Goal: Task Accomplishment & Management: Manage account settings

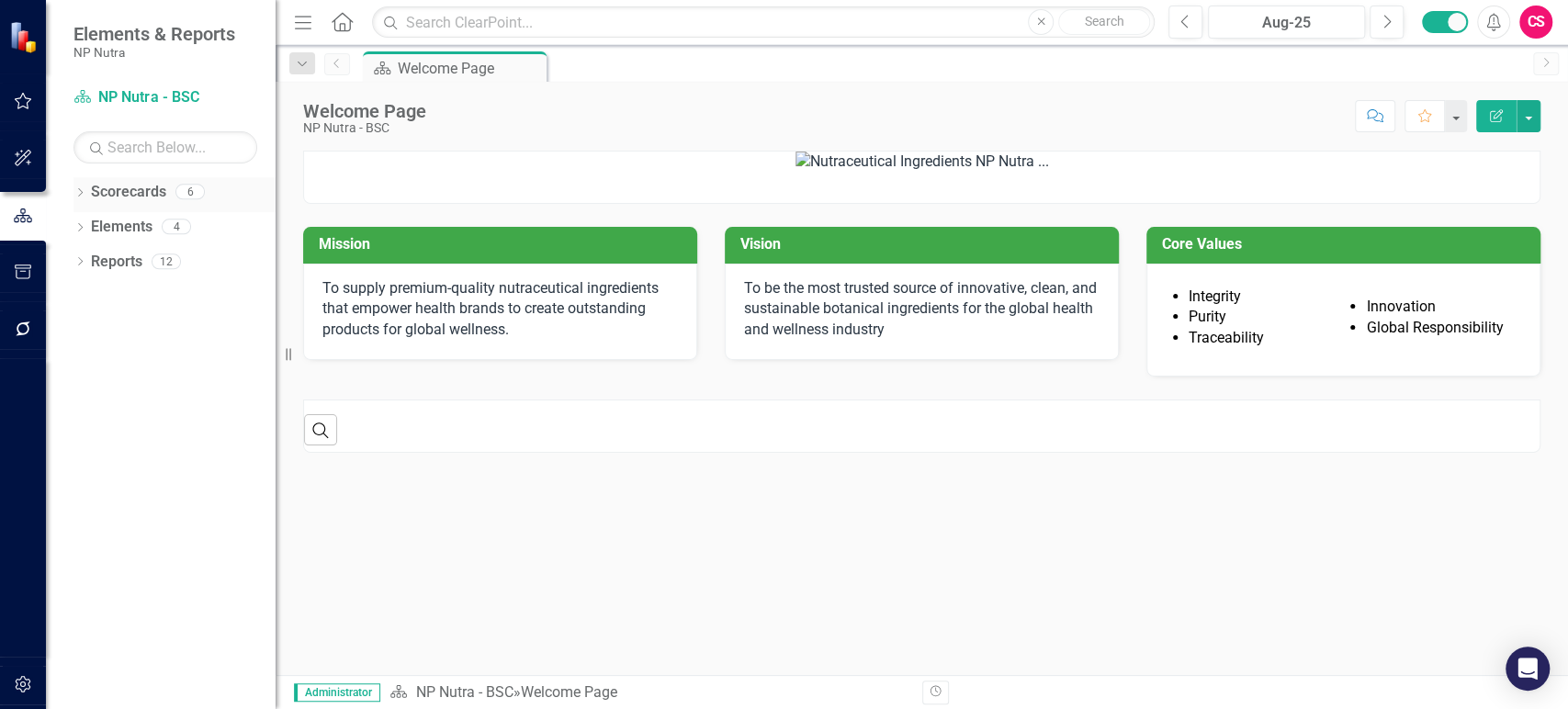
click at [82, 196] on icon "Dropdown" at bounding box center [79, 194] width 13 height 10
click at [118, 194] on link "Scorecards" at bounding box center [128, 193] width 75 height 21
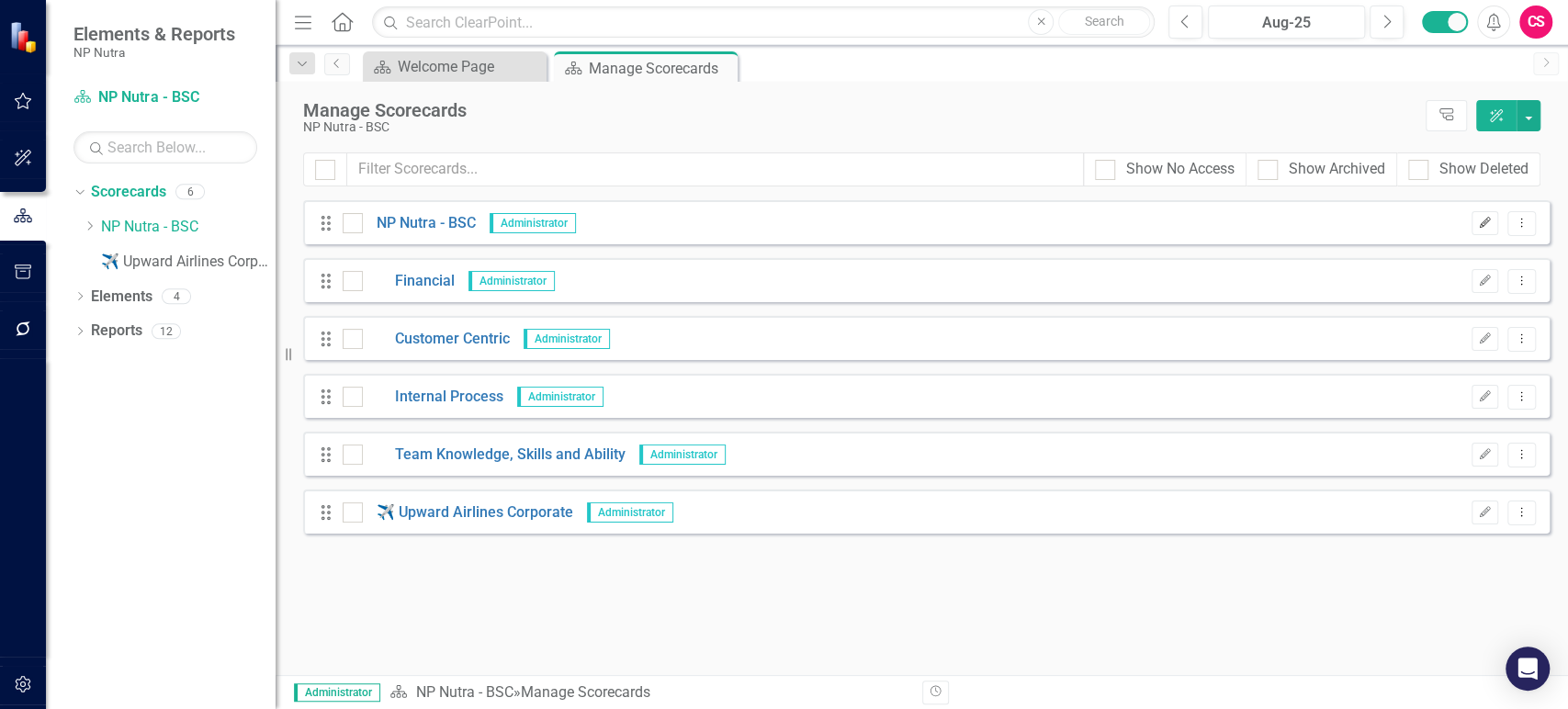
click at [1480, 223] on icon "Edit" at bounding box center [1484, 223] width 14 height 11
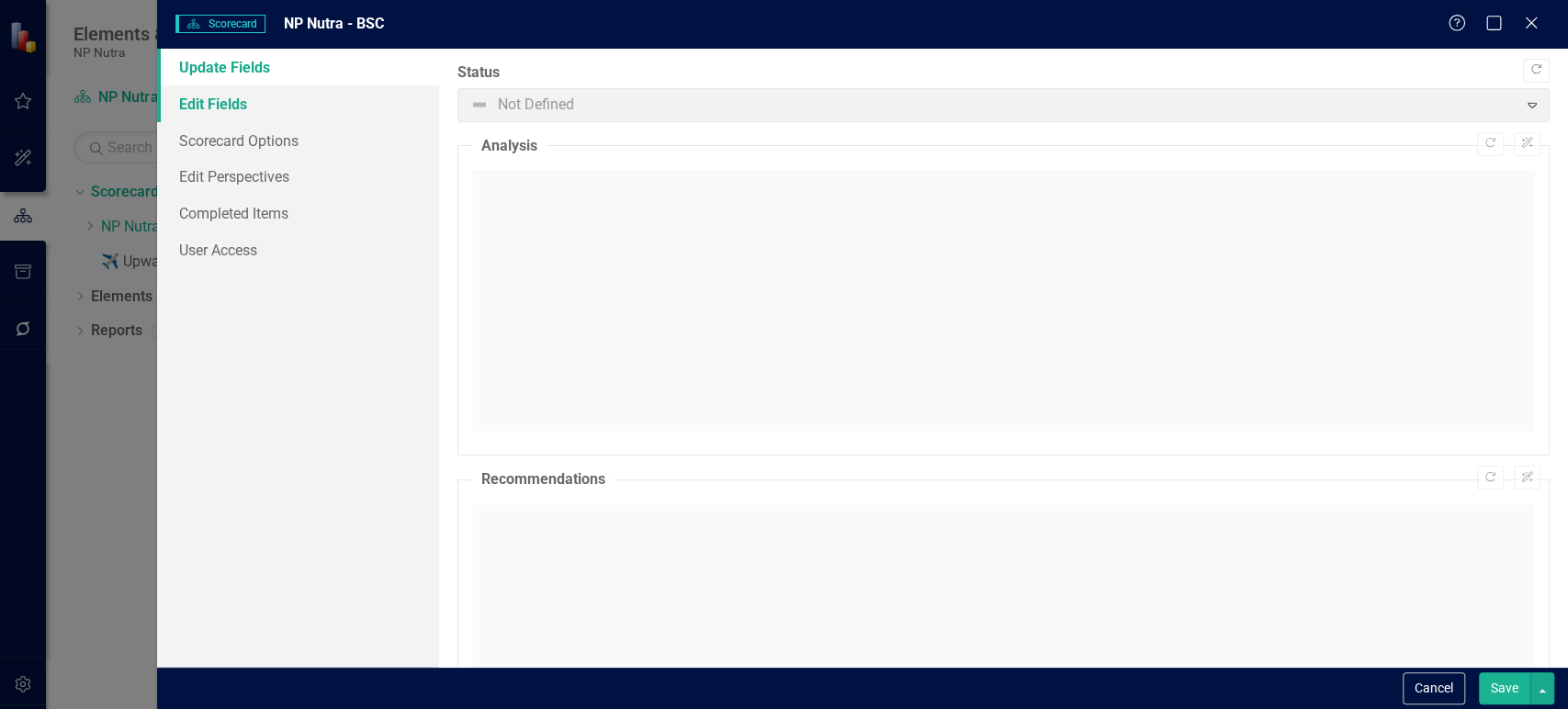
click at [313, 102] on link "Edit Fields" at bounding box center [298, 104] width 282 height 37
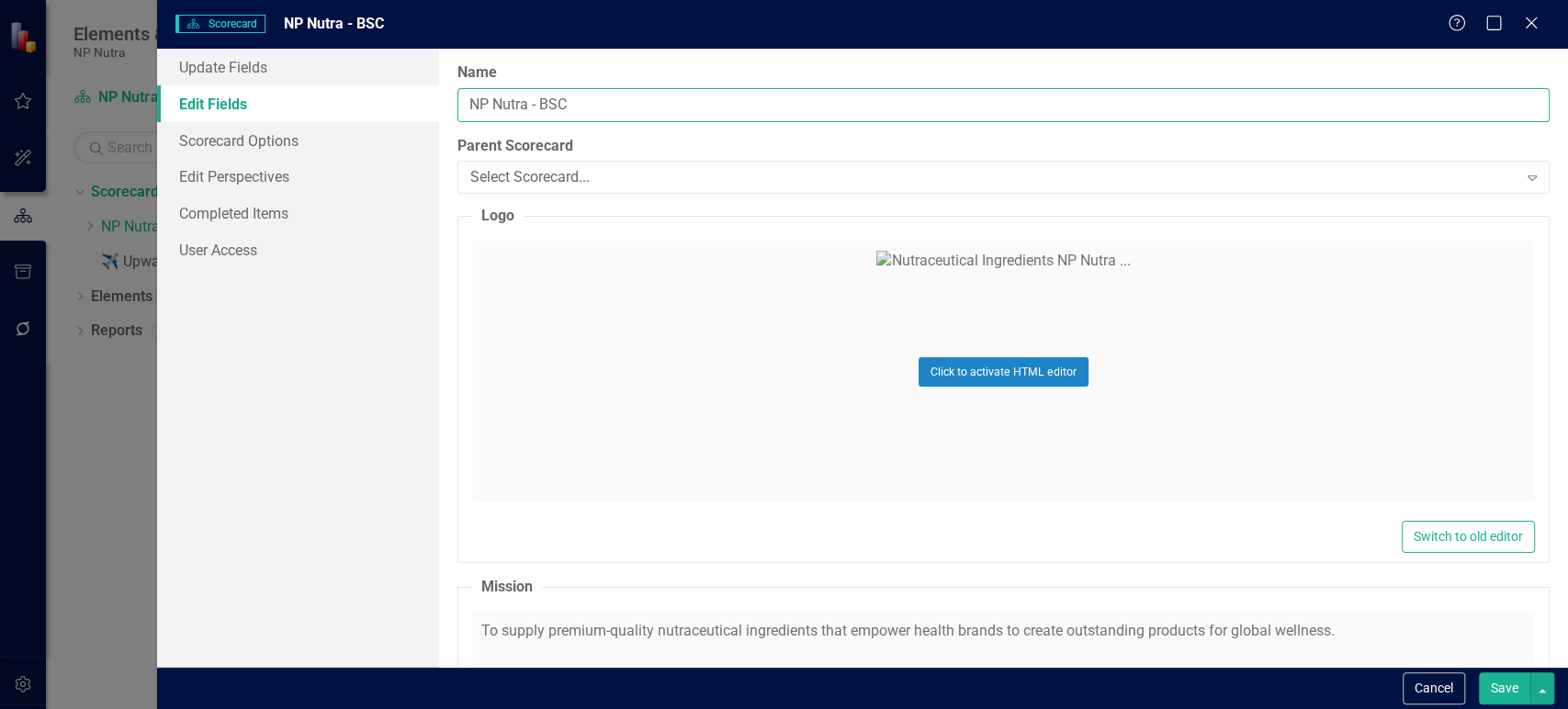
drag, startPoint x: 535, startPoint y: 102, endPoint x: 684, endPoint y: 101, distance: 149.0
click at [684, 101] on input "NP Nutra - BSC" at bounding box center [1003, 104] width 1092 height 34
type input "NP Nutra"
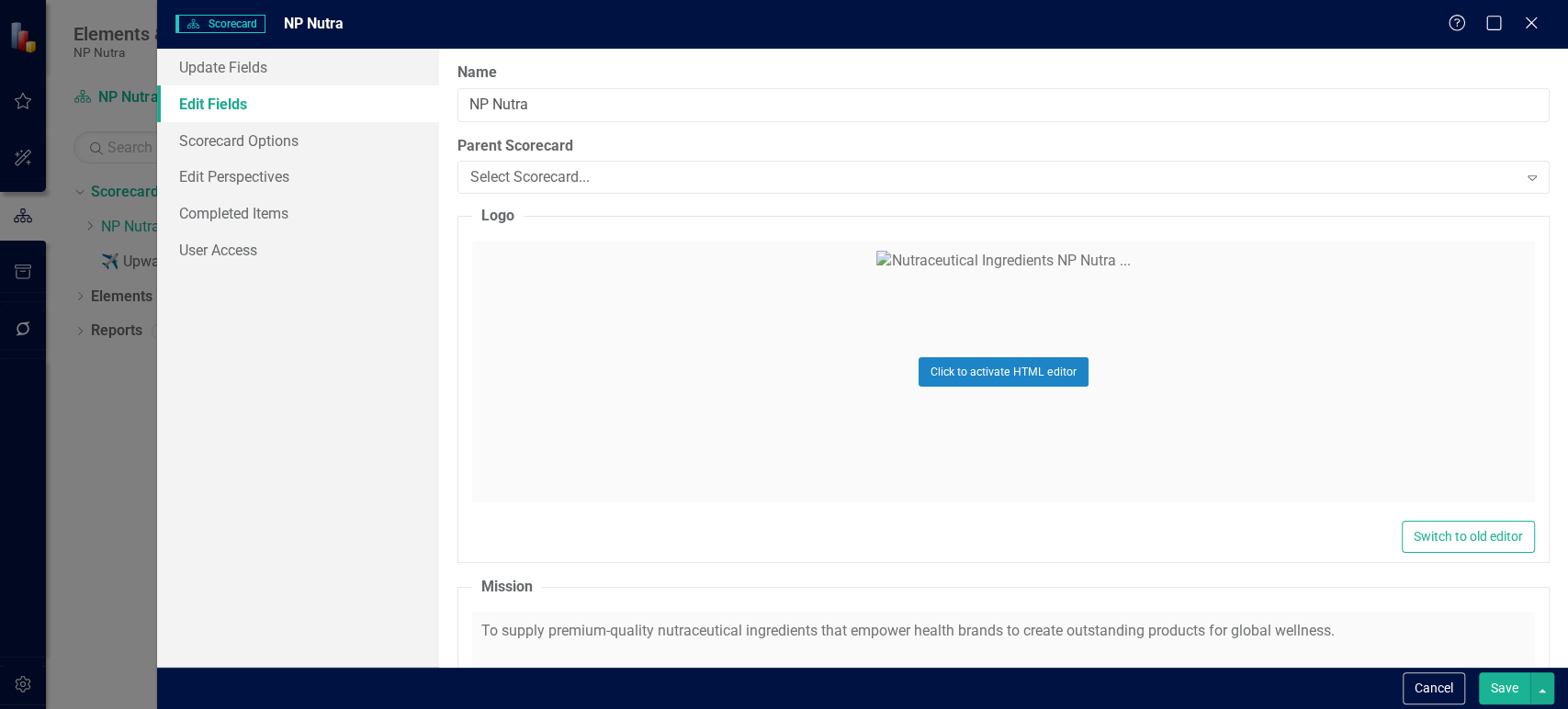
click at [1496, 693] on button "Save" at bounding box center [1503, 688] width 51 height 32
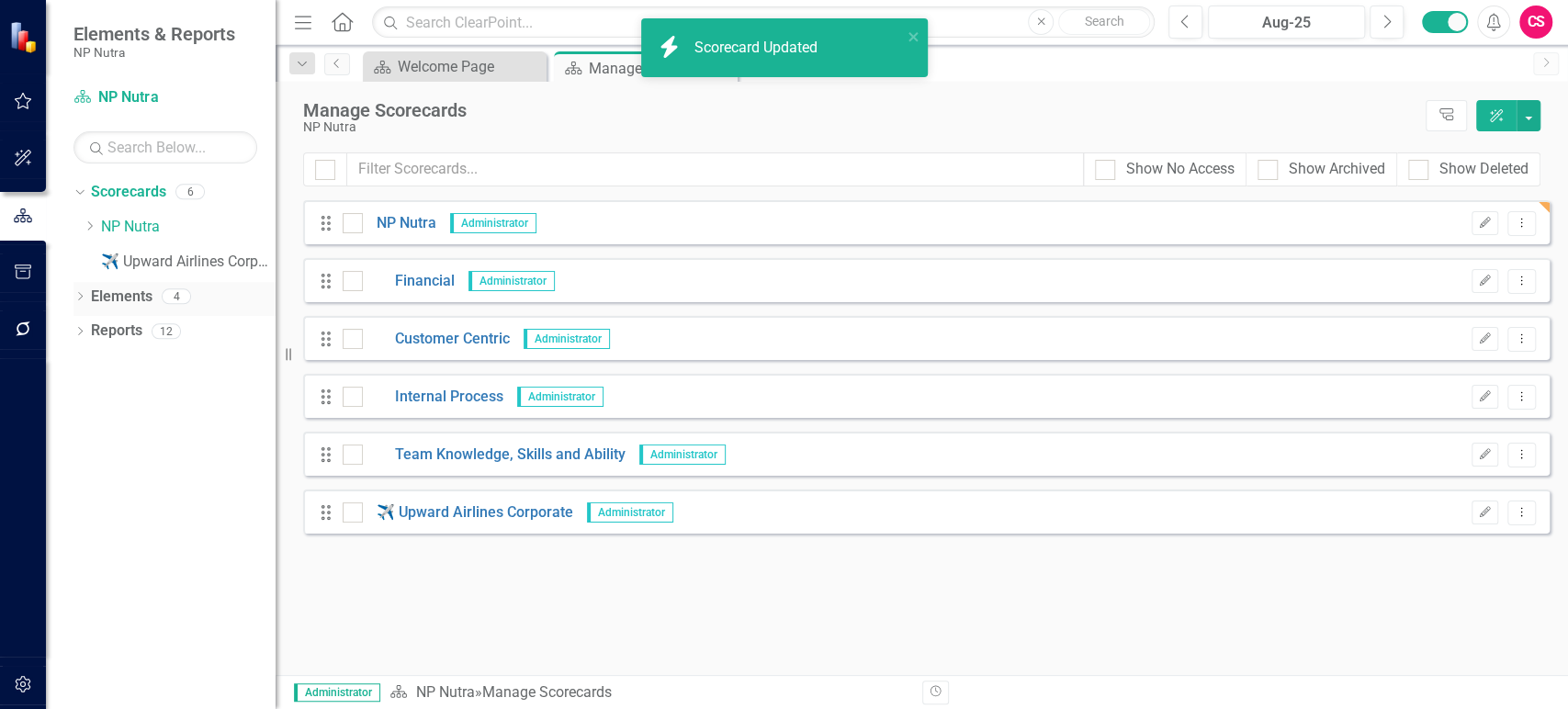
click at [128, 293] on link "Elements" at bounding box center [122, 297] width 62 height 21
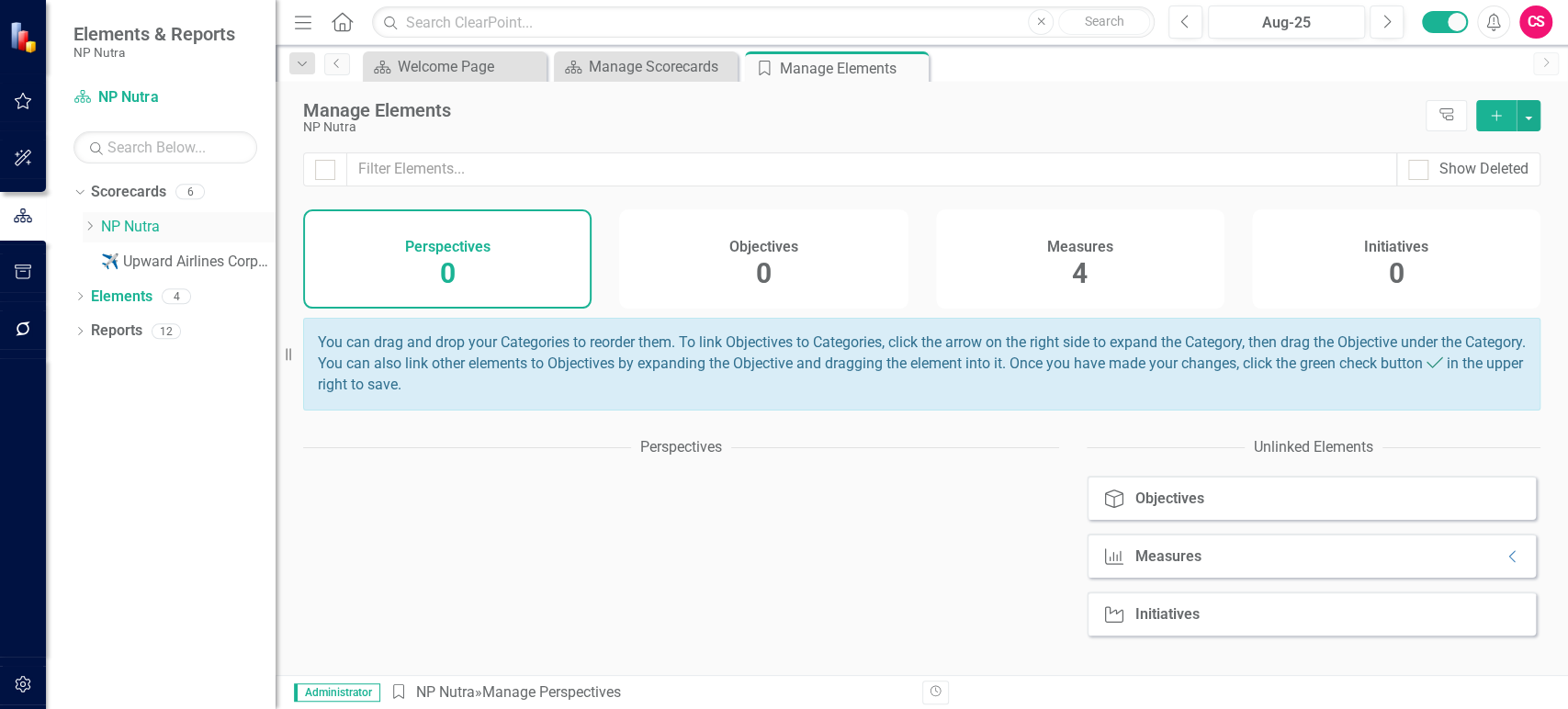
click at [148, 222] on link "NP Nutra" at bounding box center [188, 228] width 175 height 21
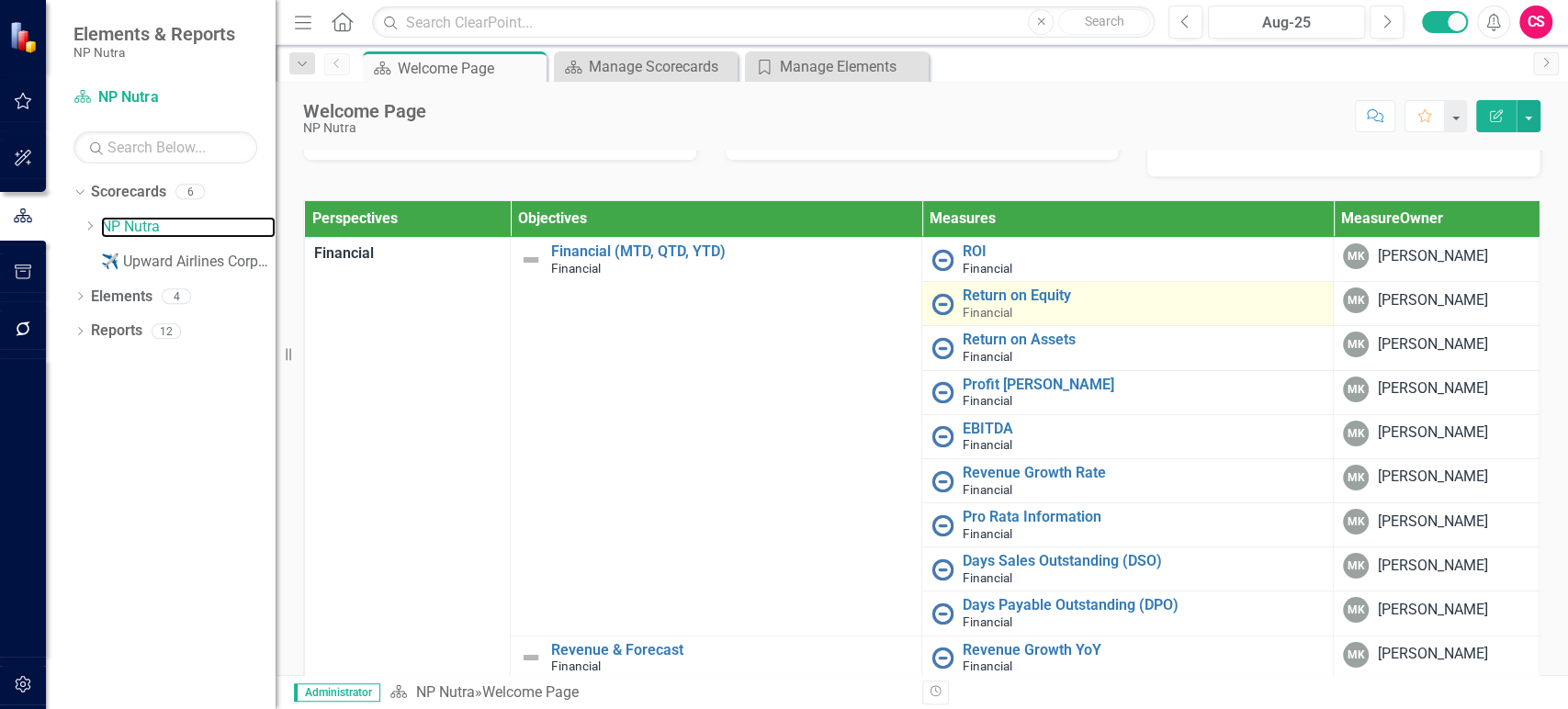
scroll to position [203, 0]
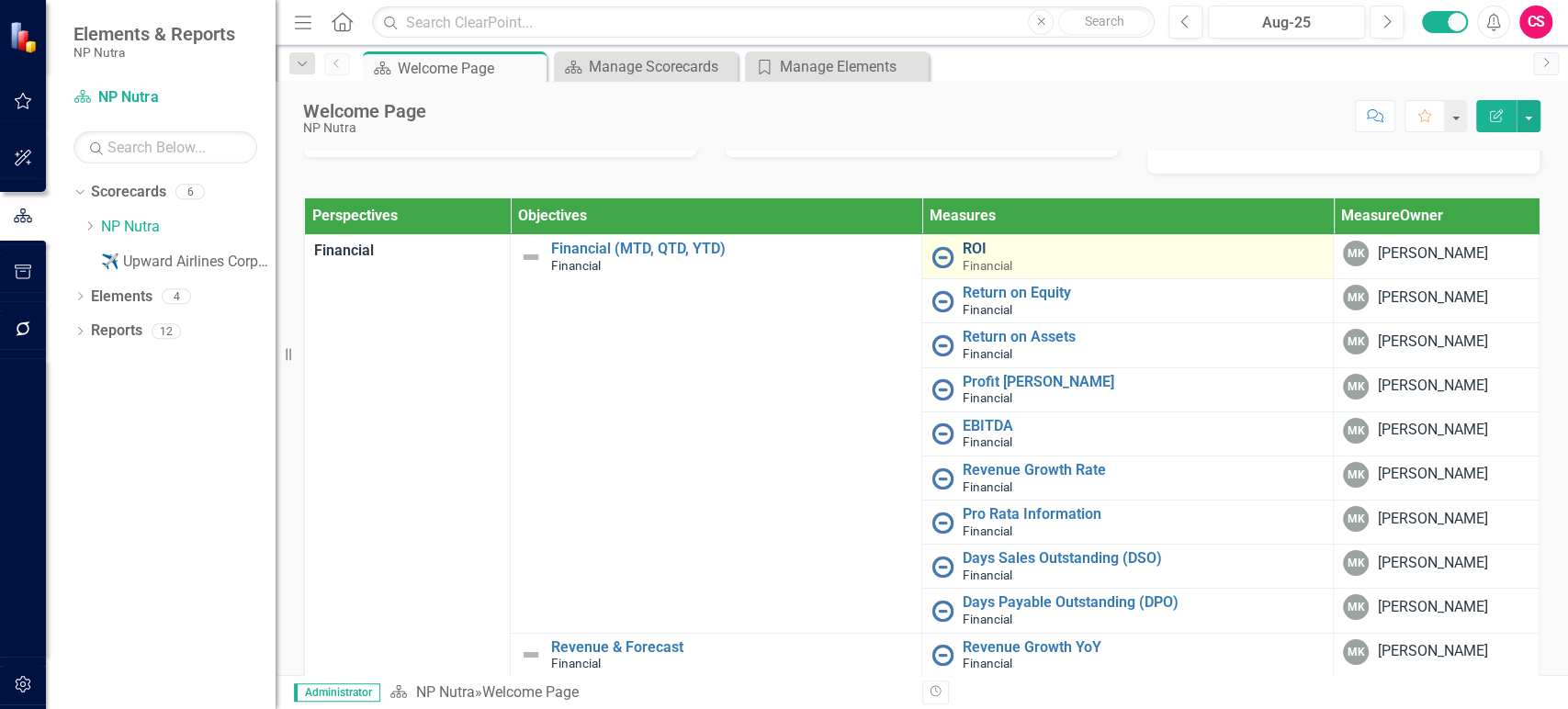
click at [962, 258] on link "ROI" at bounding box center [1143, 248] width 361 height 16
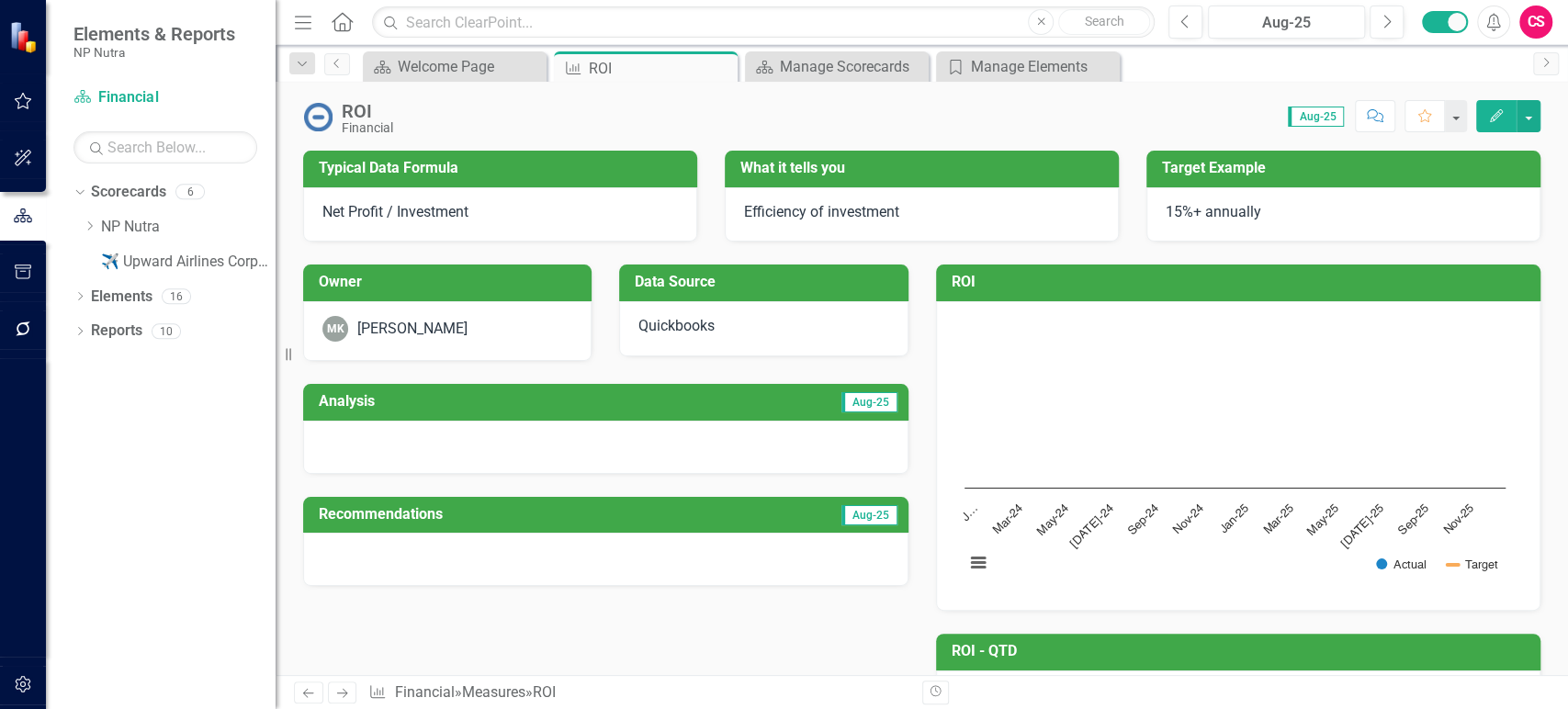
scroll to position [95, 0]
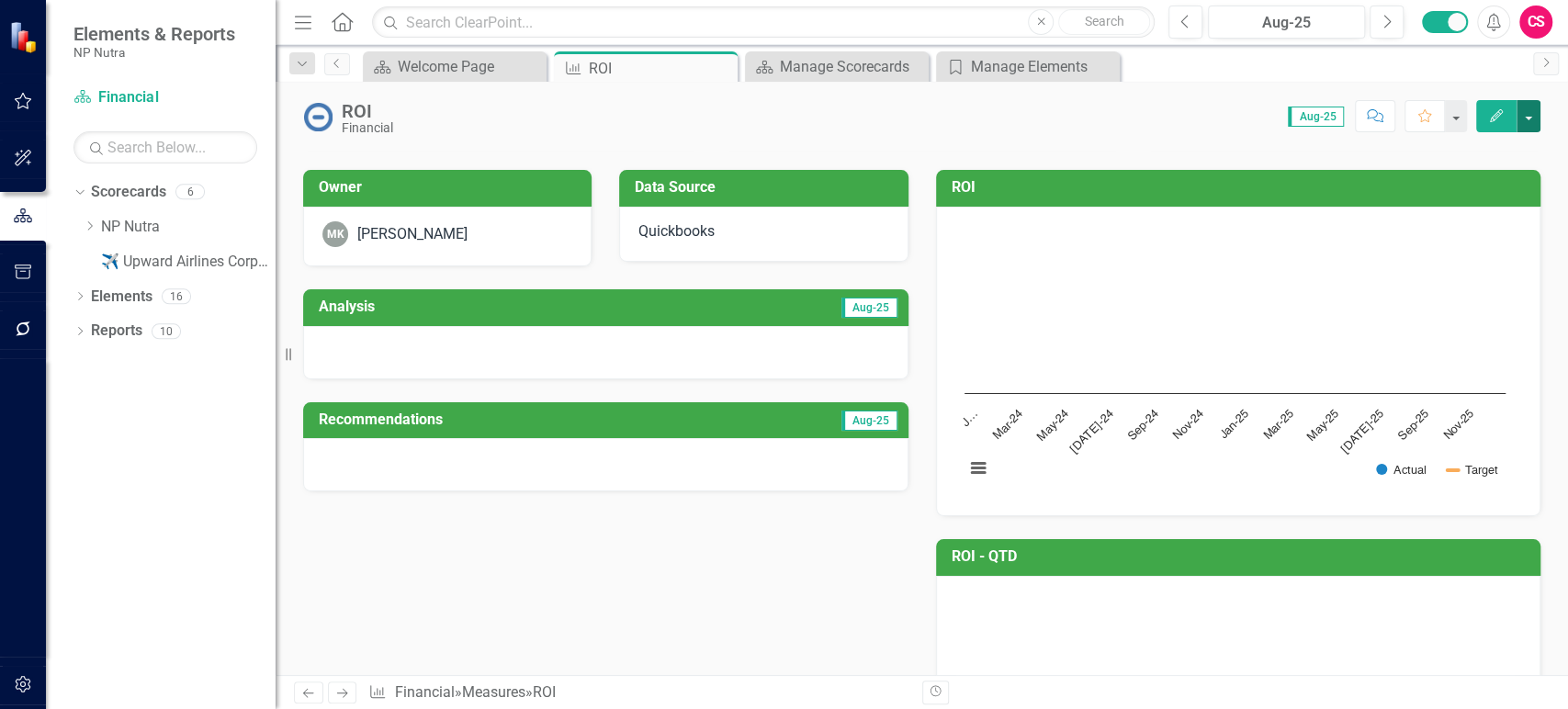
click at [1527, 115] on button "button" at bounding box center [1527, 116] width 24 height 32
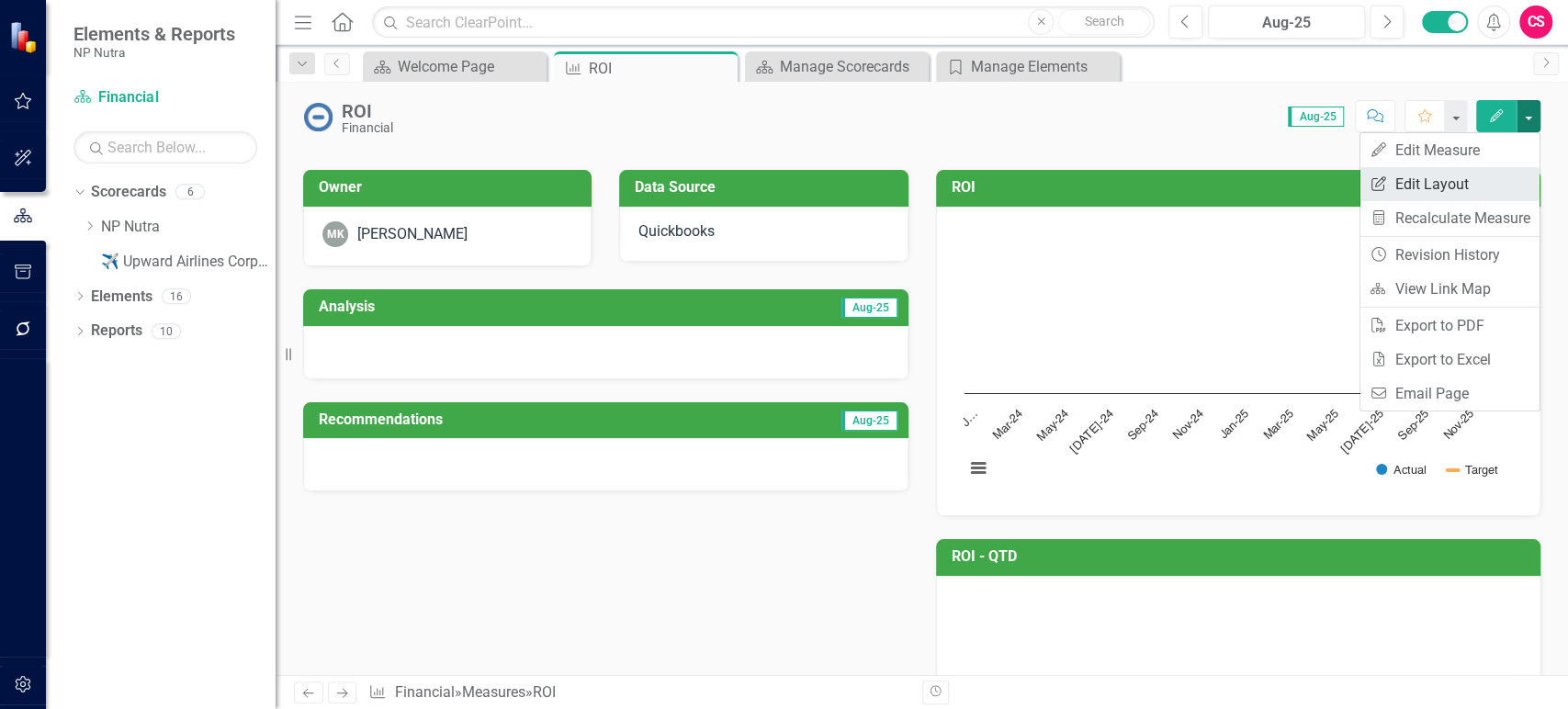
click at [1478, 188] on link "Edit Report Edit Layout" at bounding box center [1449, 183] width 179 height 34
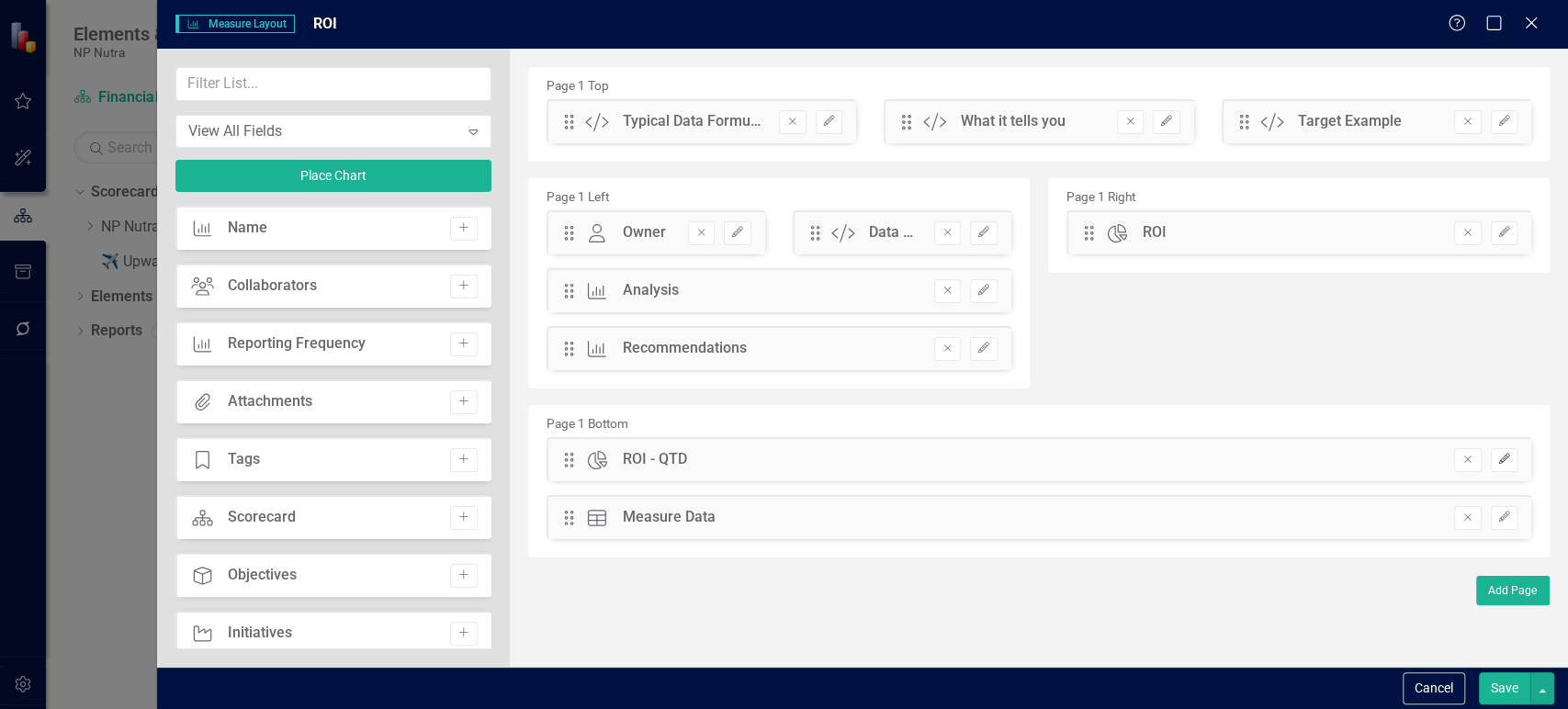
click at [1506, 454] on icon "Edit" at bounding box center [1503, 458] width 14 height 11
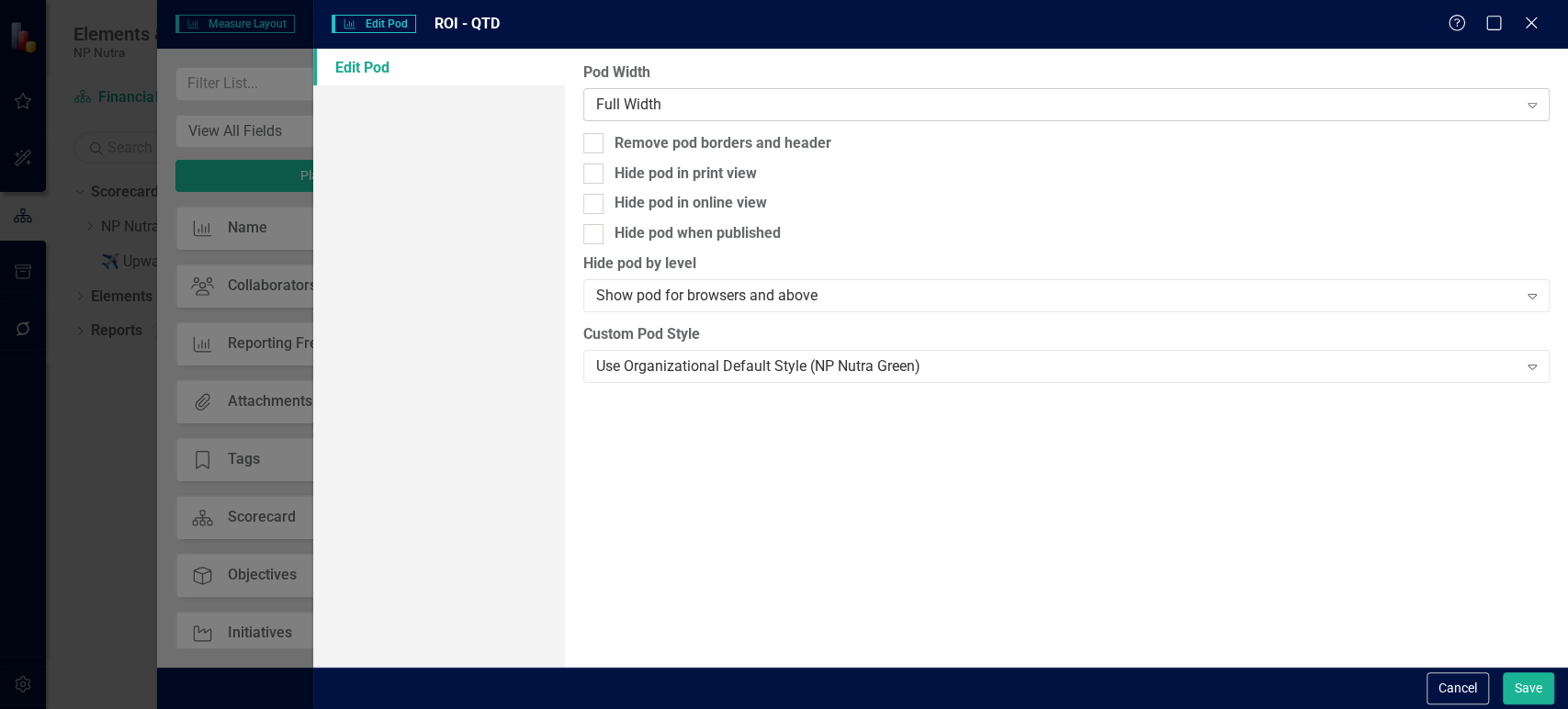
click at [783, 116] on div "Full Width Expand" at bounding box center [1067, 104] width 966 height 33
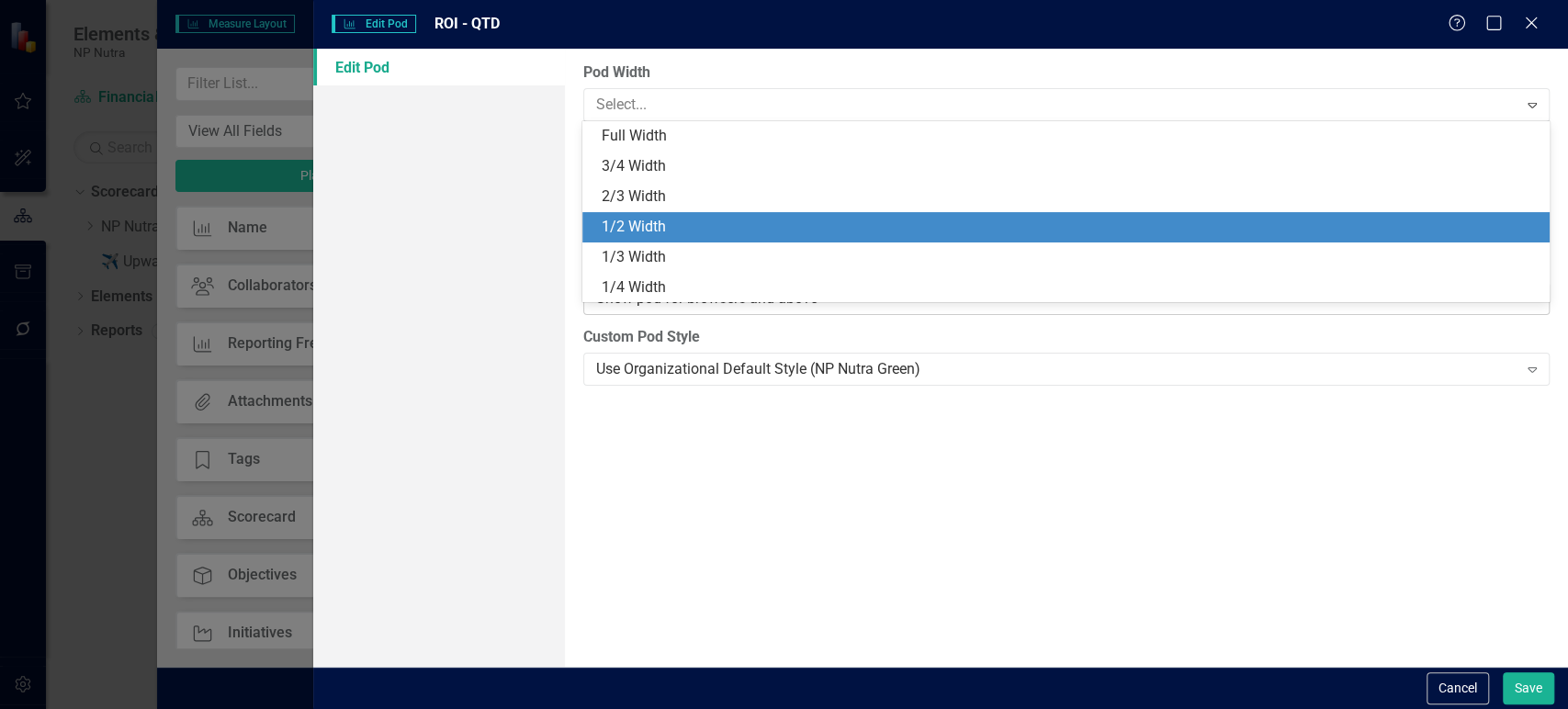
drag, startPoint x: 735, startPoint y: 221, endPoint x: 859, endPoint y: 305, distance: 149.8
click at [734, 222] on div "1/2 Width" at bounding box center [1068, 228] width 936 height 21
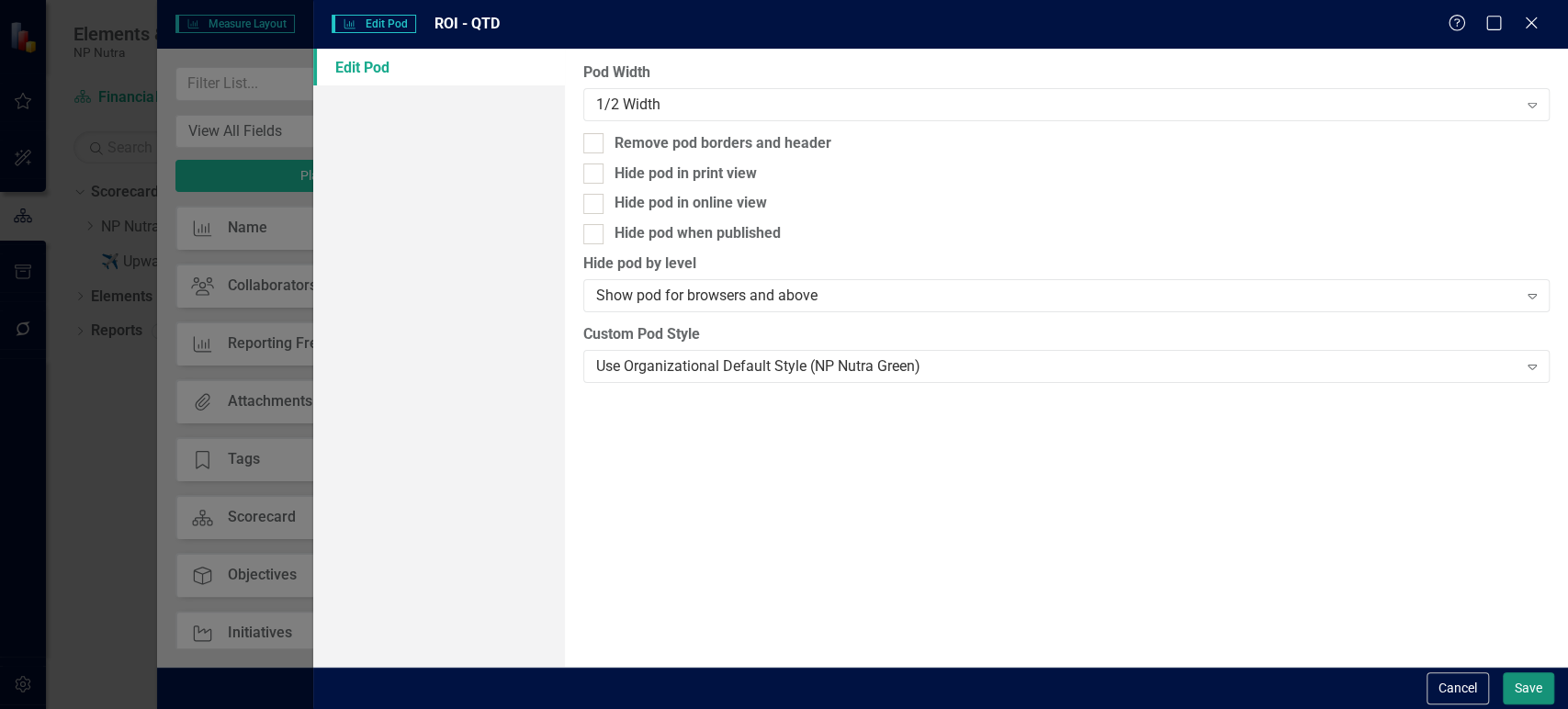
click at [1530, 686] on button "Save" at bounding box center [1527, 688] width 51 height 32
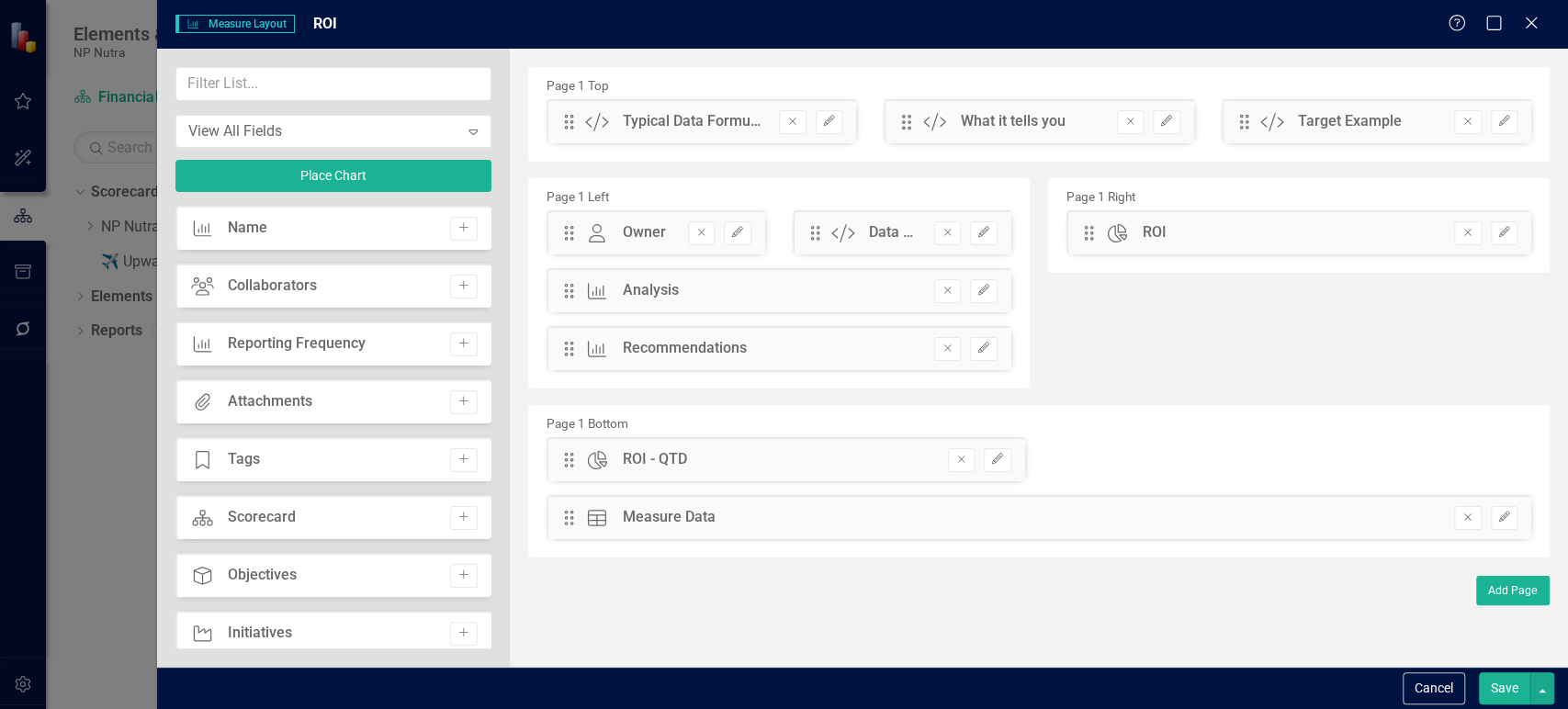
click at [1504, 694] on button "Save" at bounding box center [1503, 688] width 51 height 32
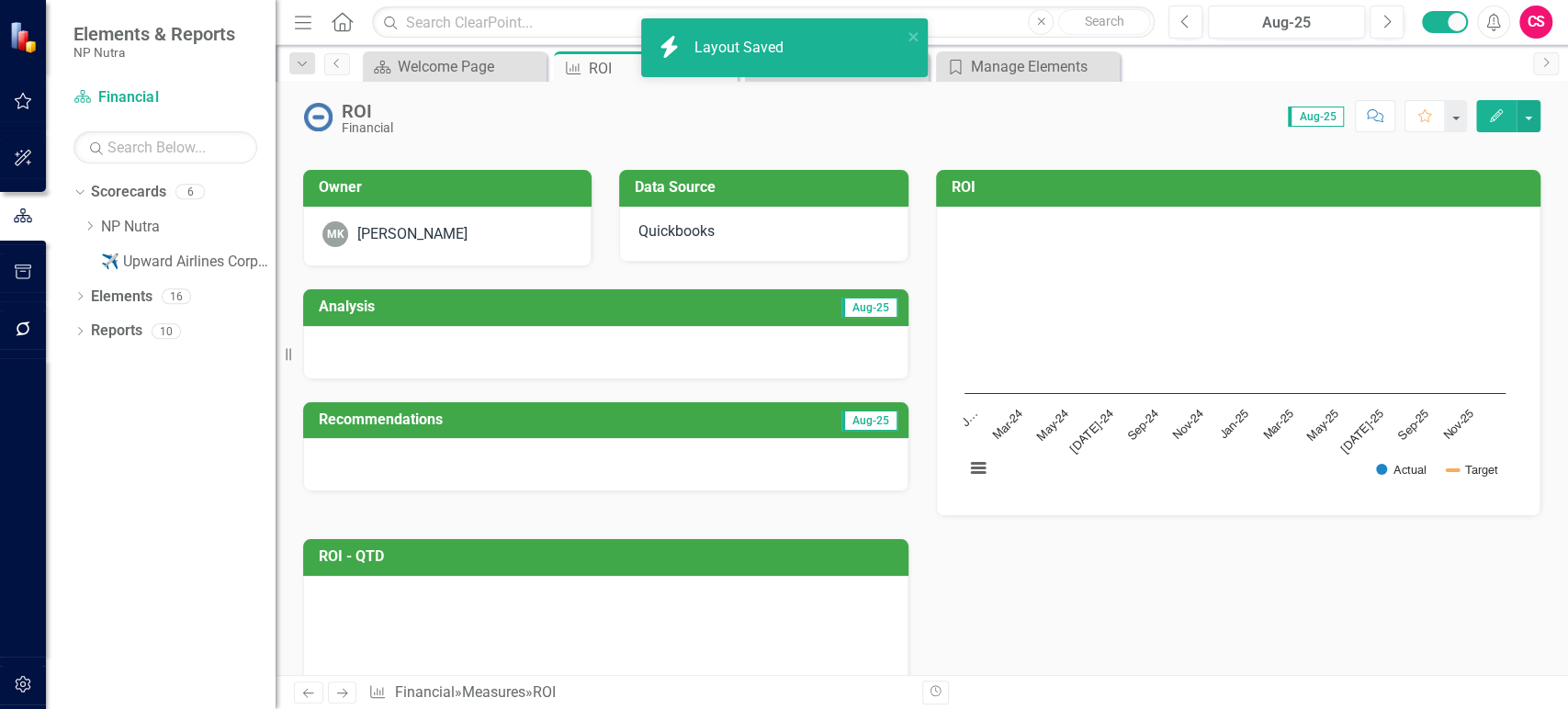
click at [1490, 103] on button "Edit" at bounding box center [1496, 116] width 41 height 32
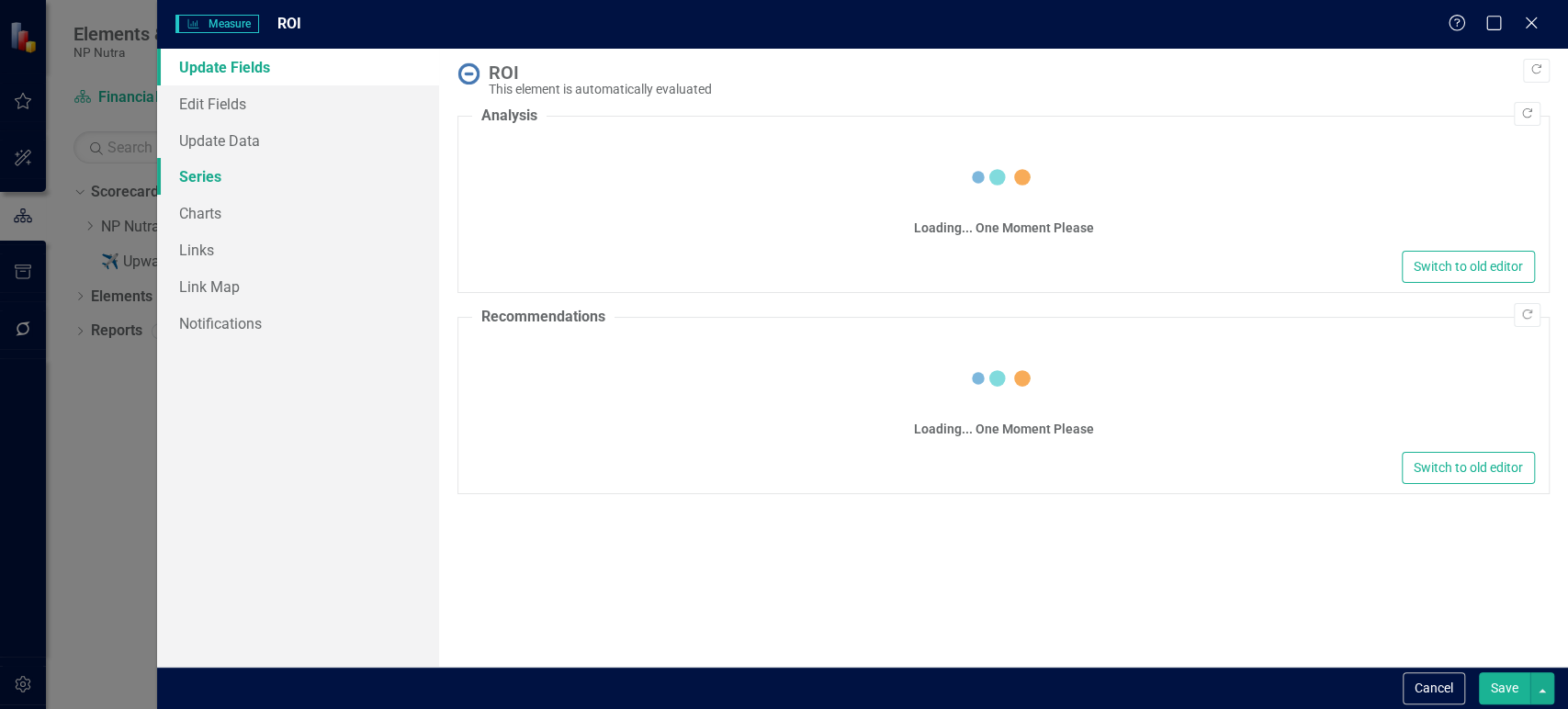
click at [287, 186] on link "Series" at bounding box center [298, 177] width 282 height 37
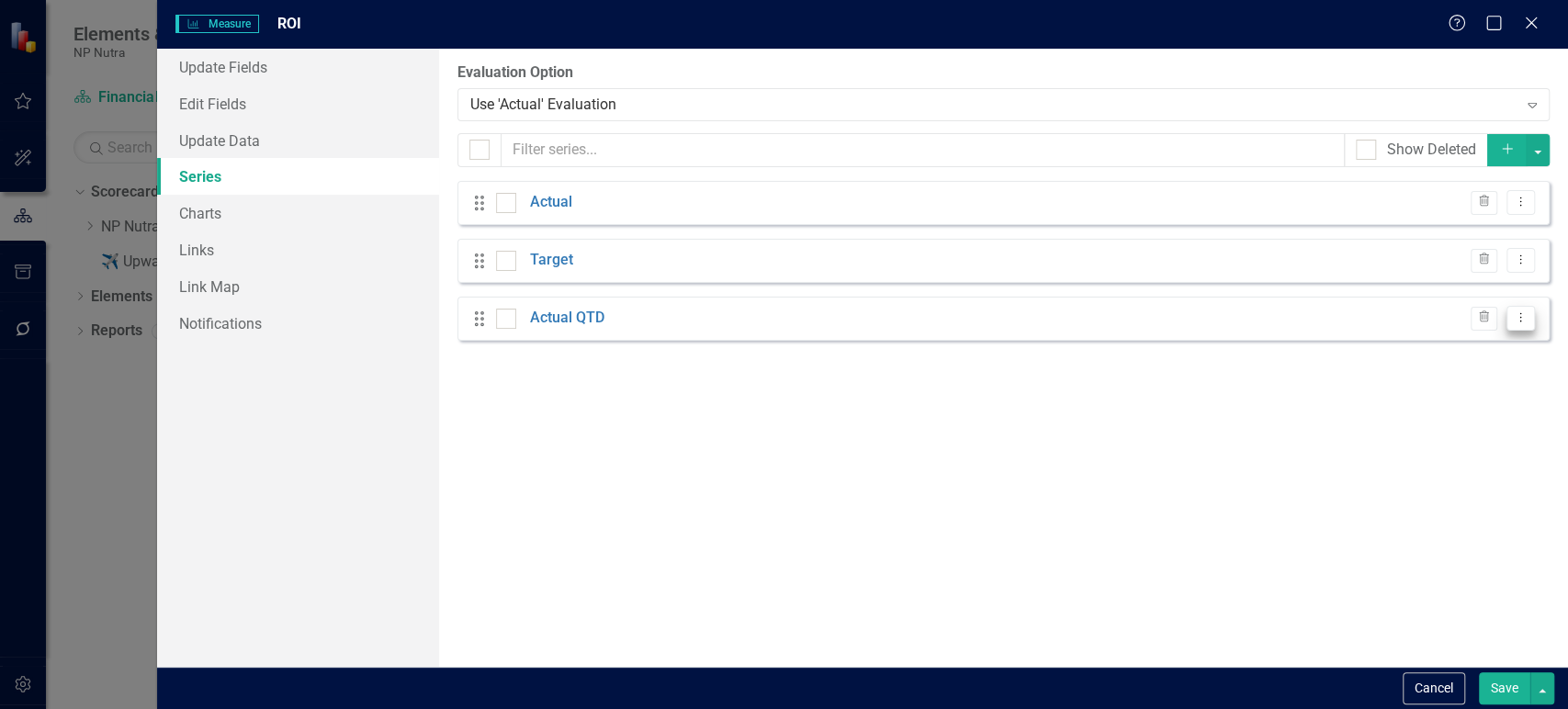
click at [1528, 314] on button "Dropdown Menu" at bounding box center [1521, 318] width 29 height 25
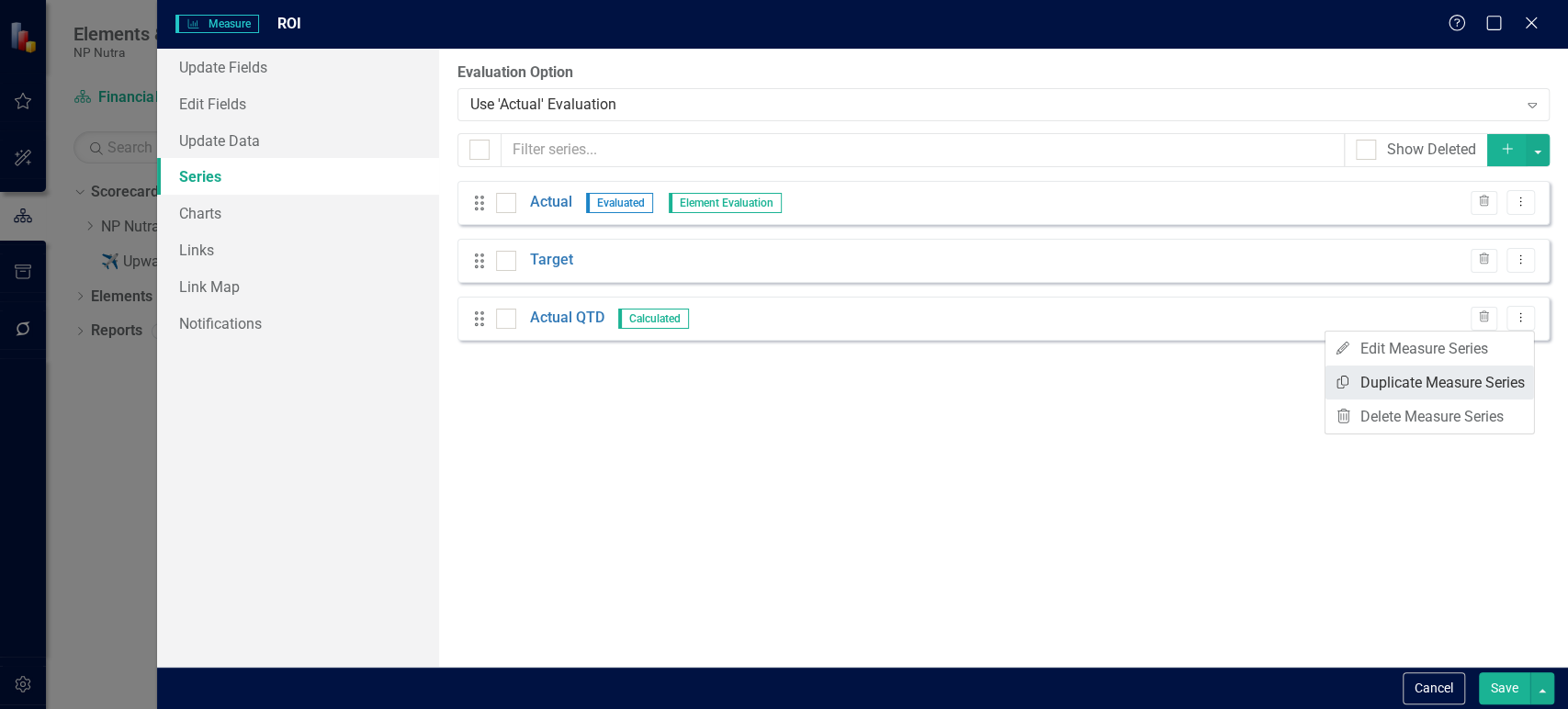
scroll to position [0, 0]
click at [1440, 388] on link "Copy Duplicate Measure Series" at bounding box center [1429, 382] width 208 height 34
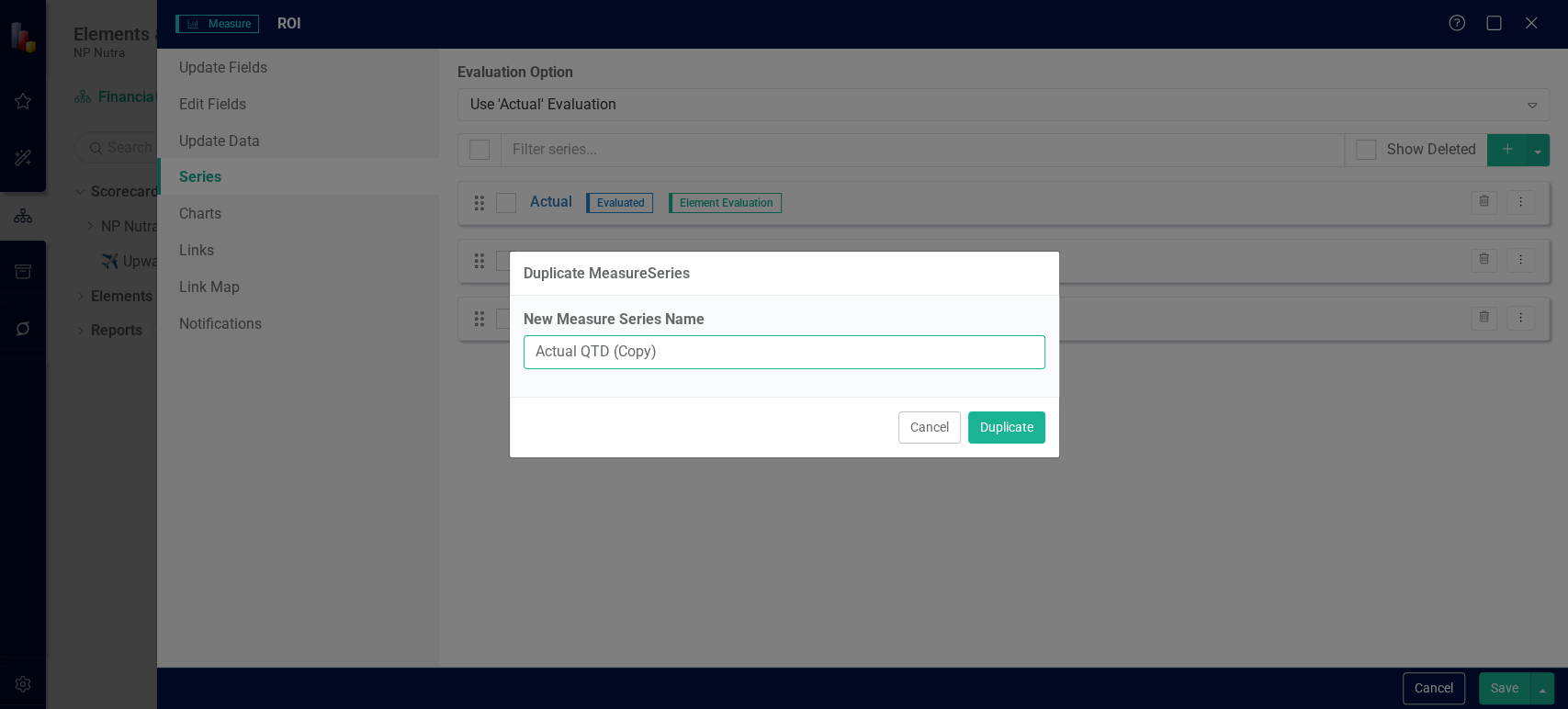
click at [538, 351] on input "Actual QTD (Copy)" at bounding box center [784, 352] width 522 height 34
drag, startPoint x: 604, startPoint y: 356, endPoint x: 787, endPoint y: 364, distance: 183.2
click at [787, 364] on input "Target QTD (Copy)" at bounding box center [784, 352] width 522 height 34
type input "Target QTD"
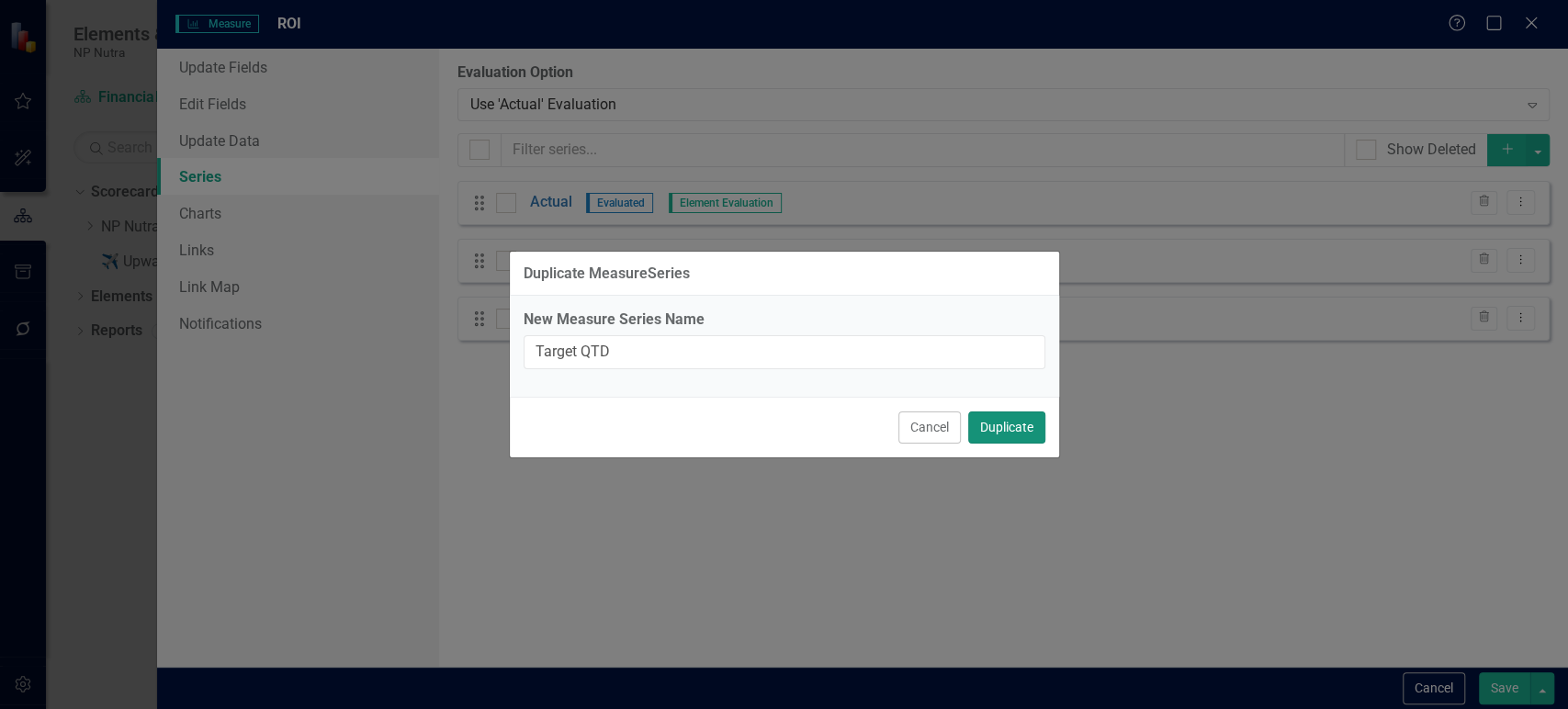
click at [1021, 425] on button "Duplicate" at bounding box center [1007, 427] width 77 height 32
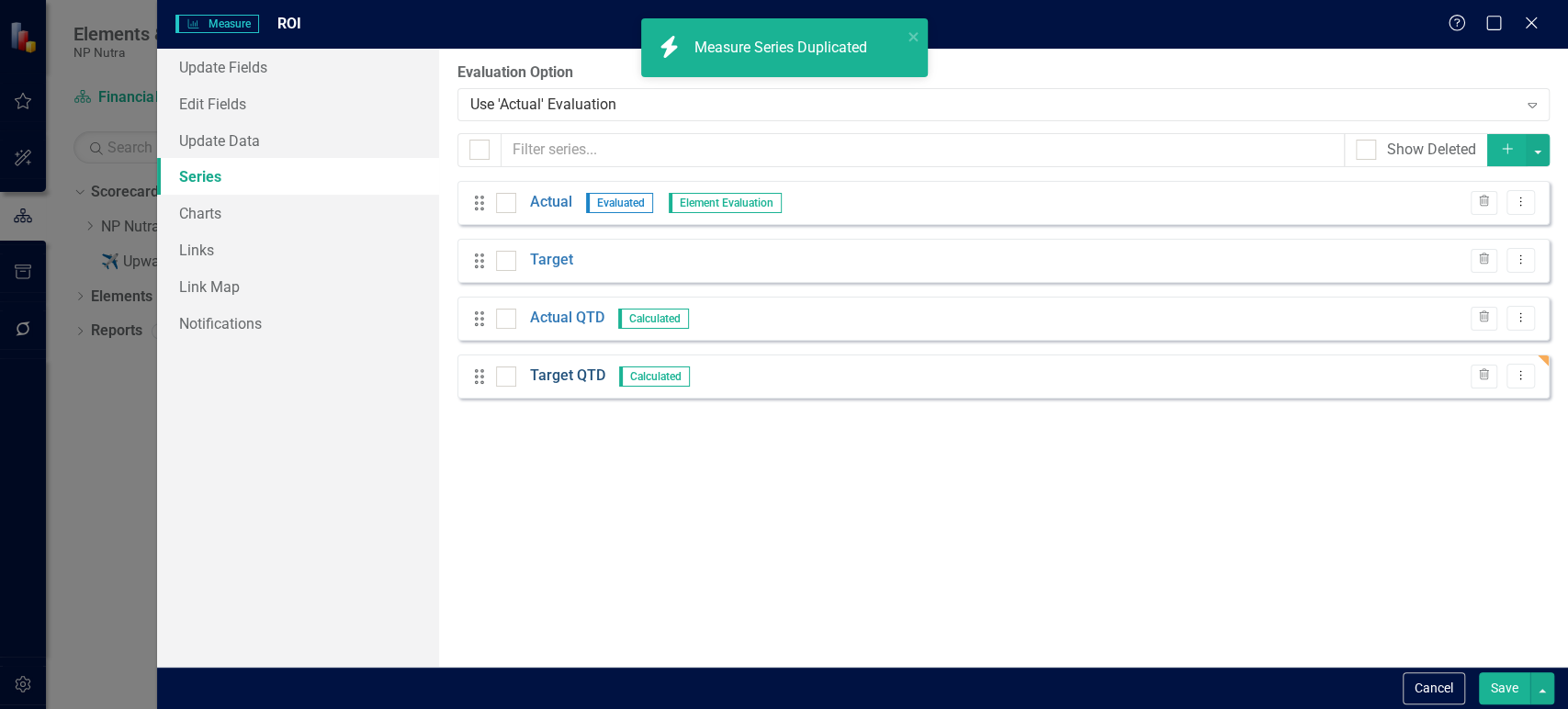
click at [554, 373] on link "Target QTD" at bounding box center [567, 376] width 75 height 21
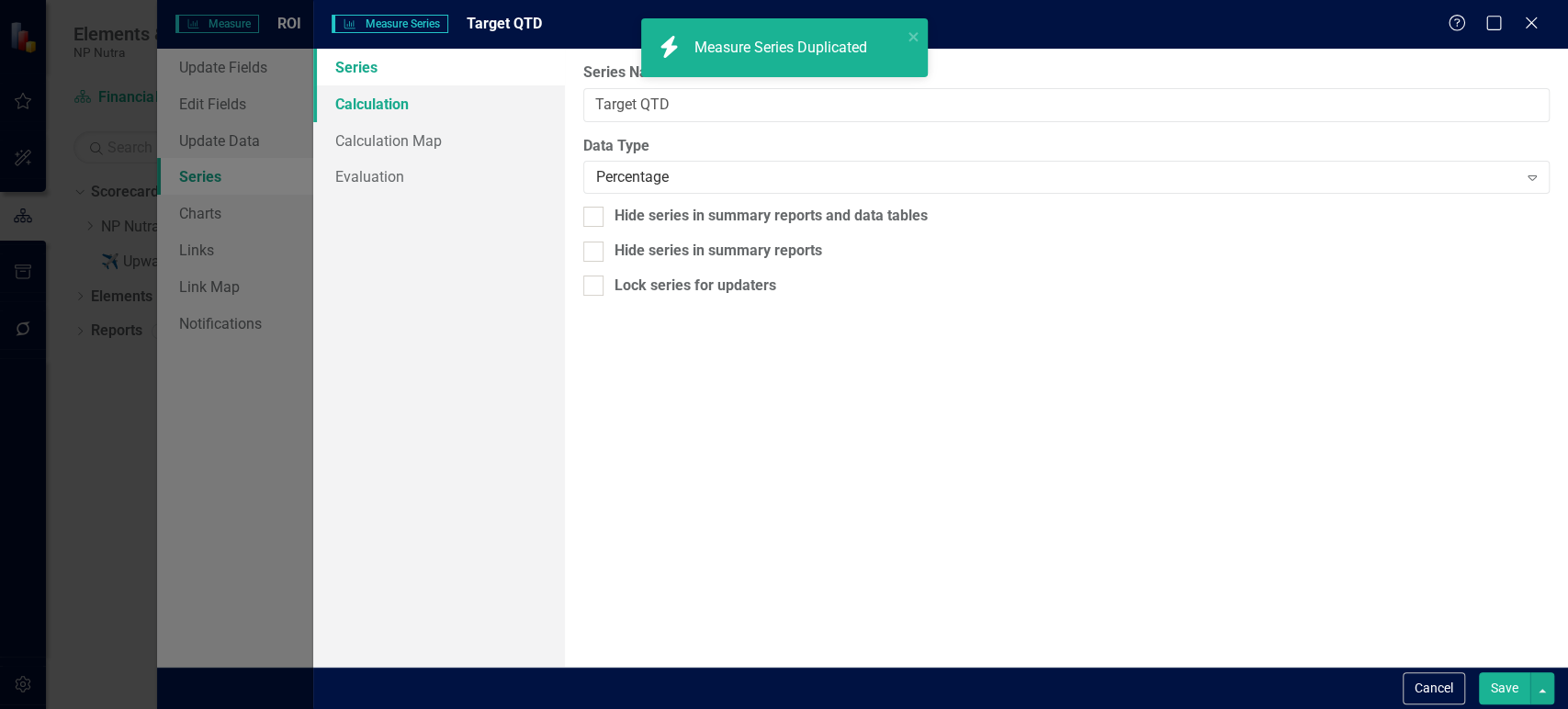
click at [445, 100] on link "Calculation" at bounding box center [439, 104] width 251 height 37
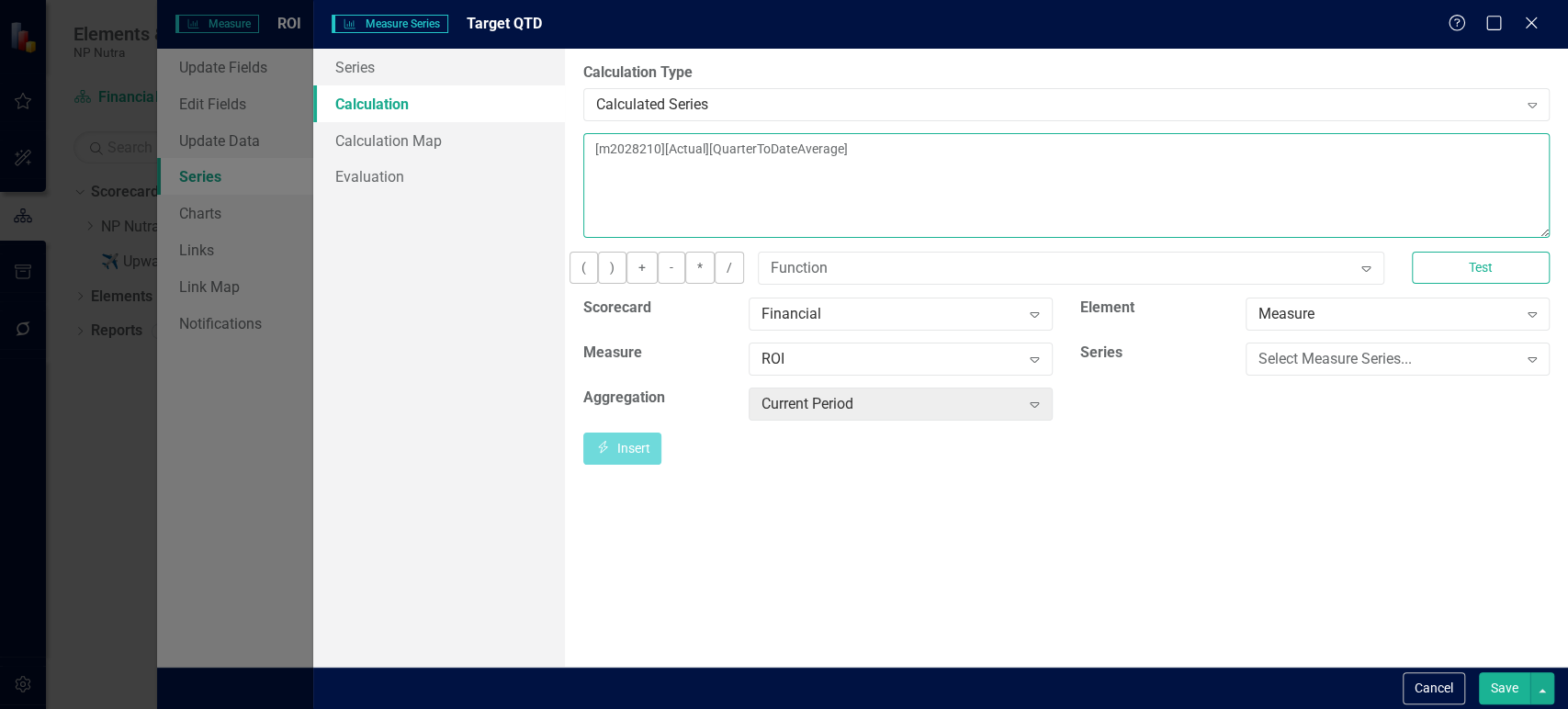
click at [722, 155] on textarea "[m2028210][Actual][QuarterToDateAverage]" at bounding box center [1067, 185] width 966 height 105
type textarea "[m2028210][Target][QuarterToDateAverage]"
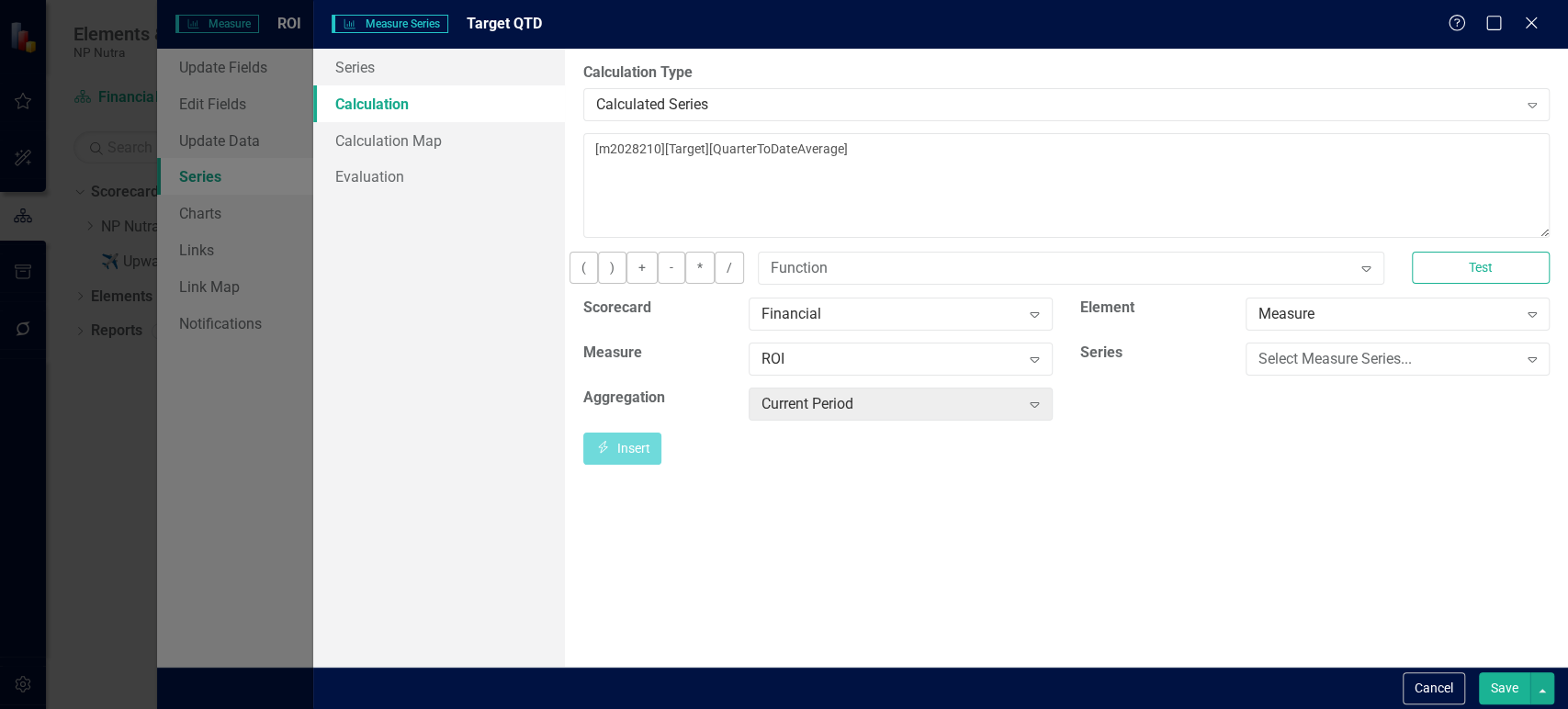
click at [1498, 682] on button "Save" at bounding box center [1503, 688] width 51 height 32
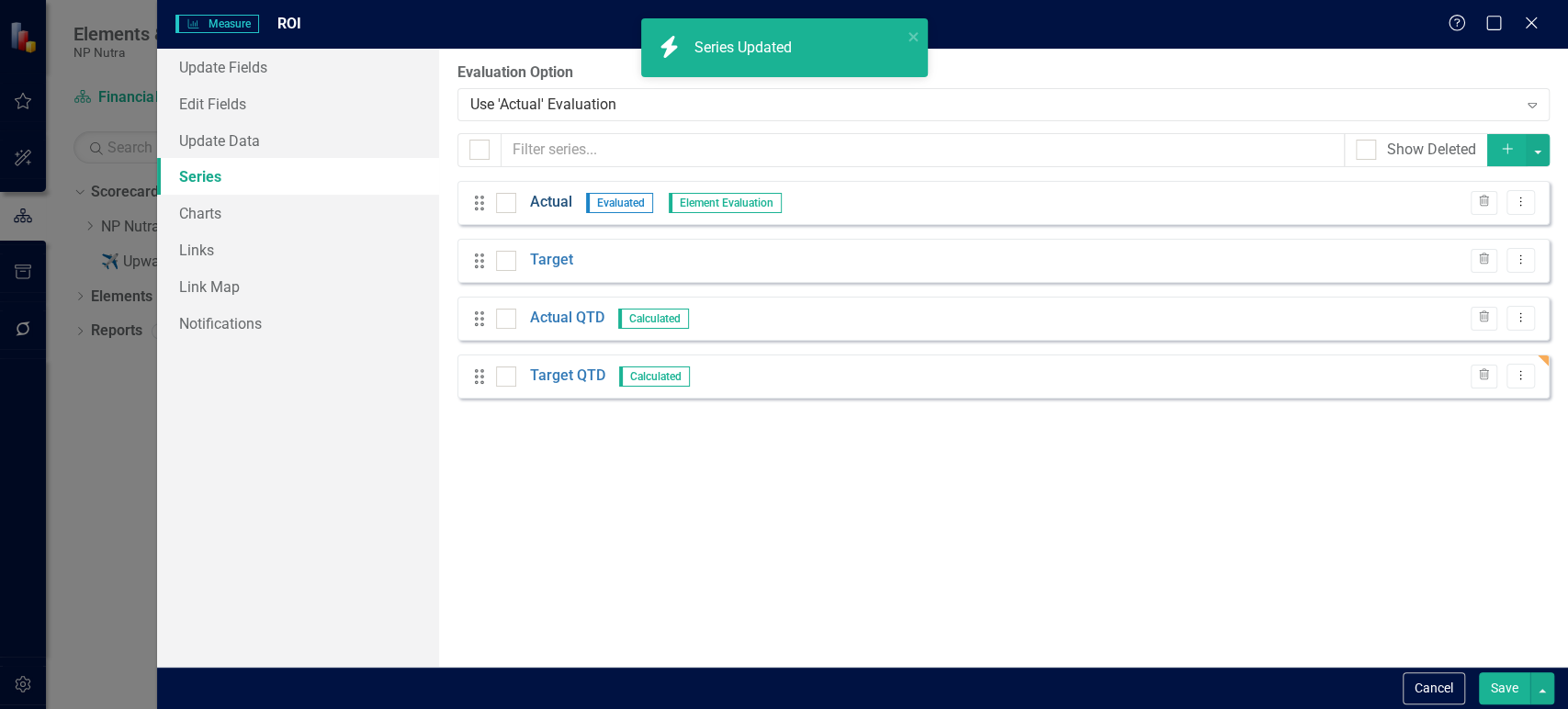
click at [551, 206] on link "Actual" at bounding box center [551, 203] width 42 height 21
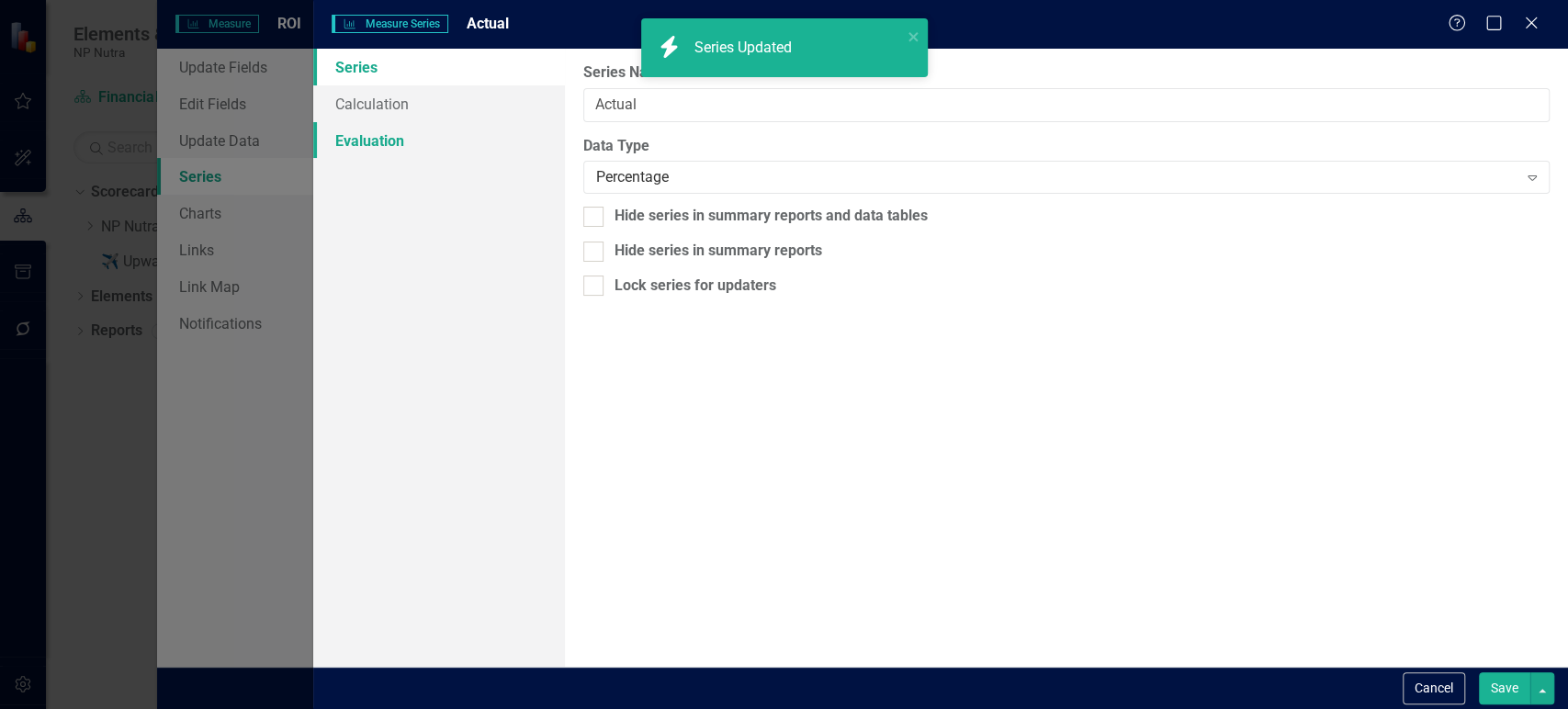
click at [429, 145] on link "Evaluation" at bounding box center [439, 141] width 251 height 37
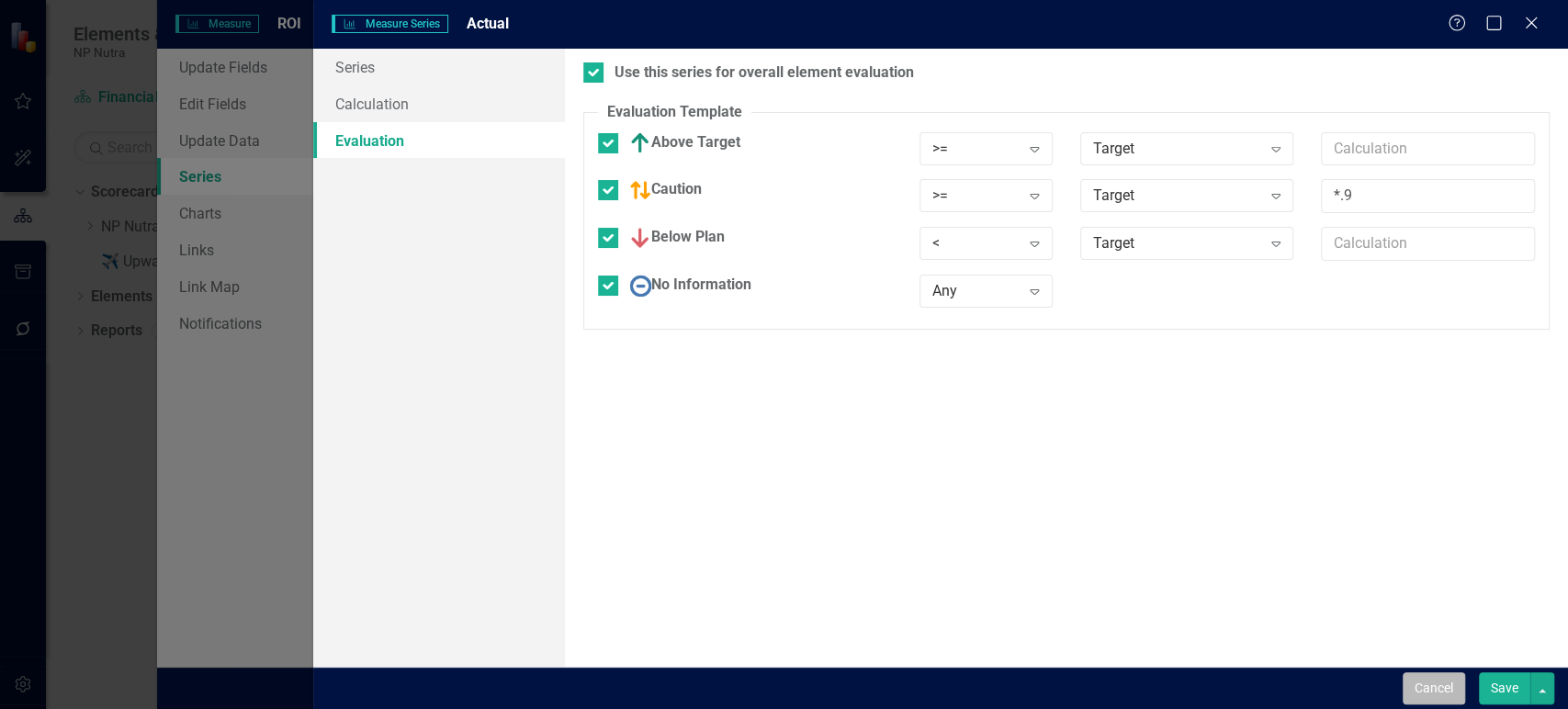
click at [1425, 694] on button "Cancel" at bounding box center [1433, 688] width 63 height 32
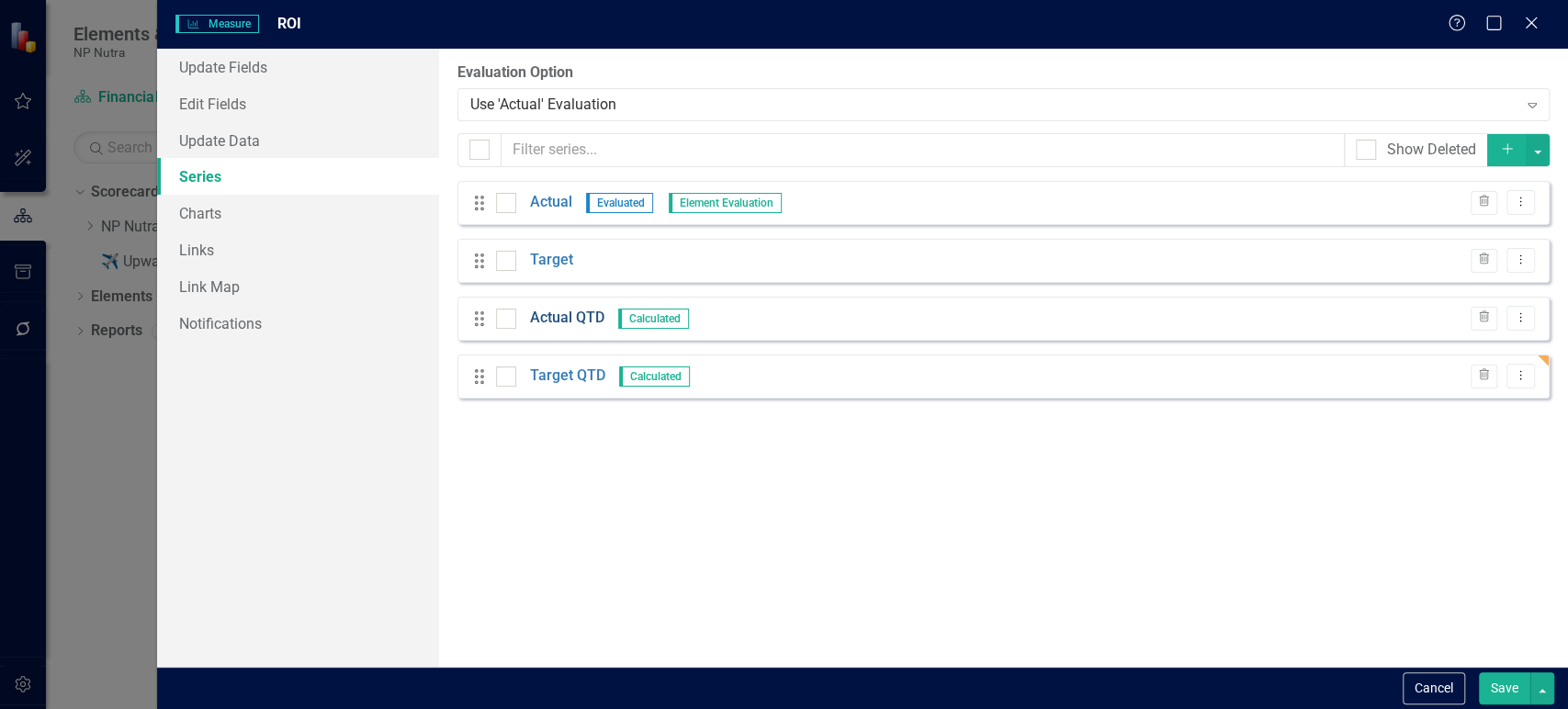
click at [556, 311] on link "Actual QTD" at bounding box center [566, 318] width 74 height 21
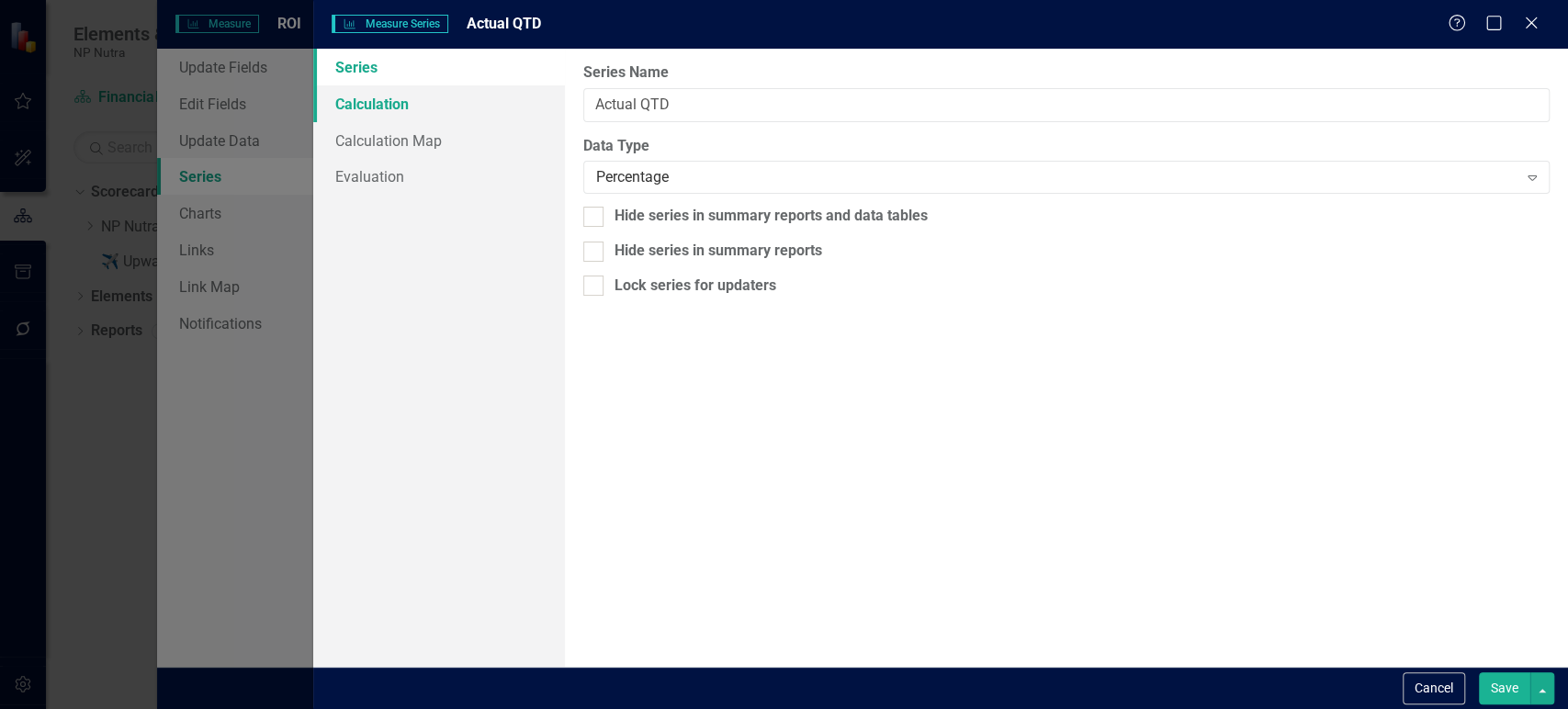
click at [492, 114] on link "Calculation" at bounding box center [439, 104] width 251 height 37
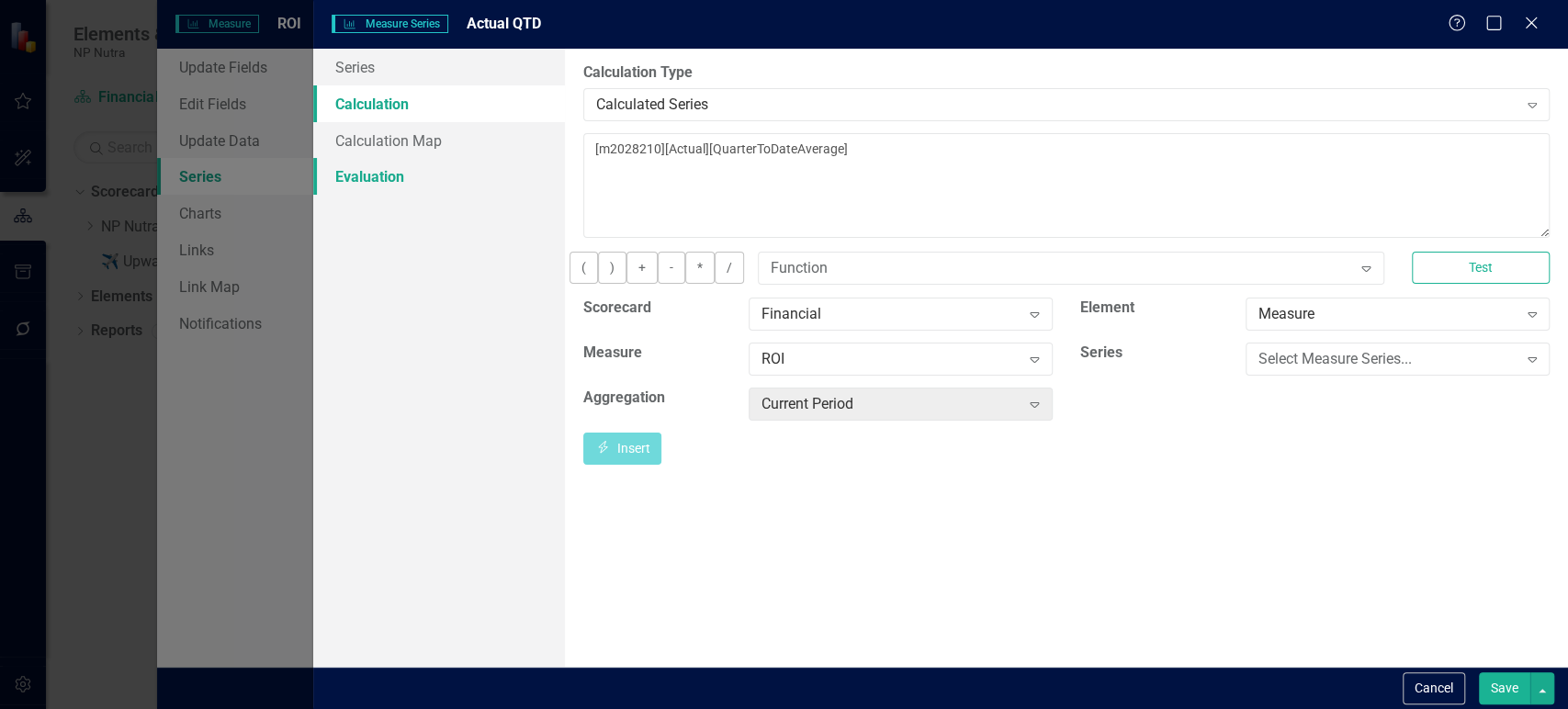
click at [461, 167] on link "Evaluation" at bounding box center [439, 177] width 251 height 37
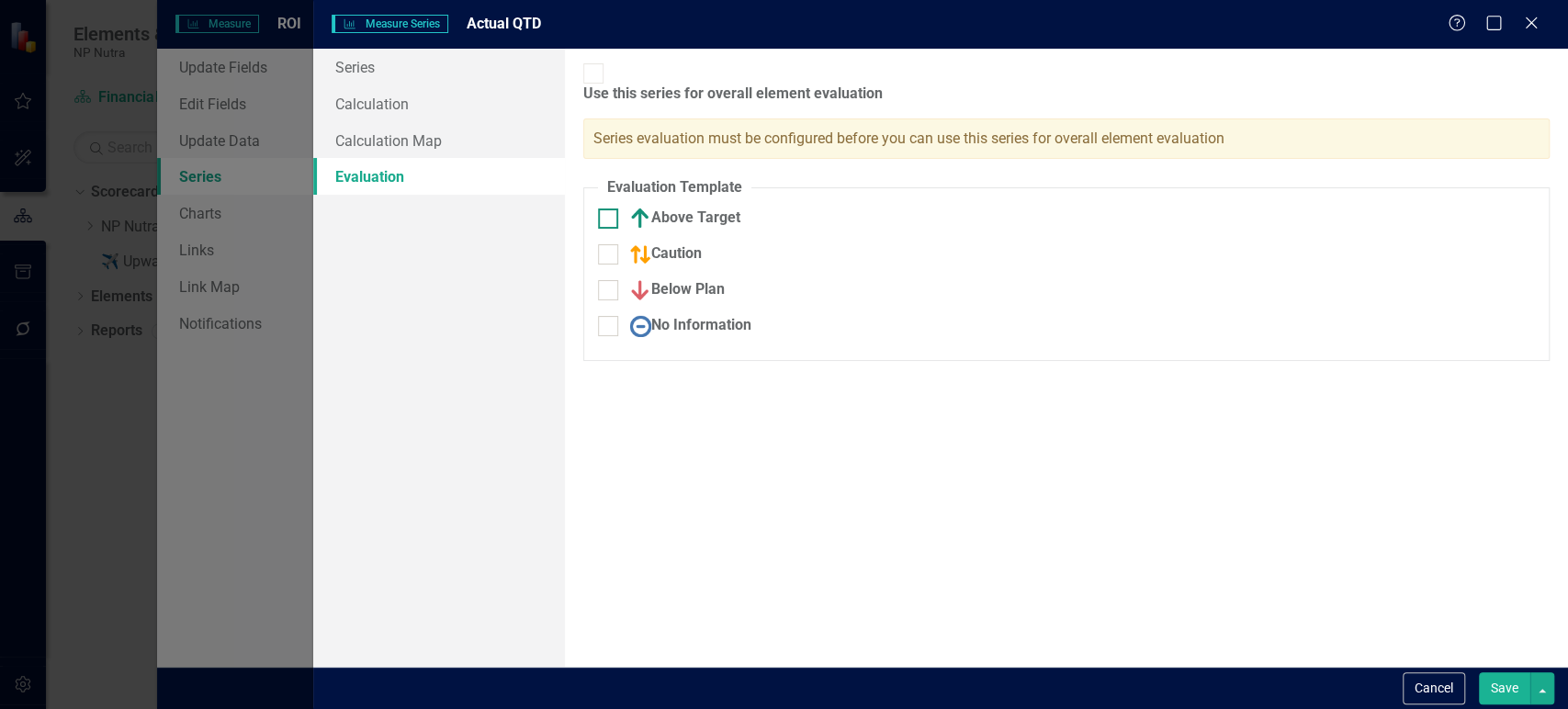
click at [608, 208] on input "Above Target" at bounding box center [604, 214] width 12 height 12
checkbox input "true"
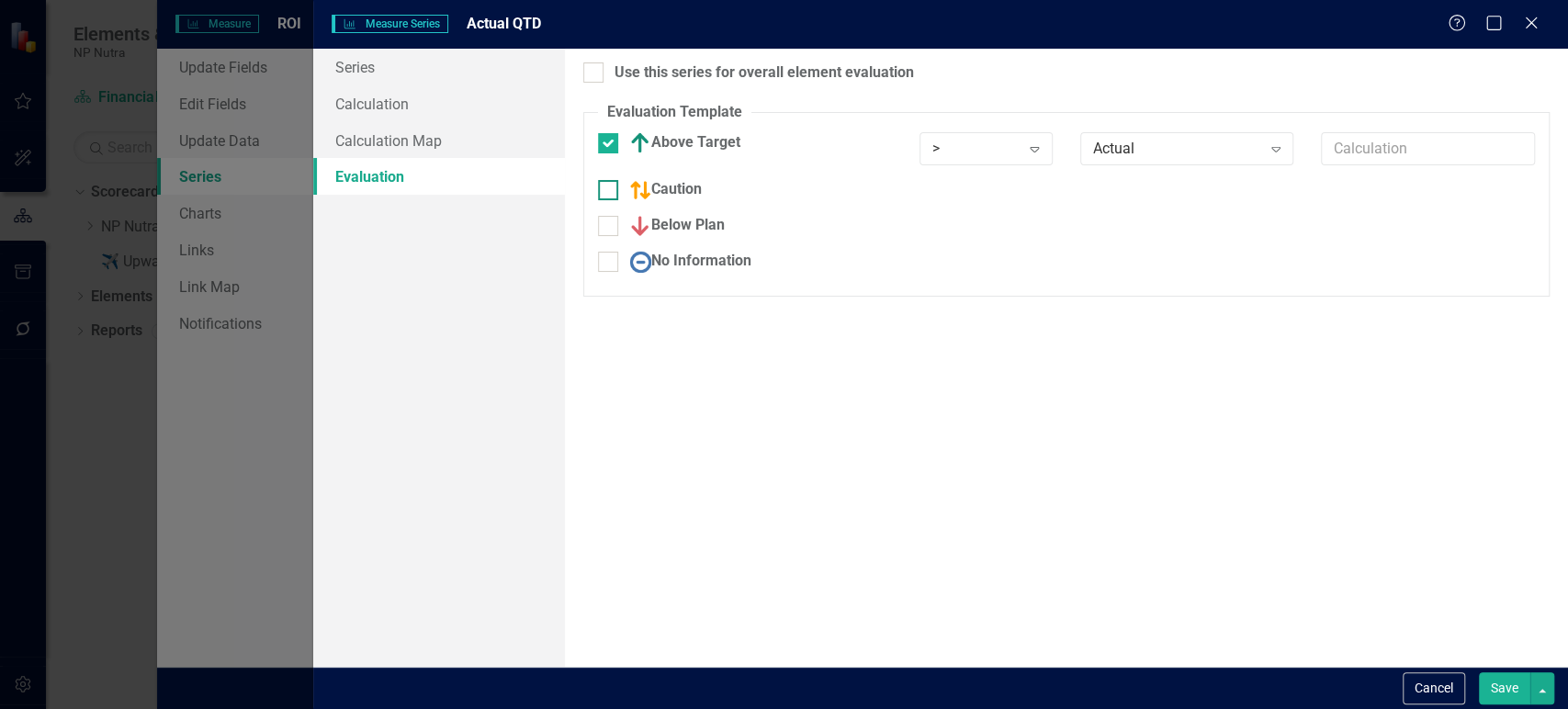
click at [608, 191] on input "Caution" at bounding box center [604, 186] width 12 height 12
checkbox input "true"
click at [610, 240] on div at bounding box center [608, 237] width 20 height 20
click at [609, 240] on input "Below Plan" at bounding box center [604, 233] width 12 height 12
checkbox input "true"
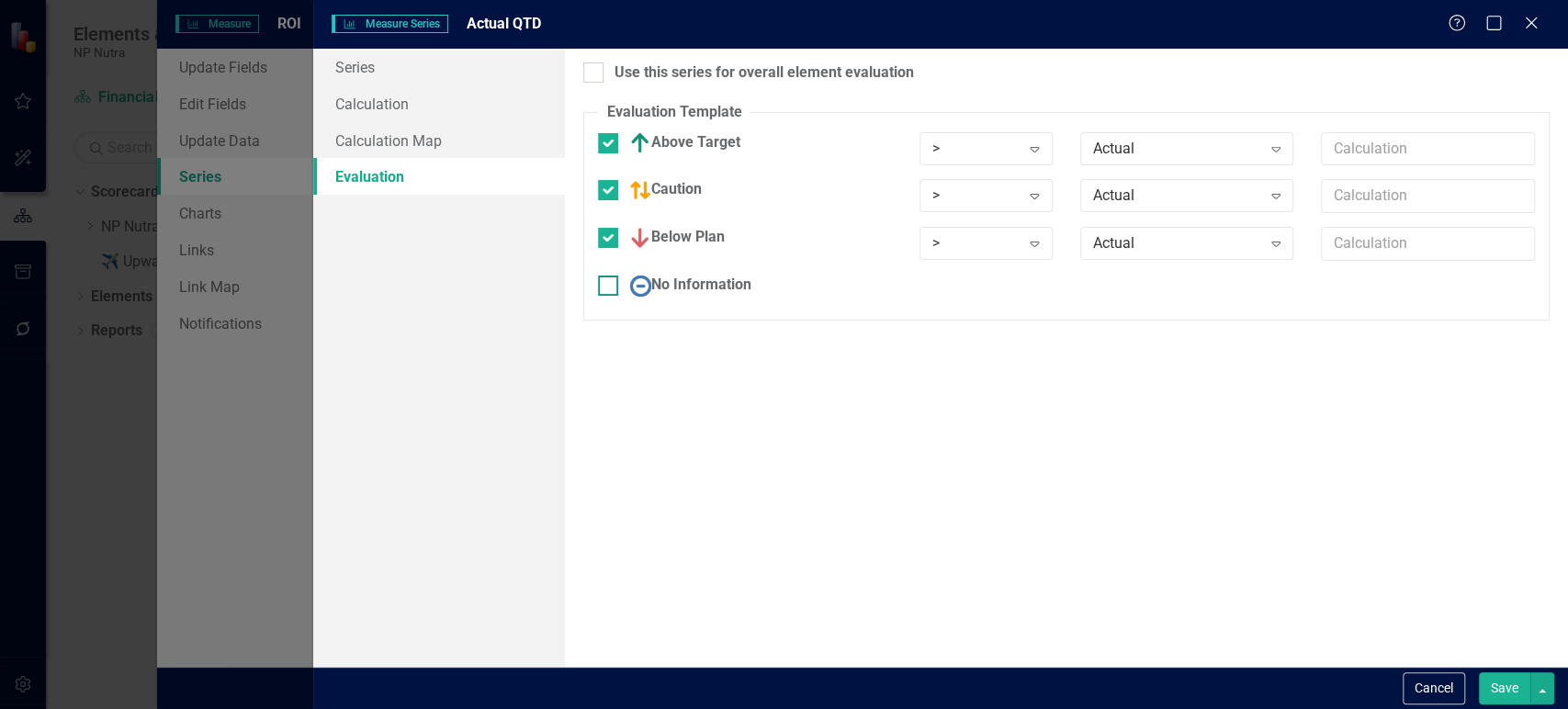
click at [608, 284] on input "No Information" at bounding box center [604, 282] width 12 height 12
checkbox input "true"
click at [936, 167] on div "> Expand" at bounding box center [986, 154] width 161 height 45
click at [970, 154] on div "> Expand" at bounding box center [986, 149] width 133 height 33
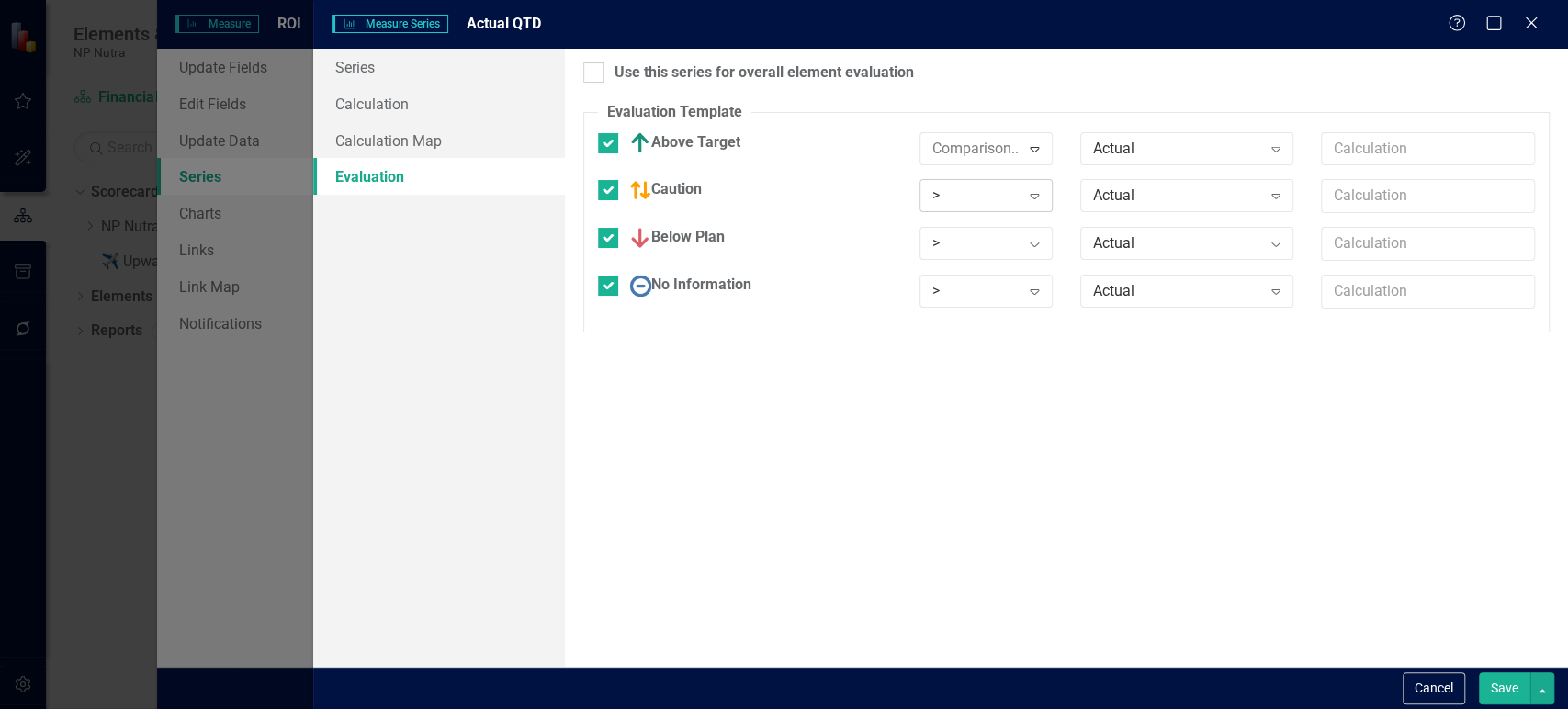
click at [960, 211] on div "> Expand" at bounding box center [986, 196] width 133 height 33
click at [966, 259] on div "> Expand" at bounding box center [986, 243] width 133 height 33
click at [970, 281] on div ">" at bounding box center [976, 291] width 88 height 21
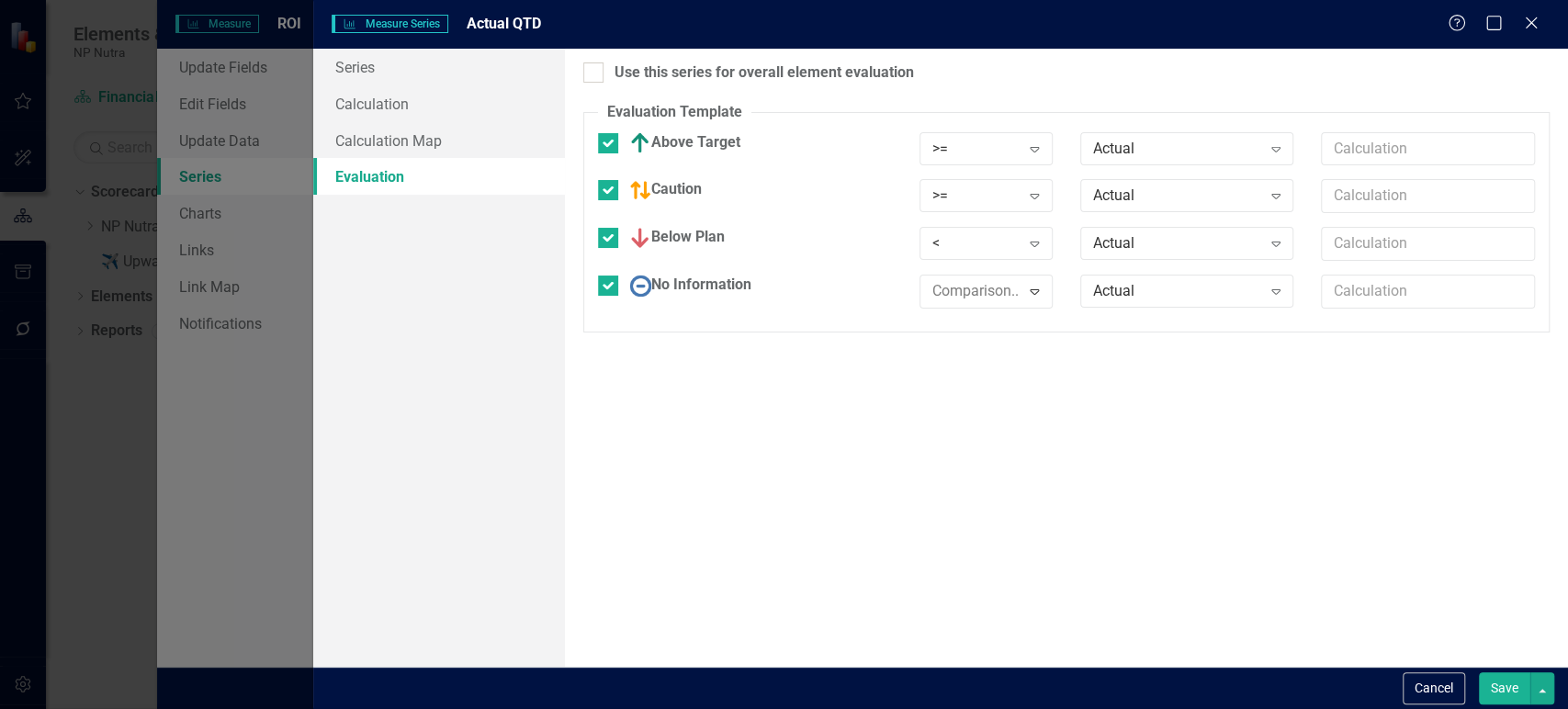
click at [1146, 143] on div "Actual" at bounding box center [1176, 149] width 168 height 21
click at [1148, 183] on div "Actual Expand" at bounding box center [1187, 196] width 214 height 33
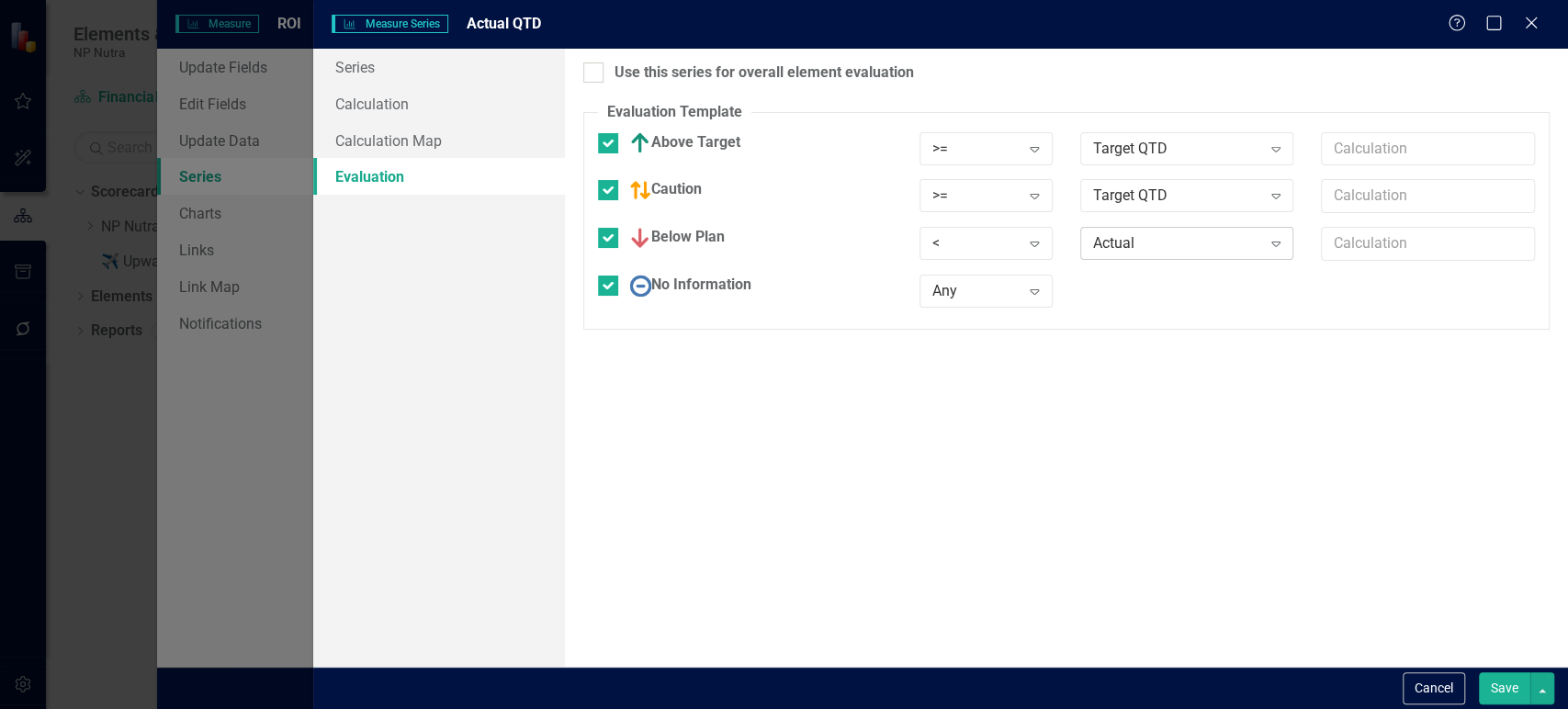
click at [1147, 245] on div "Actual" at bounding box center [1176, 244] width 168 height 21
click at [1357, 195] on input "text" at bounding box center [1427, 196] width 214 height 34
type input "*.9"
click at [601, 79] on div at bounding box center [593, 72] width 20 height 20
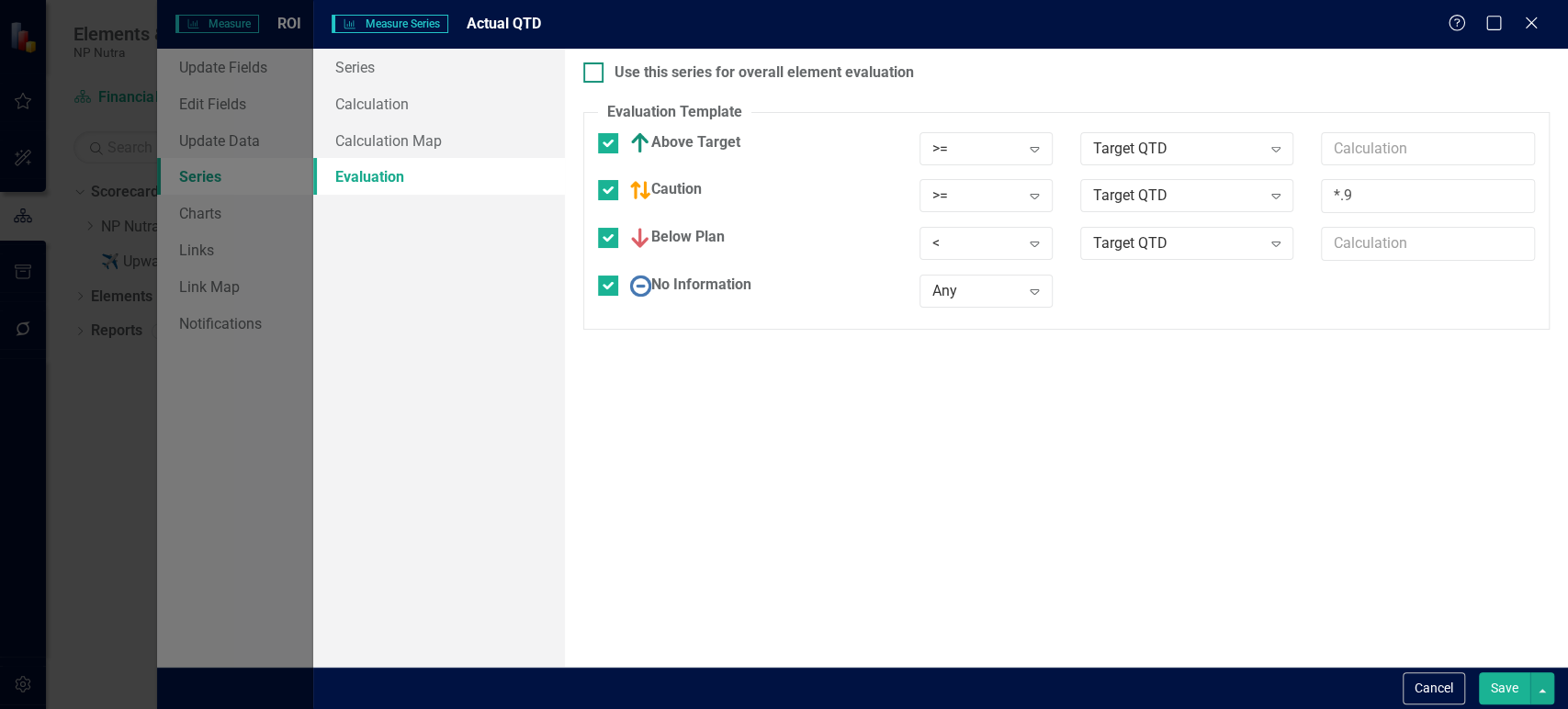
click at [595, 74] on input "Use this series for overall element evaluation" at bounding box center [589, 68] width 12 height 12
checkbox input "true"
click at [1491, 691] on button "Save" at bounding box center [1503, 688] width 51 height 32
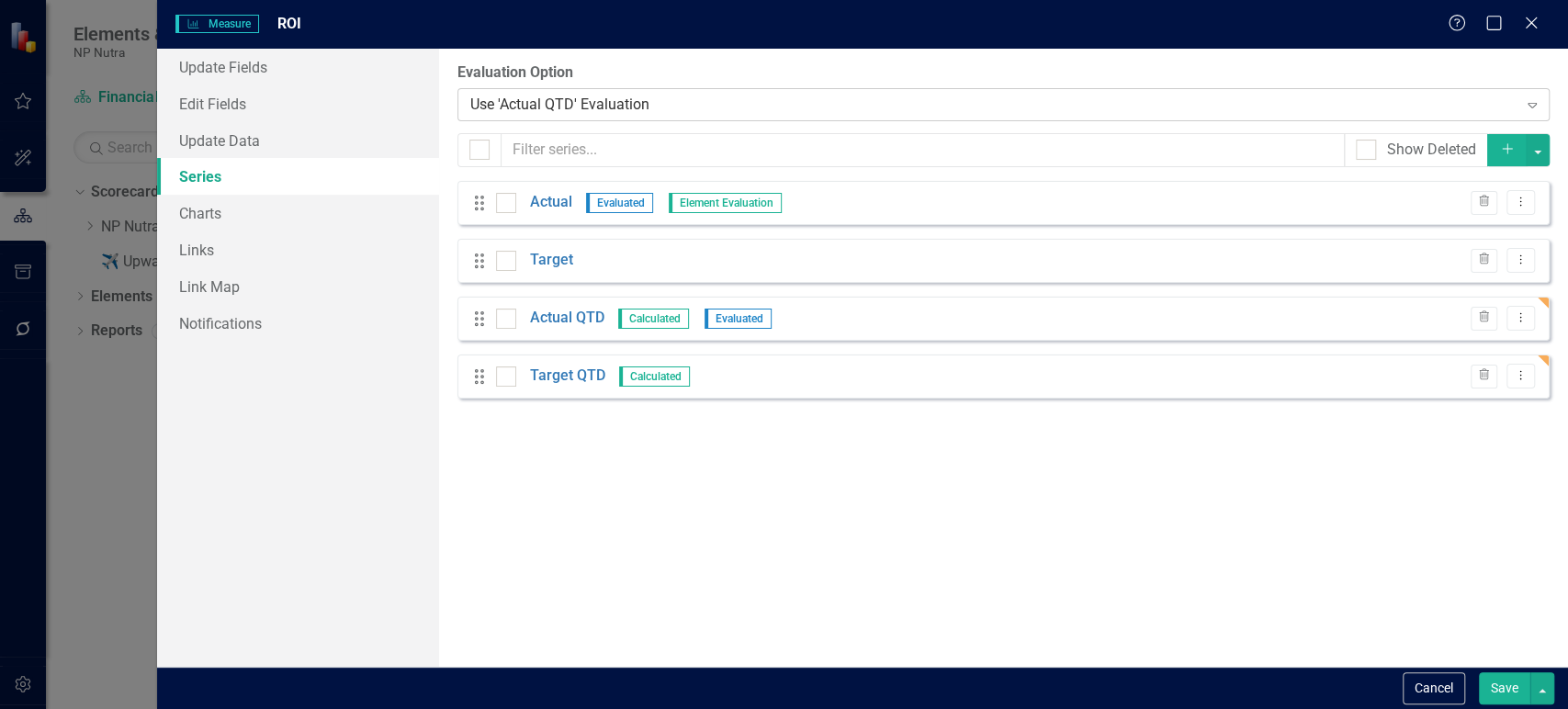
click at [647, 116] on div "Use 'Actual QTD' Evaluation Expand" at bounding box center [1003, 104] width 1092 height 33
click at [649, 99] on div "Manual Evaluation" at bounding box center [994, 104] width 1047 height 21
click at [991, 515] on div "From this page, you can add, edit, delete, or duplicate the measure series for …" at bounding box center [1003, 357] width 1128 height 618
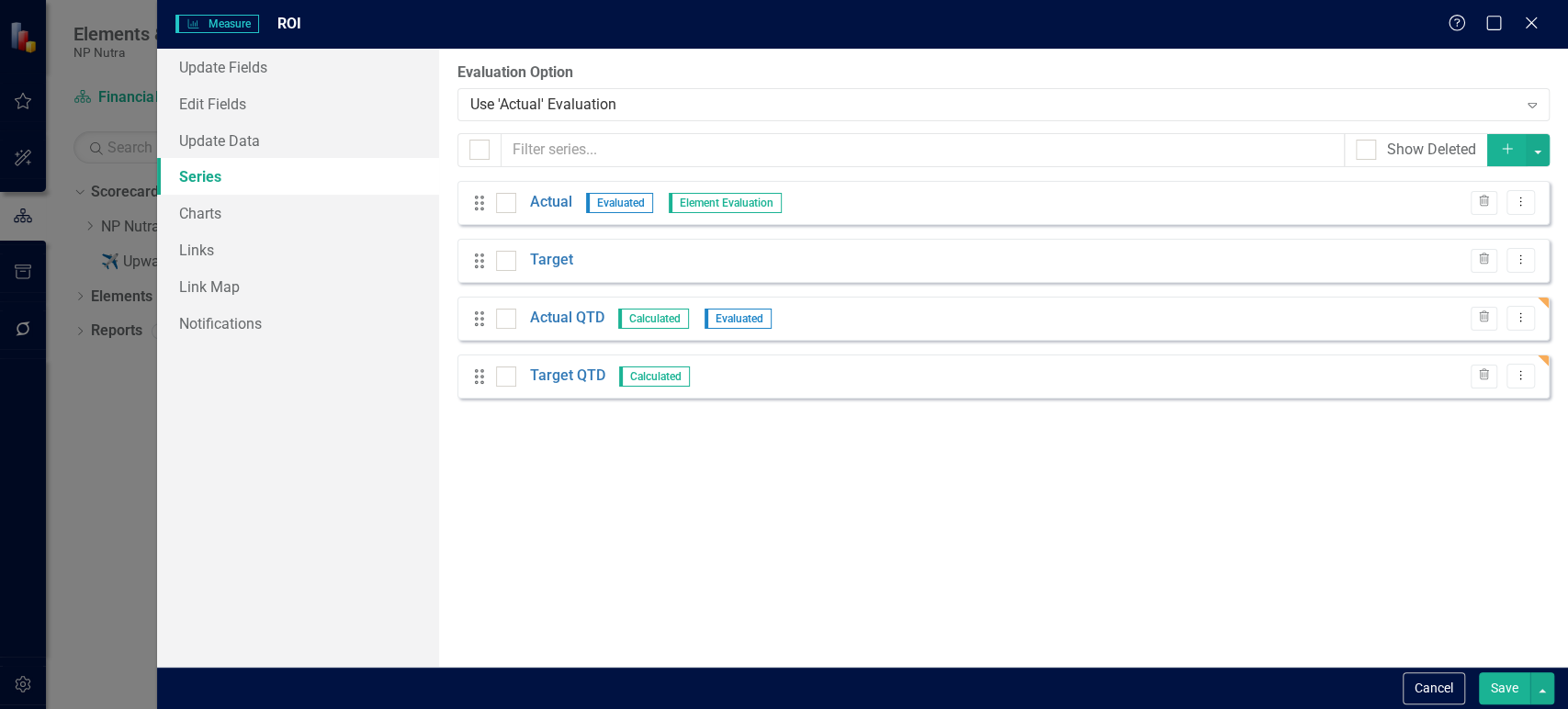
click at [1535, 317] on div "Drag Actual QTD Calculated Evaluated Trash Dropdown Menu" at bounding box center [1003, 319] width 1092 height 44
click at [1527, 315] on icon "Dropdown Menu" at bounding box center [1520, 317] width 15 height 12
click at [1415, 388] on link "Copy Duplicate Measure Series" at bounding box center [1429, 382] width 208 height 34
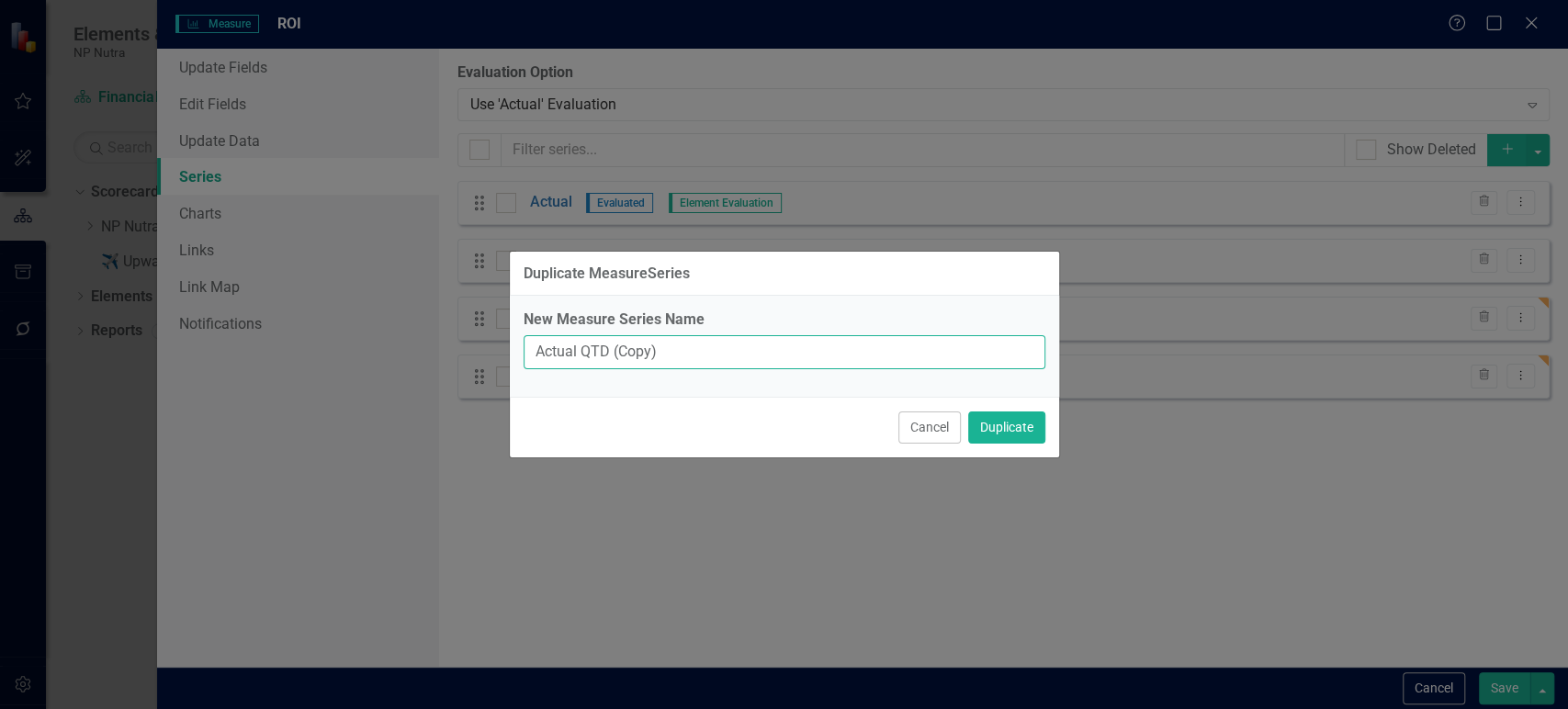
click at [584, 355] on input "Actual QTD (Copy)" at bounding box center [784, 352] width 522 height 34
drag, startPoint x: 608, startPoint y: 356, endPoint x: 845, endPoint y: 354, distance: 237.0
click at [845, 354] on input "Actual YTD (Copy)" at bounding box center [784, 352] width 522 height 34
type input "Actual YTD"
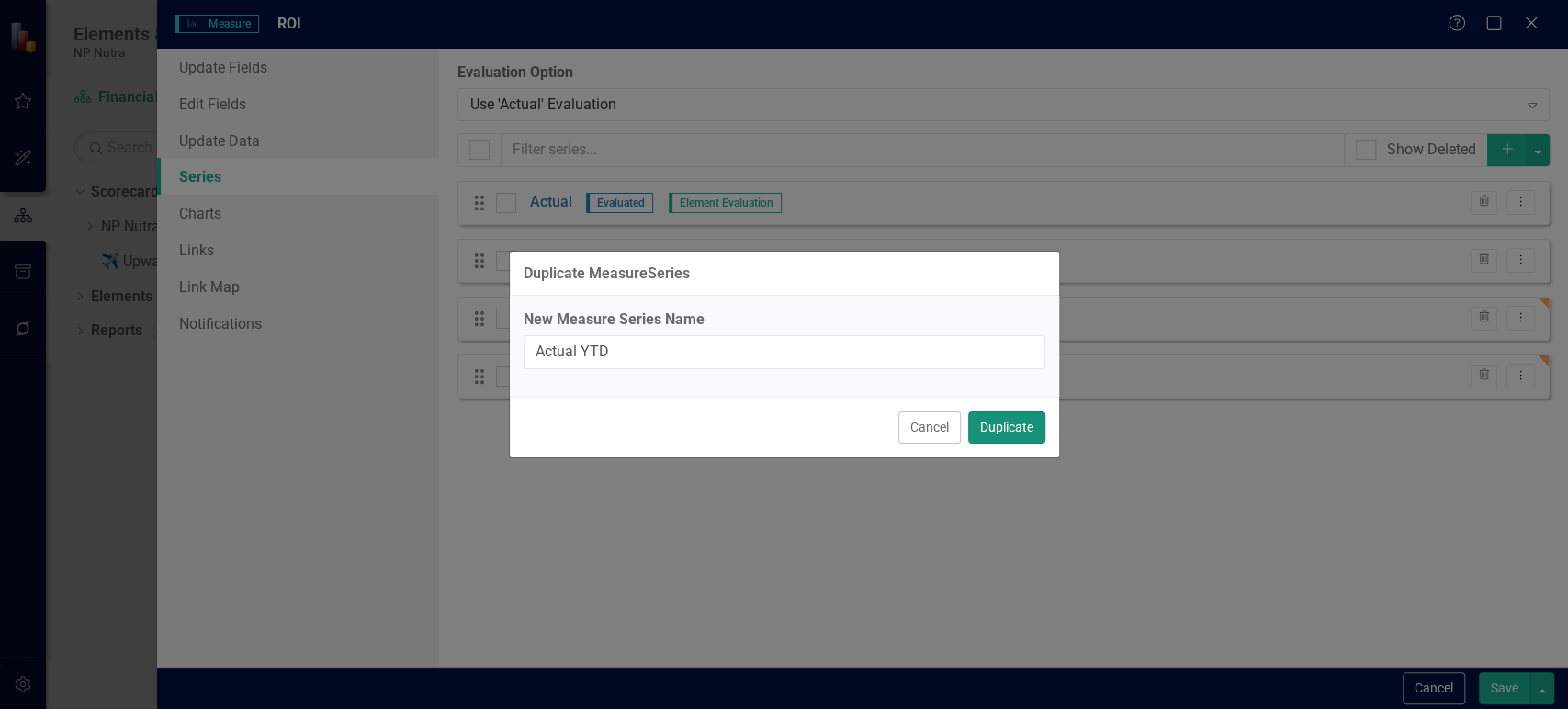
click at [984, 423] on button "Duplicate" at bounding box center [1007, 427] width 77 height 32
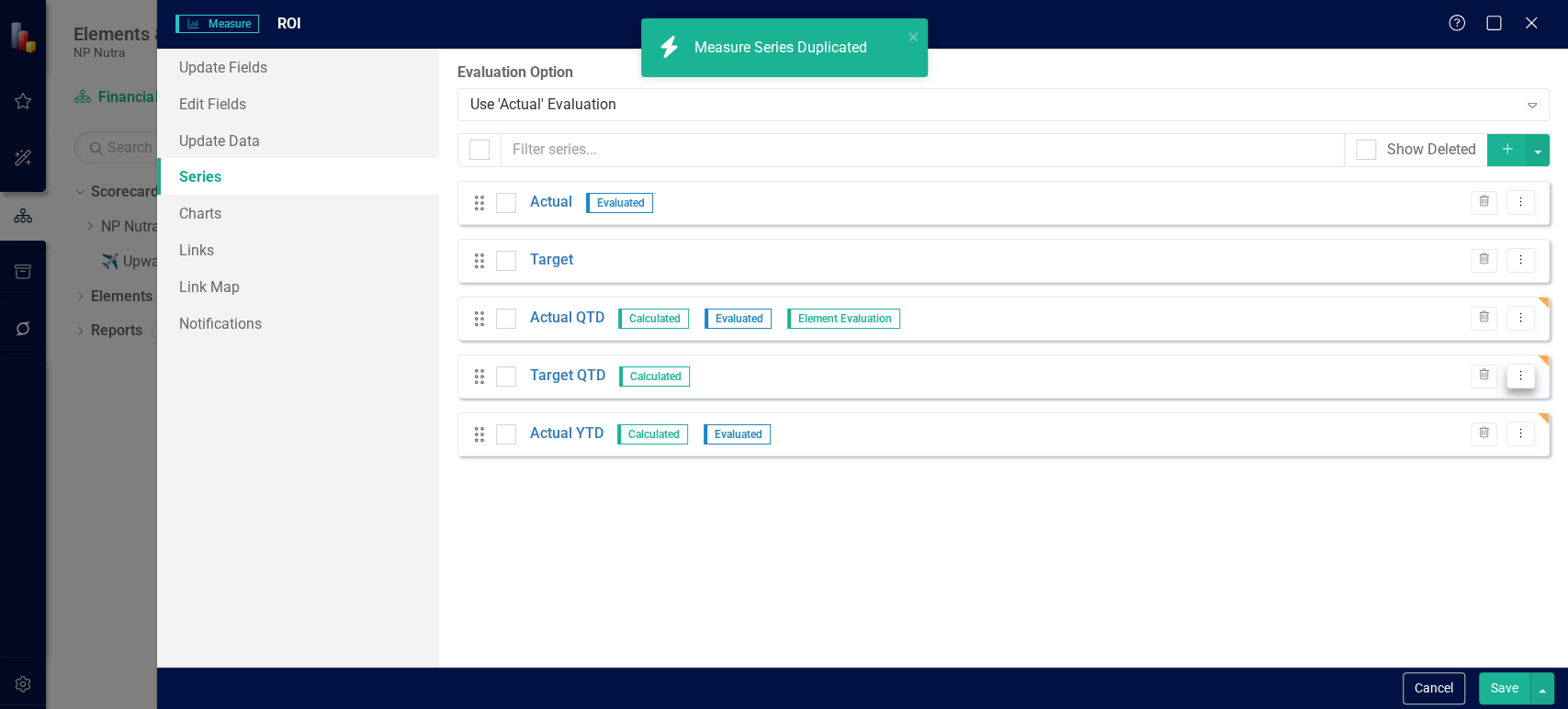
click at [1522, 380] on icon "Dropdown Menu" at bounding box center [1520, 375] width 15 height 12
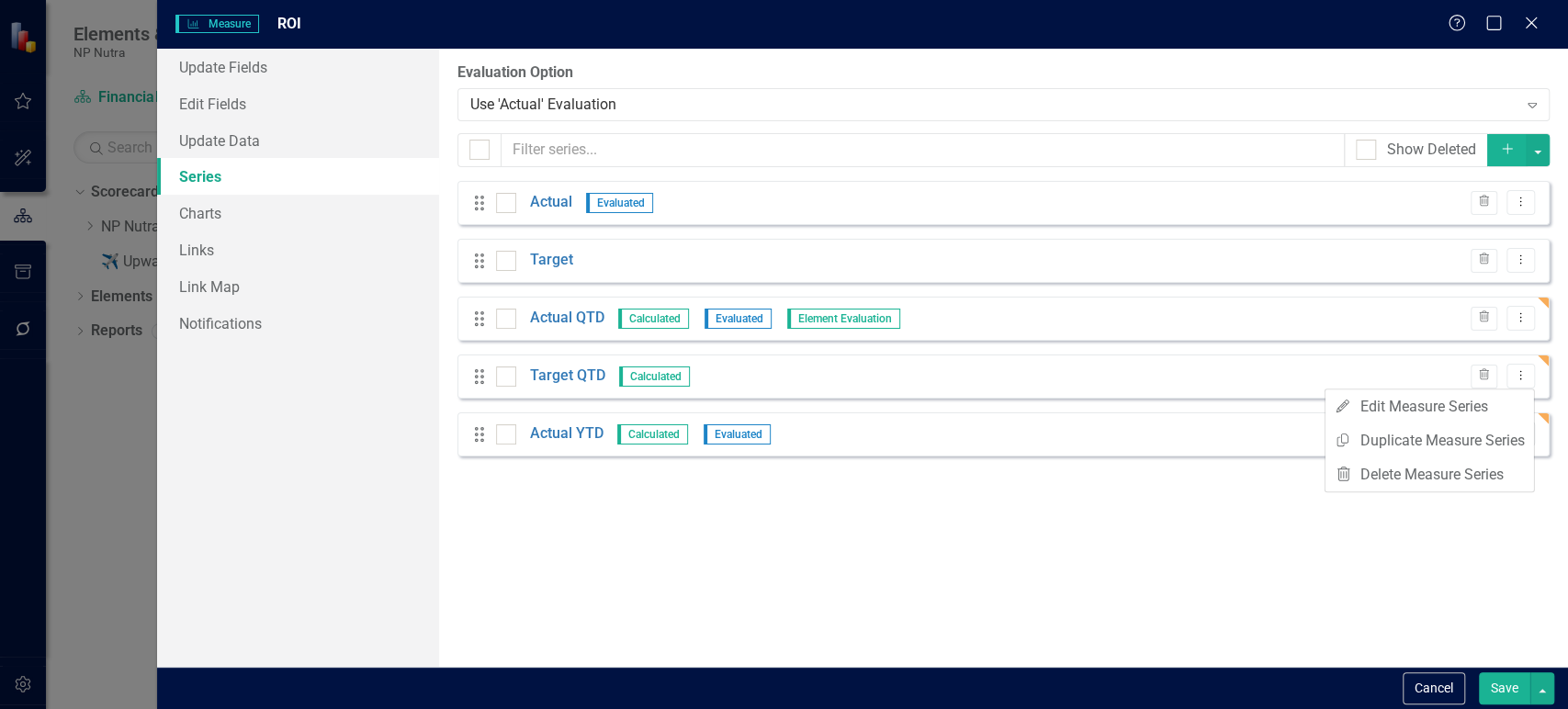
click at [1212, 437] on div "Drag Actual YTD Calculated Evaluated Trash Dropdown Menu" at bounding box center [1003, 435] width 1092 height 44
click at [581, 433] on link "Actual YTD" at bounding box center [566, 434] width 73 height 21
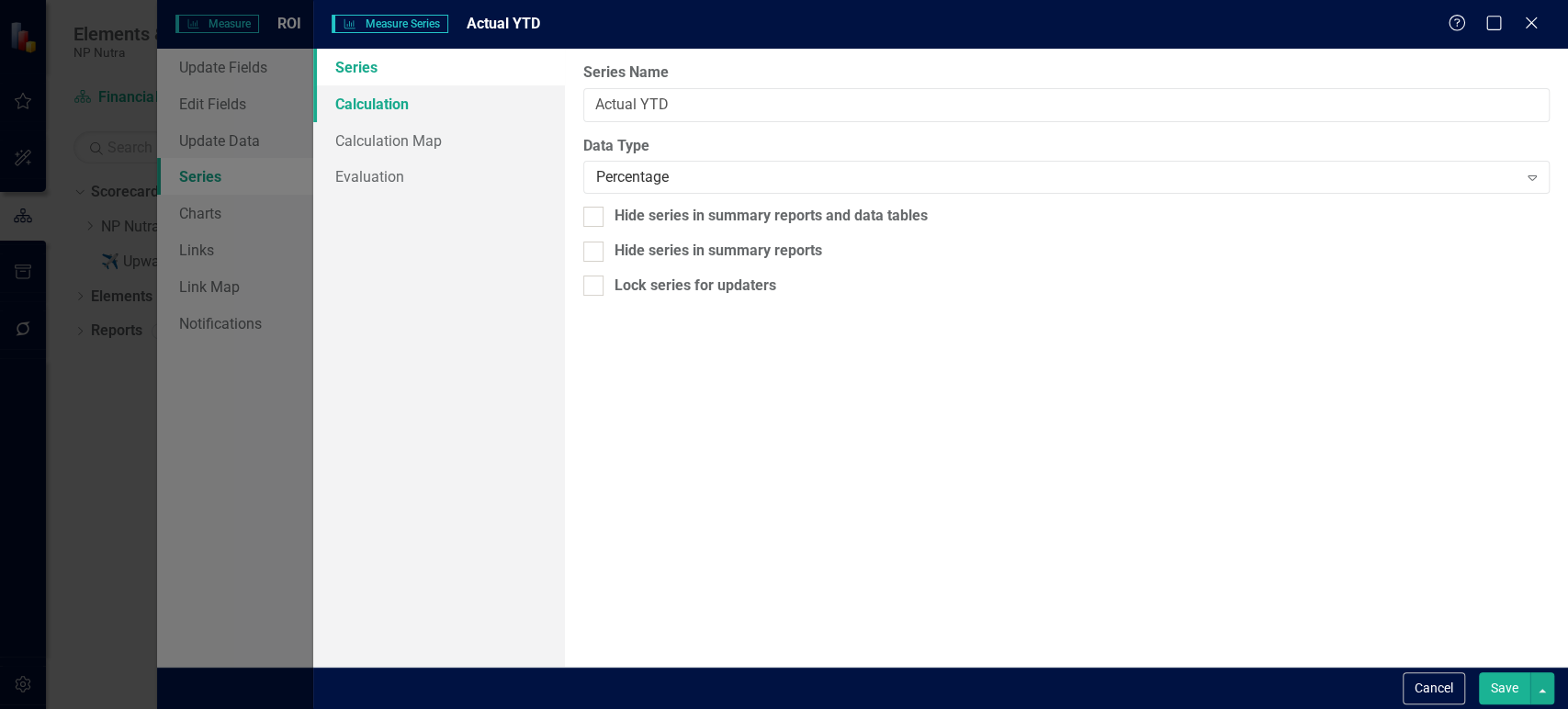
click at [473, 105] on link "Calculation" at bounding box center [439, 104] width 251 height 37
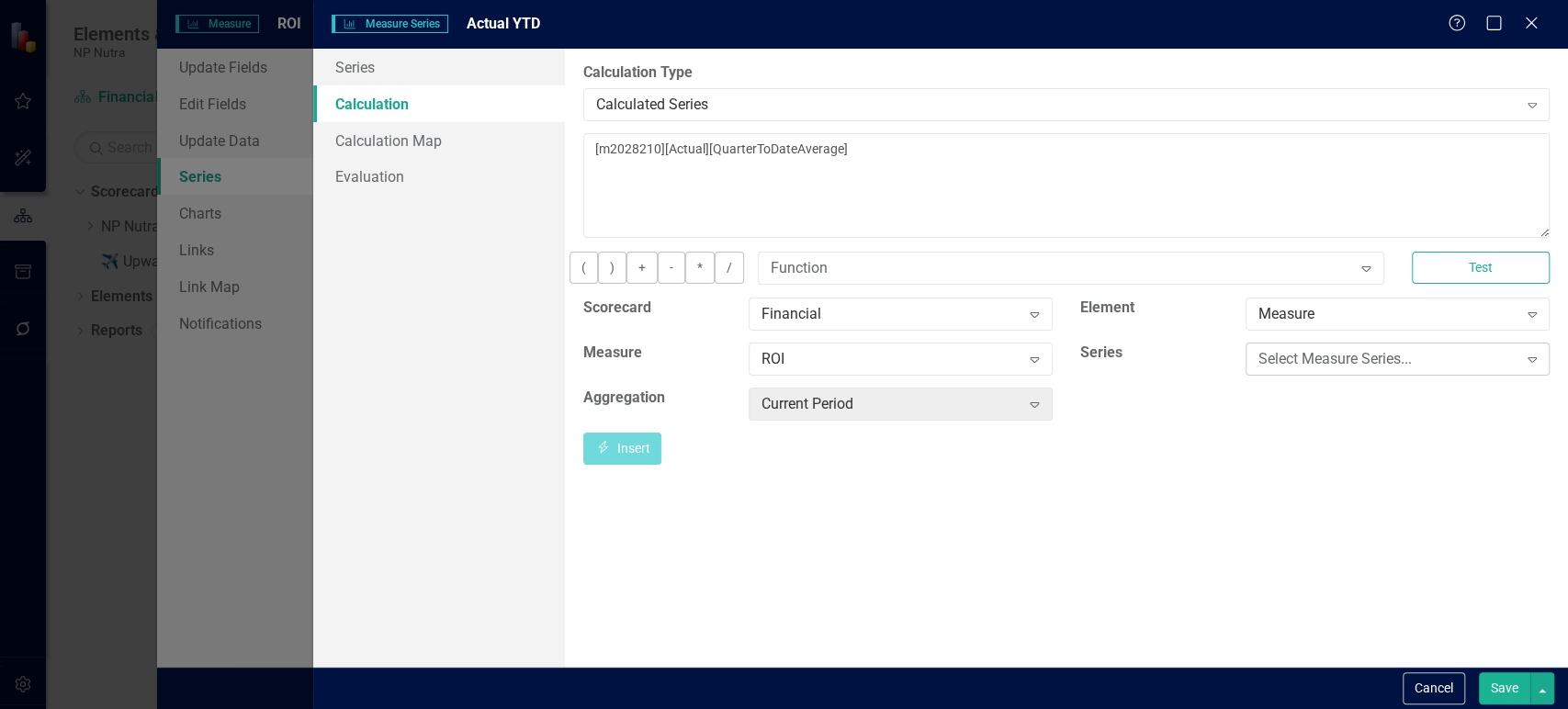
click at [1278, 368] on div "Select Measure Series..." at bounding box center [1388, 359] width 258 height 21
click at [987, 369] on div "ROI" at bounding box center [890, 359] width 258 height 21
click at [1265, 369] on div "Select Measure Series..." at bounding box center [1388, 359] width 258 height 21
click at [932, 421] on div "Current Period Expand" at bounding box center [900, 404] width 304 height 33
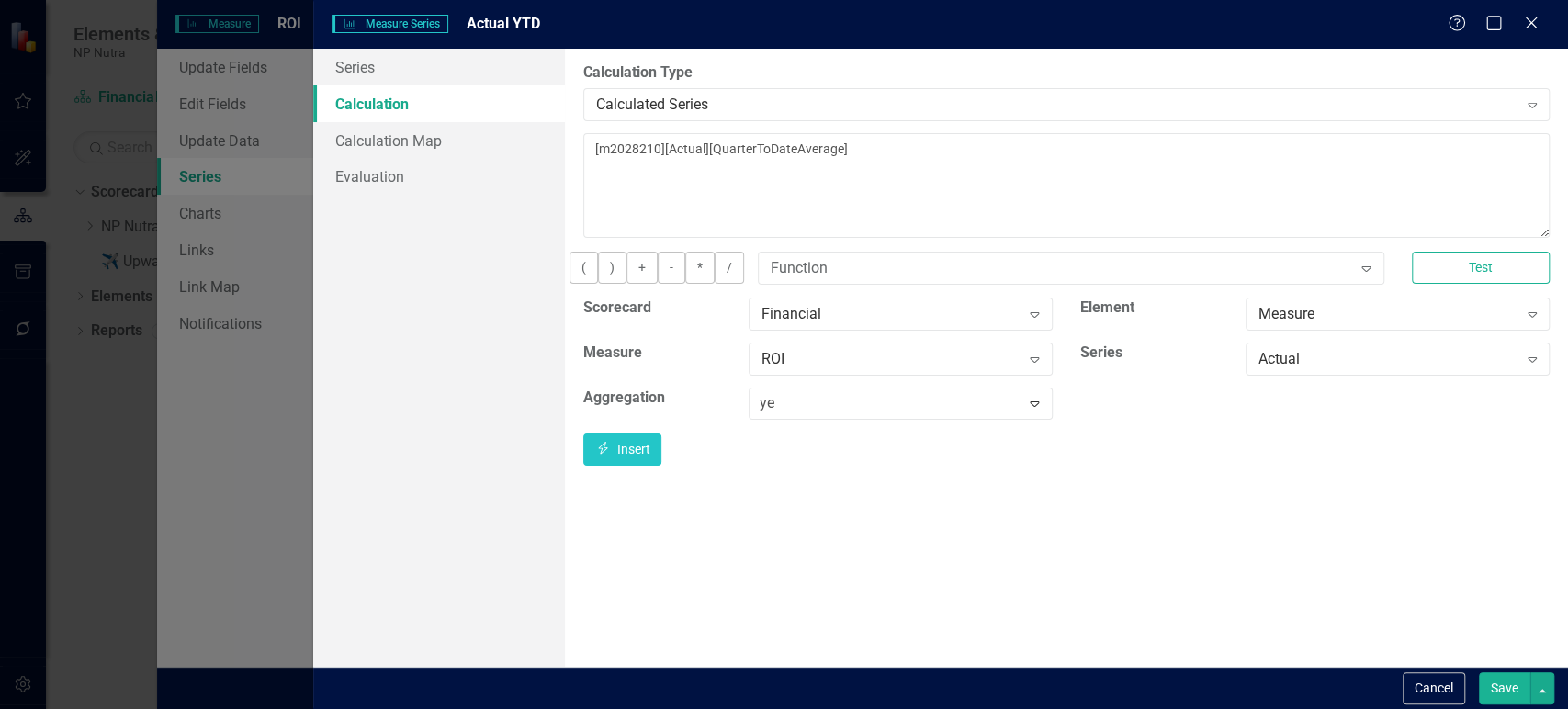
type input "y"
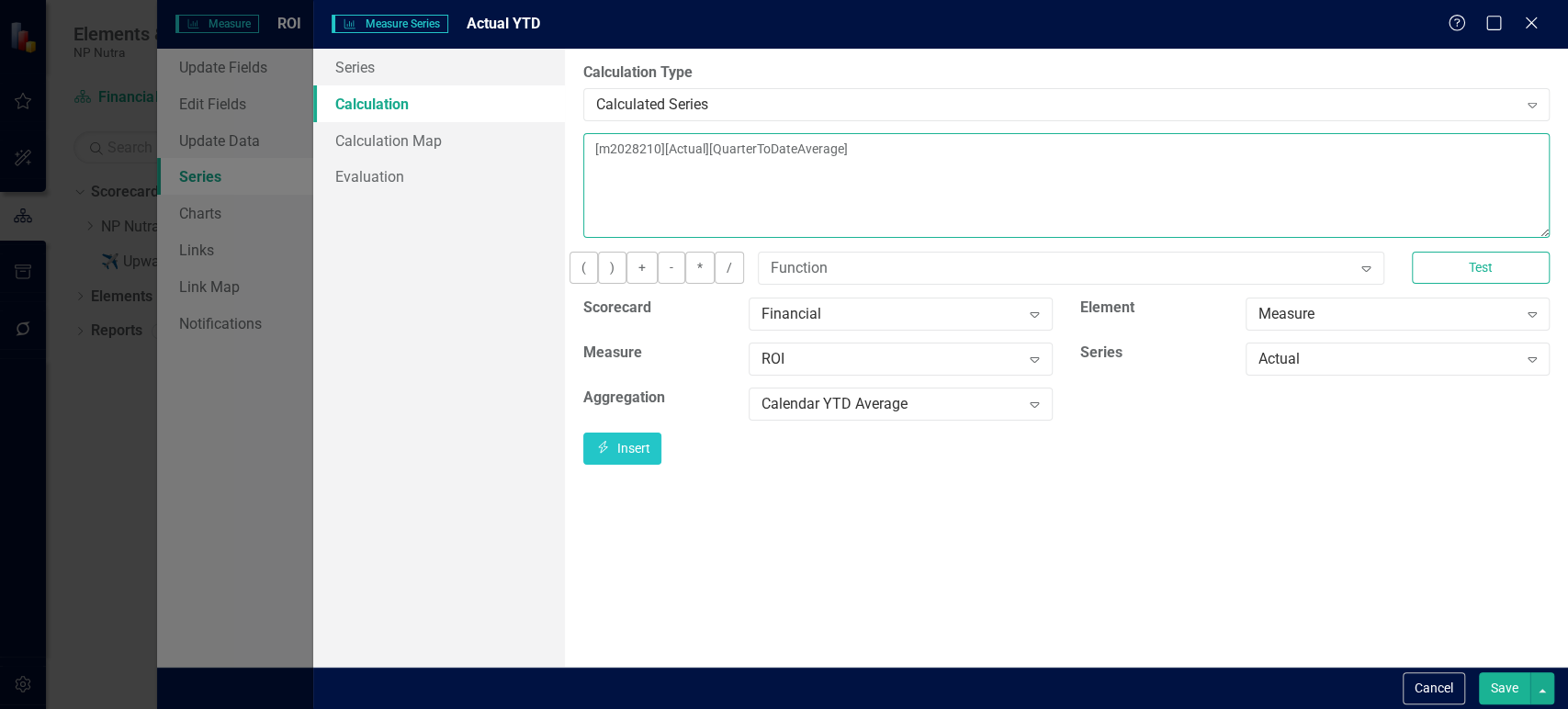
click at [918, 182] on textarea "[m2028210][Actual][QuarterToDateAverage]" at bounding box center [1067, 185] width 966 height 105
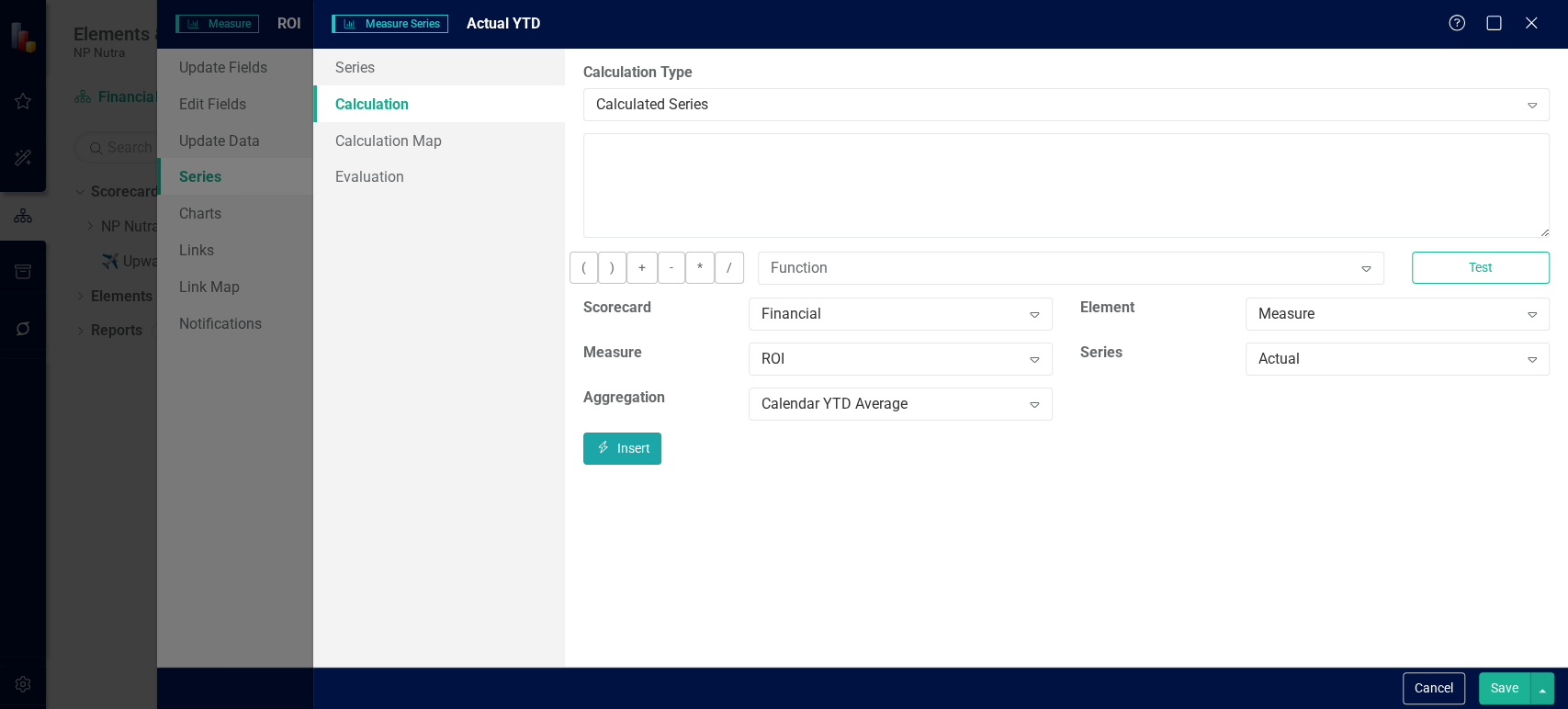
click at [662, 457] on button "Insert Insert" at bounding box center [623, 449] width 79 height 32
click at [1500, 692] on button "Save" at bounding box center [1503, 688] width 51 height 32
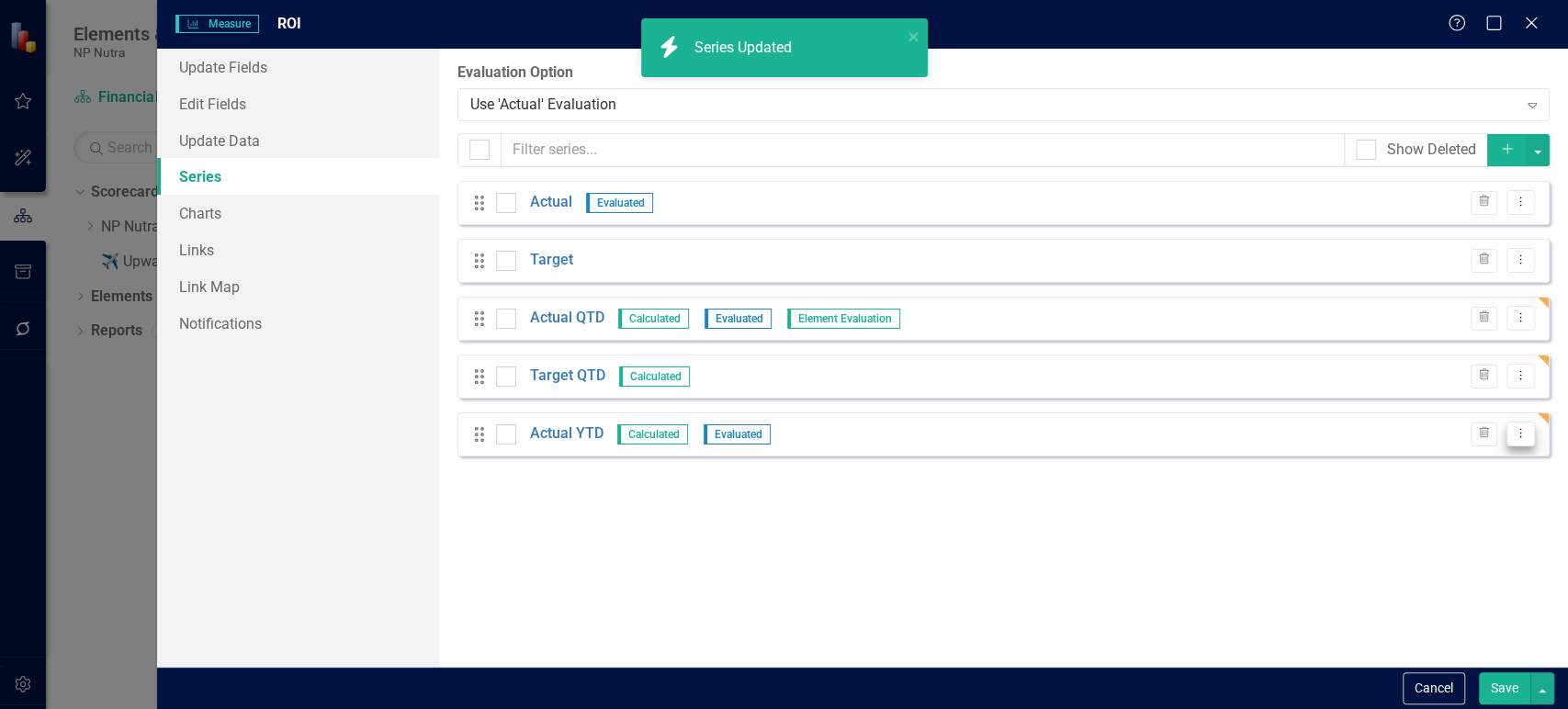
click at [1518, 435] on icon "Dropdown Menu" at bounding box center [1520, 433] width 15 height 12
click at [1473, 488] on link "Copy Duplicate Measure Series" at bounding box center [1429, 498] width 208 height 34
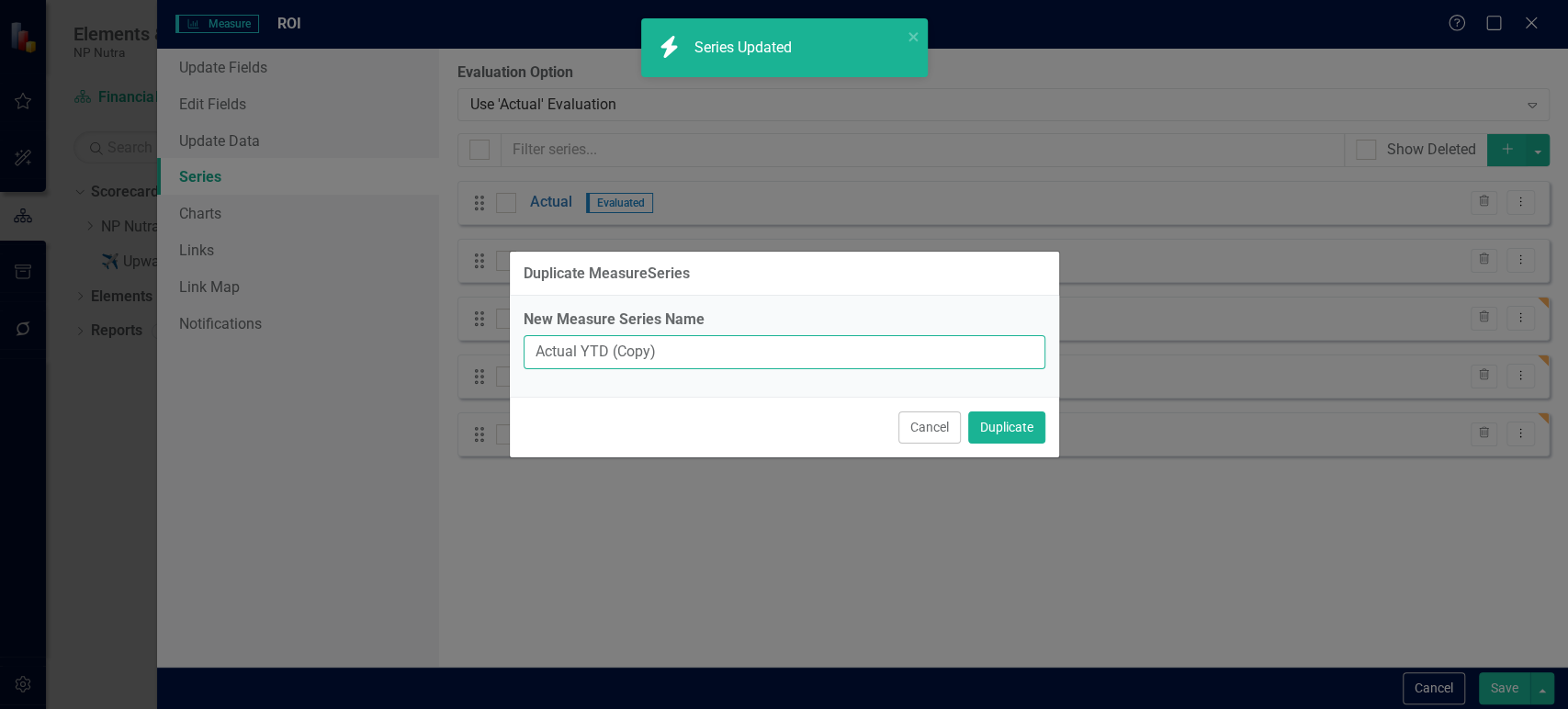
click at [538, 359] on input "Actual YTD (Copy)" at bounding box center [784, 352] width 522 height 34
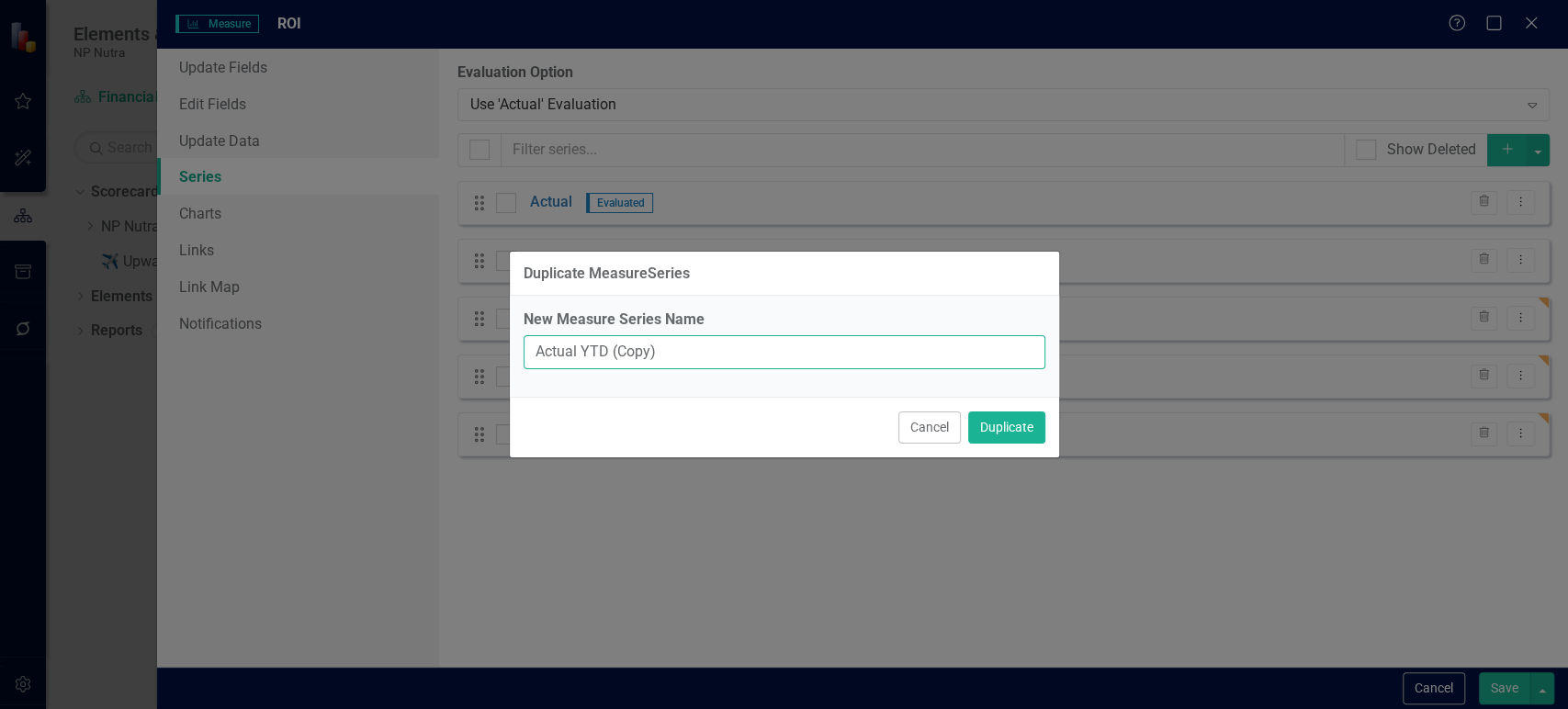
click at [538, 359] on input "Actual YTD (Copy)" at bounding box center [784, 352] width 522 height 34
drag, startPoint x: 607, startPoint y: 354, endPoint x: 860, endPoint y: 351, distance: 253.0
click at [860, 351] on input "Target YTD (Copy)" at bounding box center [784, 352] width 522 height 34
type input "Target YTD"
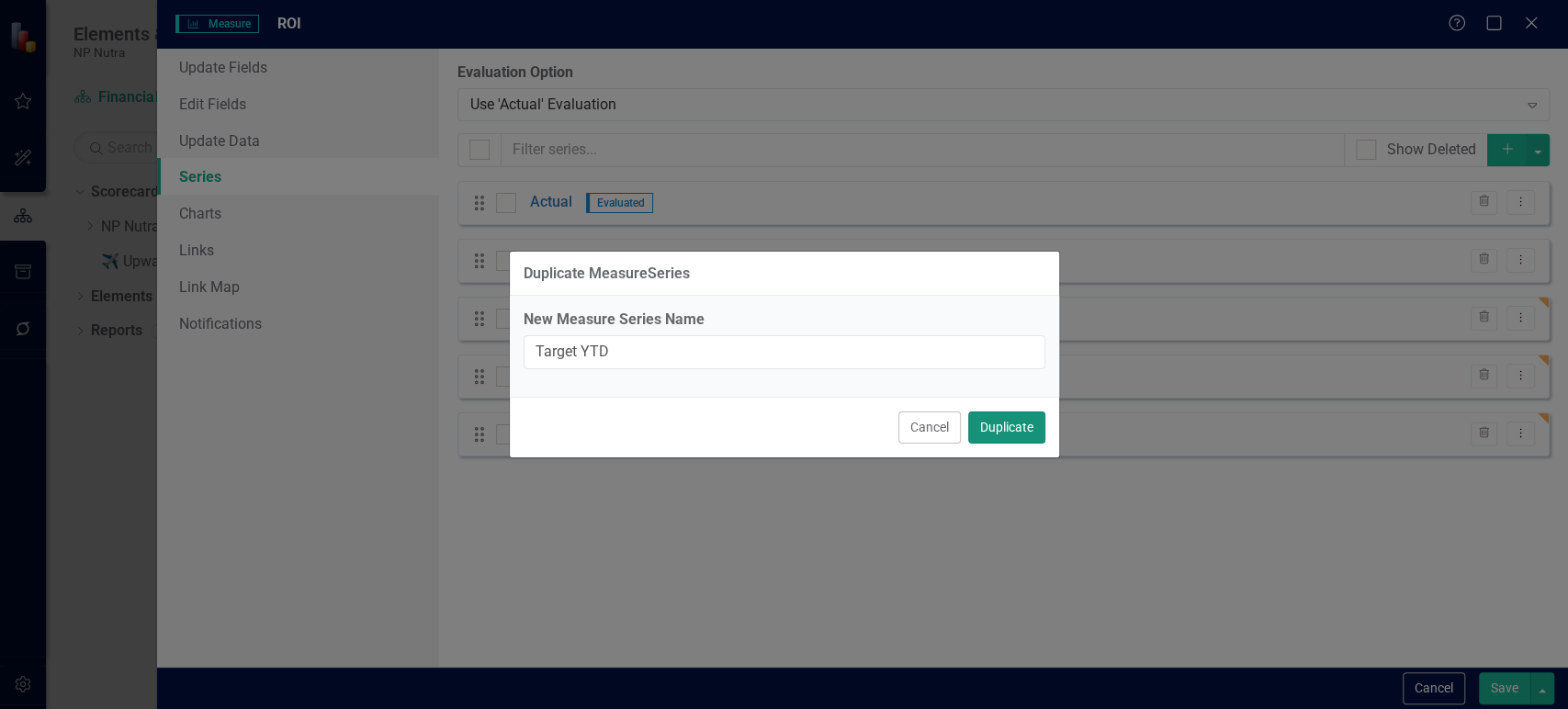
click at [1011, 439] on button "Duplicate" at bounding box center [1007, 427] width 77 height 32
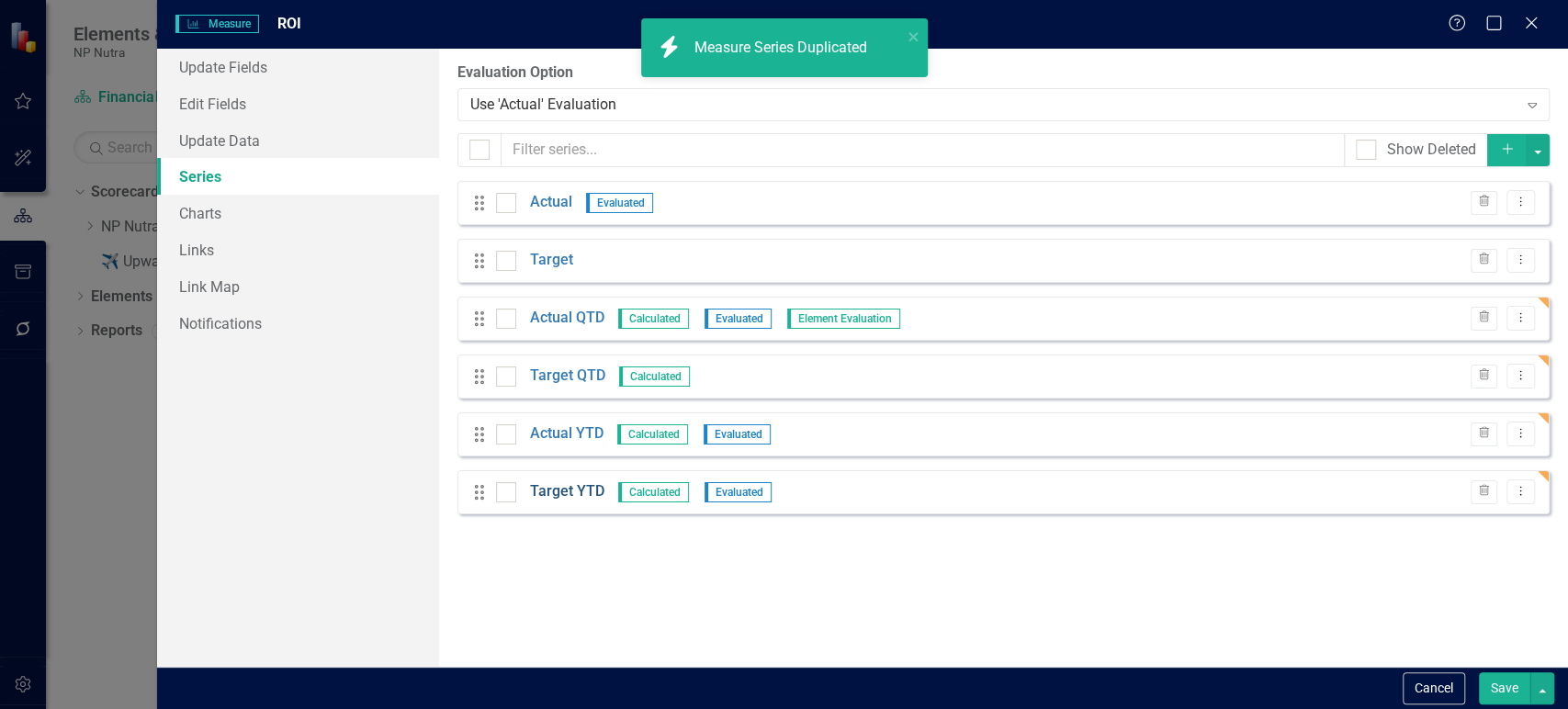
click at [588, 493] on link "Target YTD" at bounding box center [566, 492] width 74 height 21
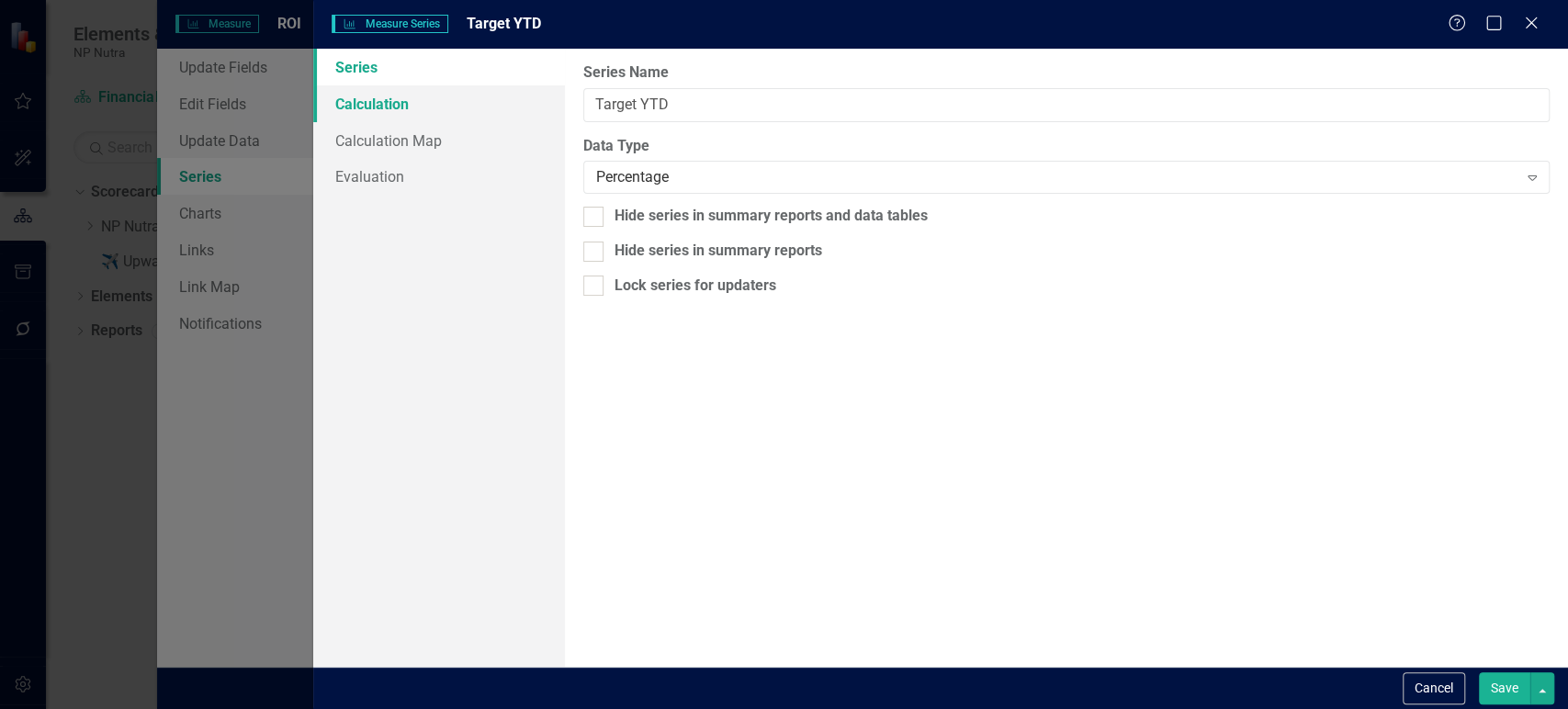
click at [471, 104] on link "Calculation" at bounding box center [439, 104] width 251 height 37
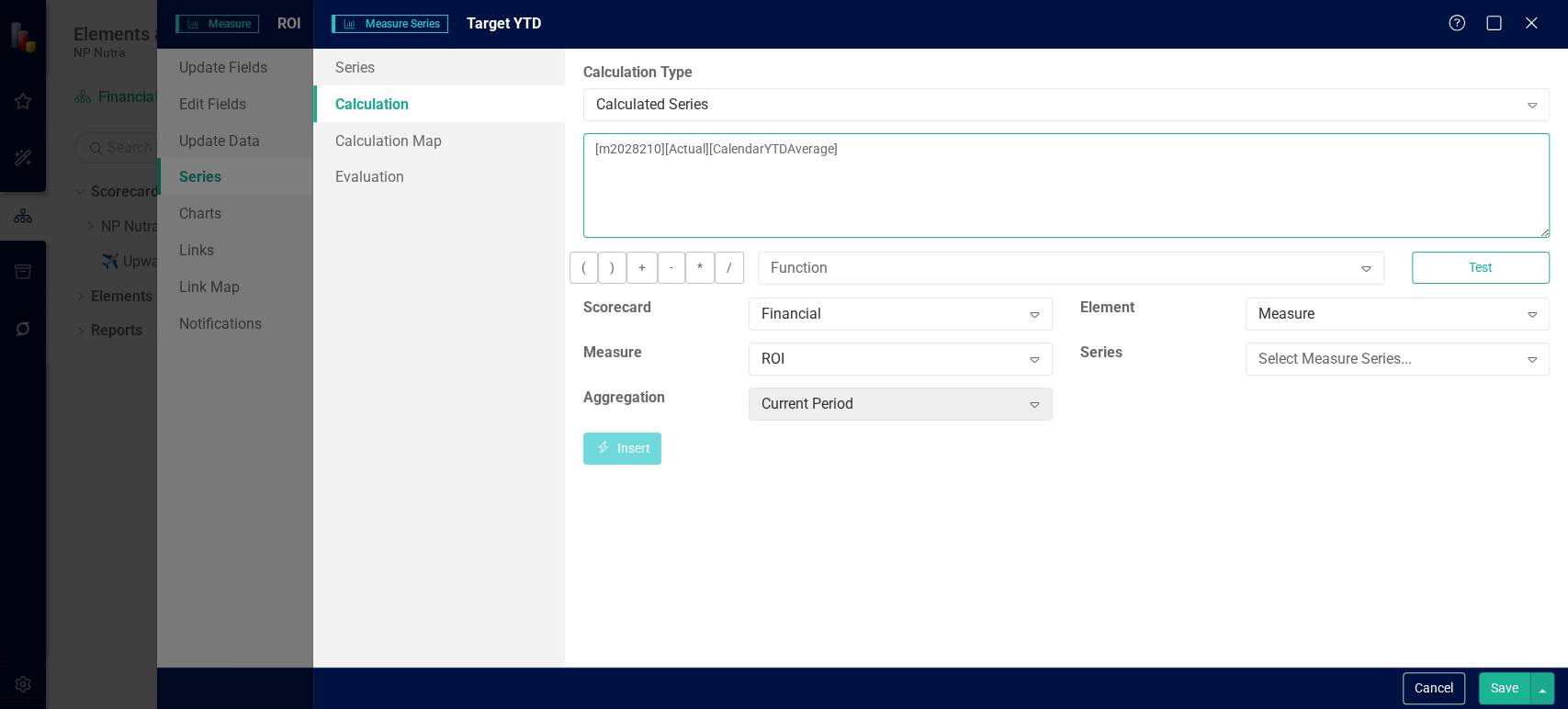
click at [705, 145] on textarea "[m2028210][Actual][CalendarYTDAverage]" at bounding box center [1067, 185] width 966 height 105
type textarea "[m2028210][Target][CalendarYTDAverage]"
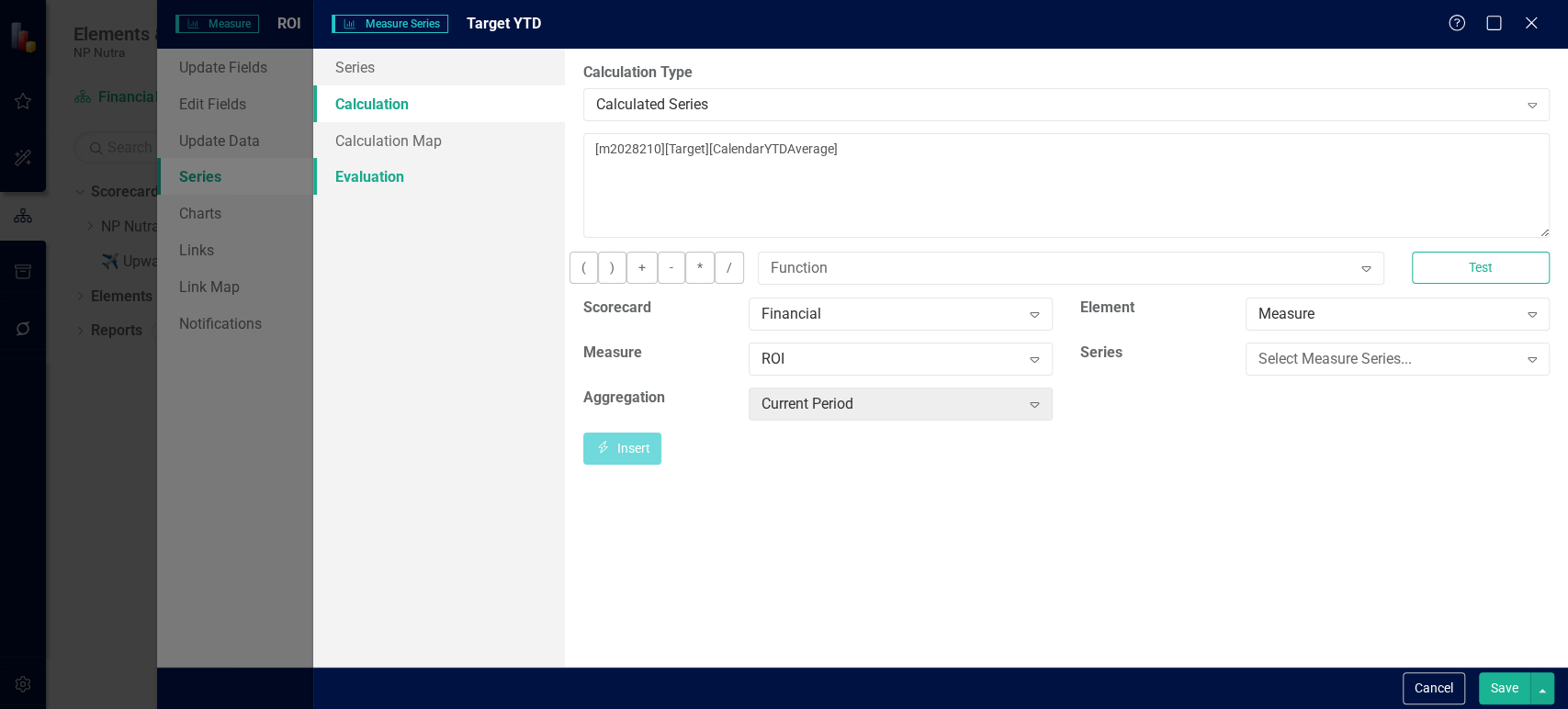
click at [429, 182] on link "Evaluation" at bounding box center [439, 177] width 251 height 37
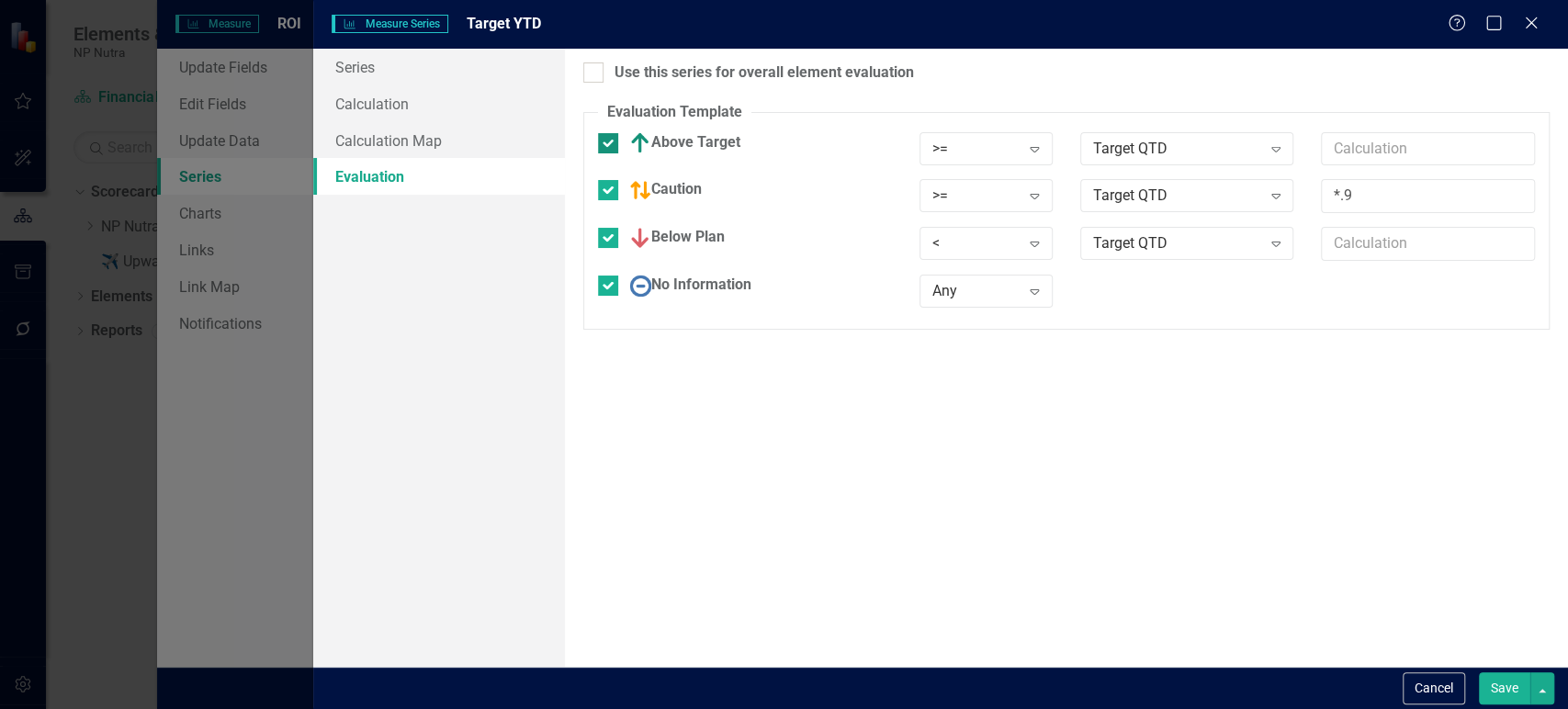
click at [609, 145] on div at bounding box center [608, 143] width 20 height 20
click at [609, 145] on input "Above Target" at bounding box center [604, 139] width 12 height 12
checkbox input "false"
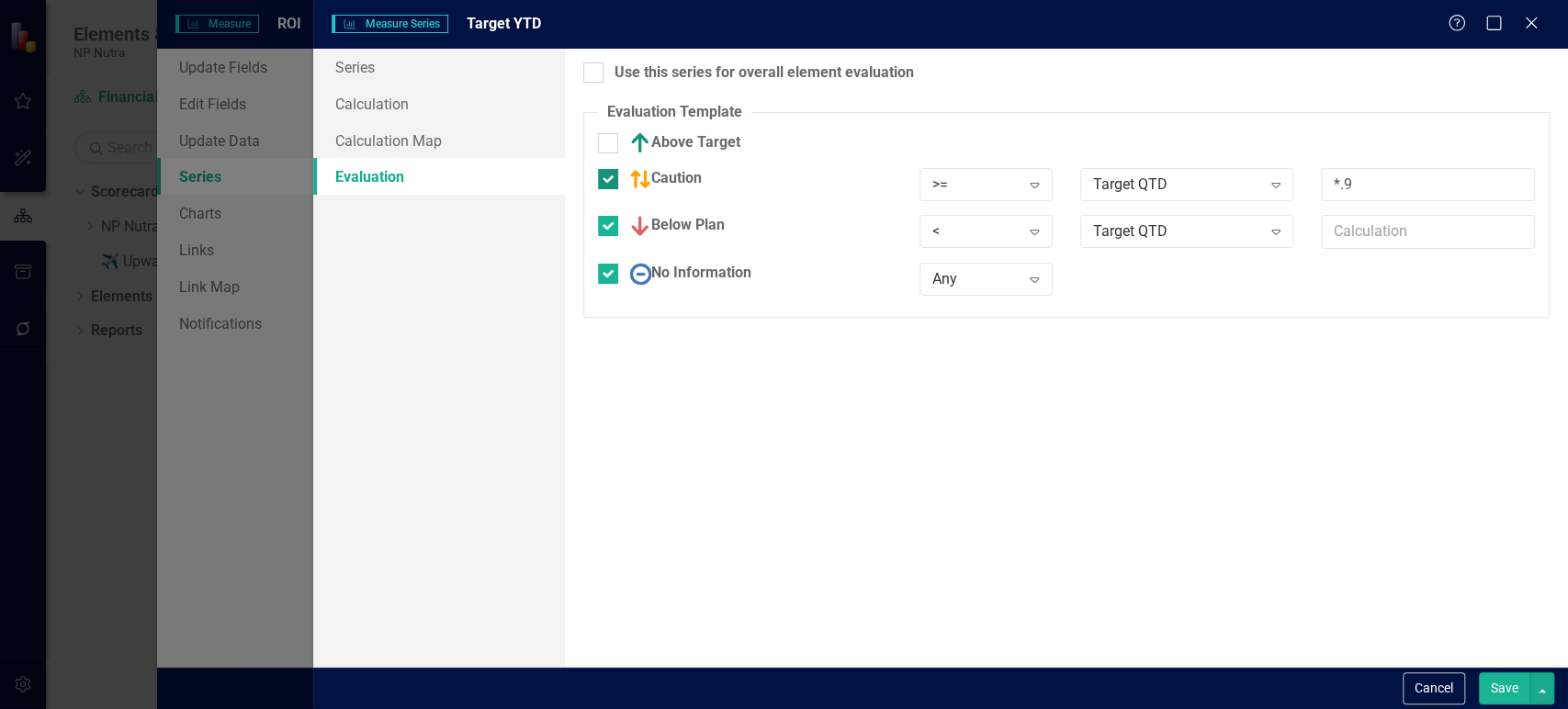
click at [607, 181] on div at bounding box center [608, 178] width 20 height 20
click at [607, 181] on input "Caution" at bounding box center [604, 175] width 12 height 12
checkbox input "false"
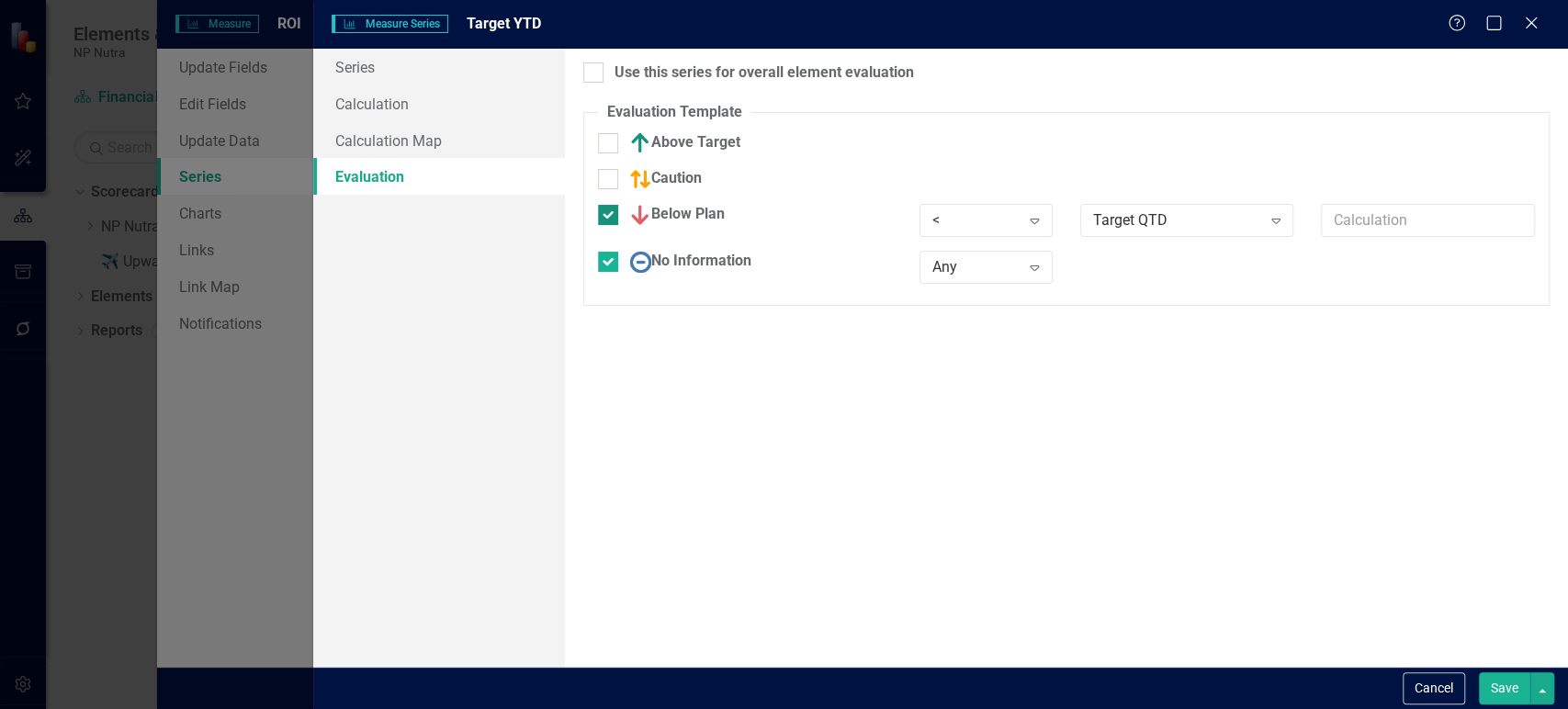
click at [603, 215] on input "Below Plan" at bounding box center [604, 210] width 12 height 12
checkbox input "false"
click at [607, 258] on div at bounding box center [608, 250] width 20 height 20
click at [607, 253] on input "No Information" at bounding box center [604, 246] width 12 height 12
checkbox input "false"
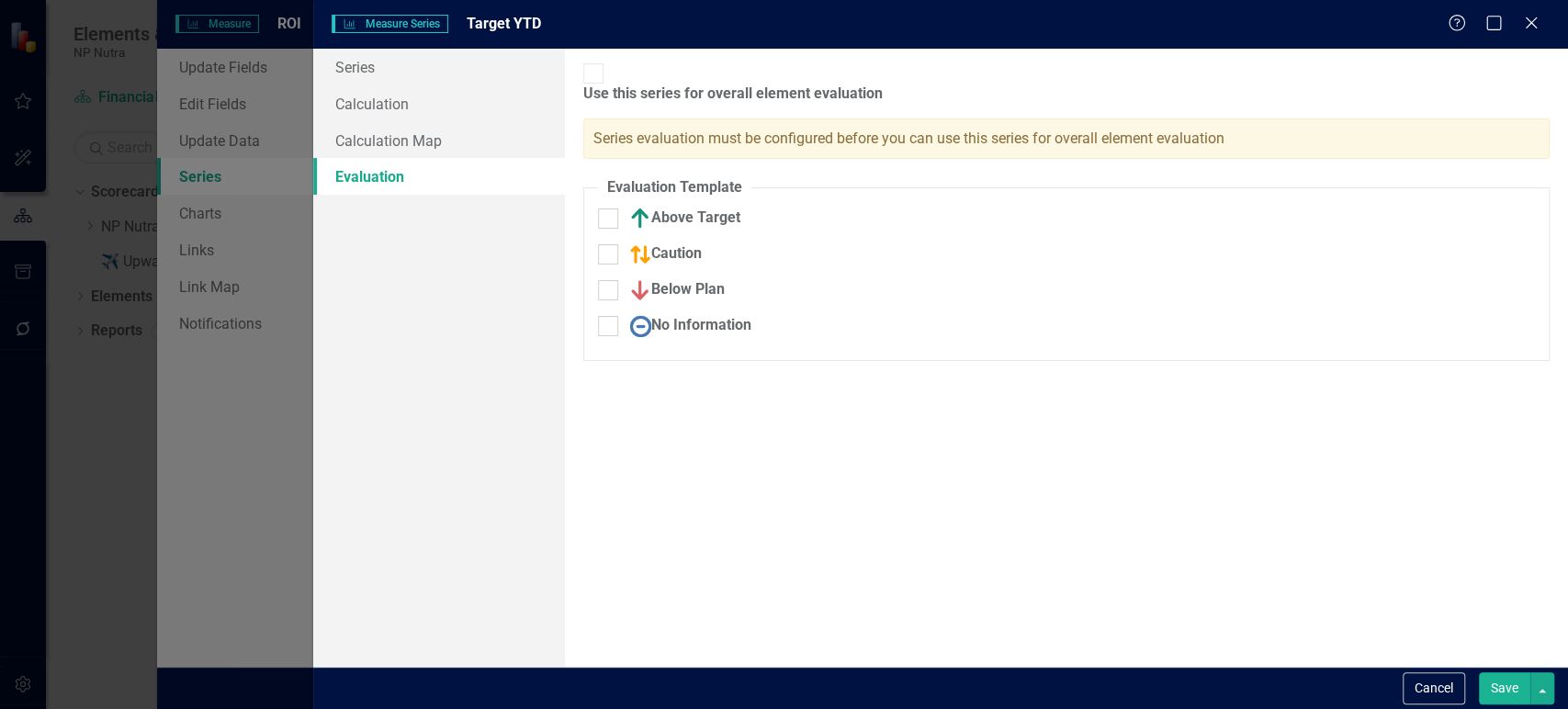
click at [1505, 684] on button "Save" at bounding box center [1503, 688] width 51 height 32
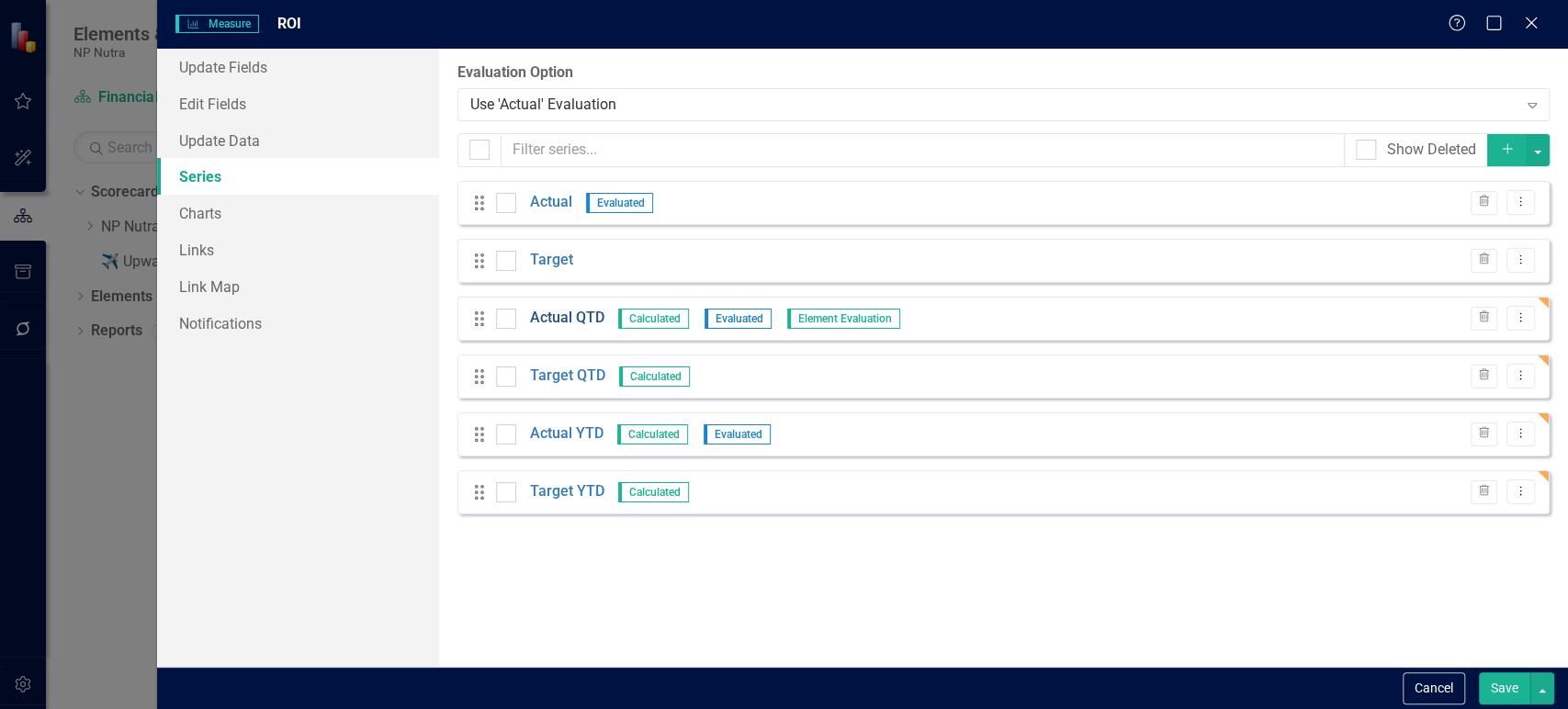
click at [559, 316] on link "Actual QTD" at bounding box center [566, 318] width 74 height 21
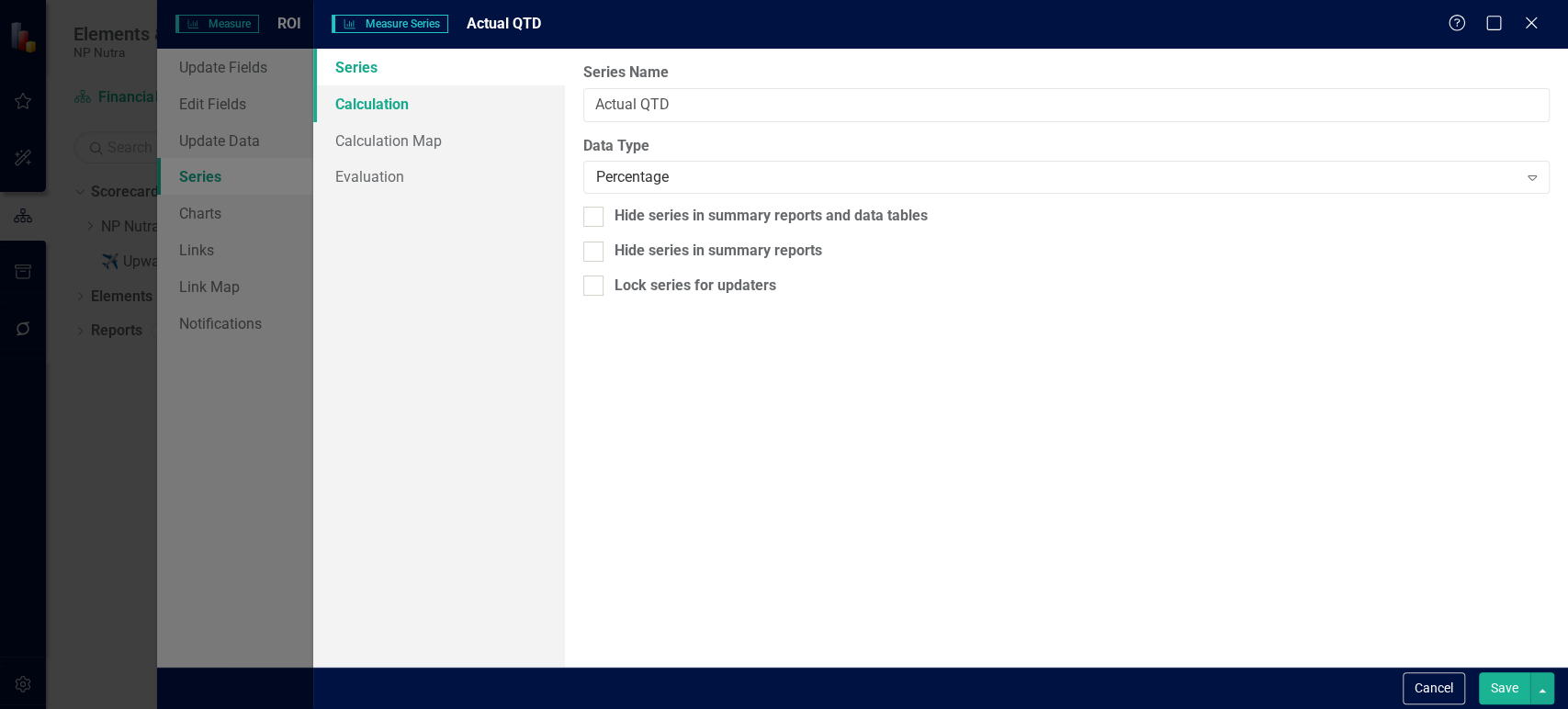
click at [485, 115] on link "Calculation" at bounding box center [439, 104] width 251 height 37
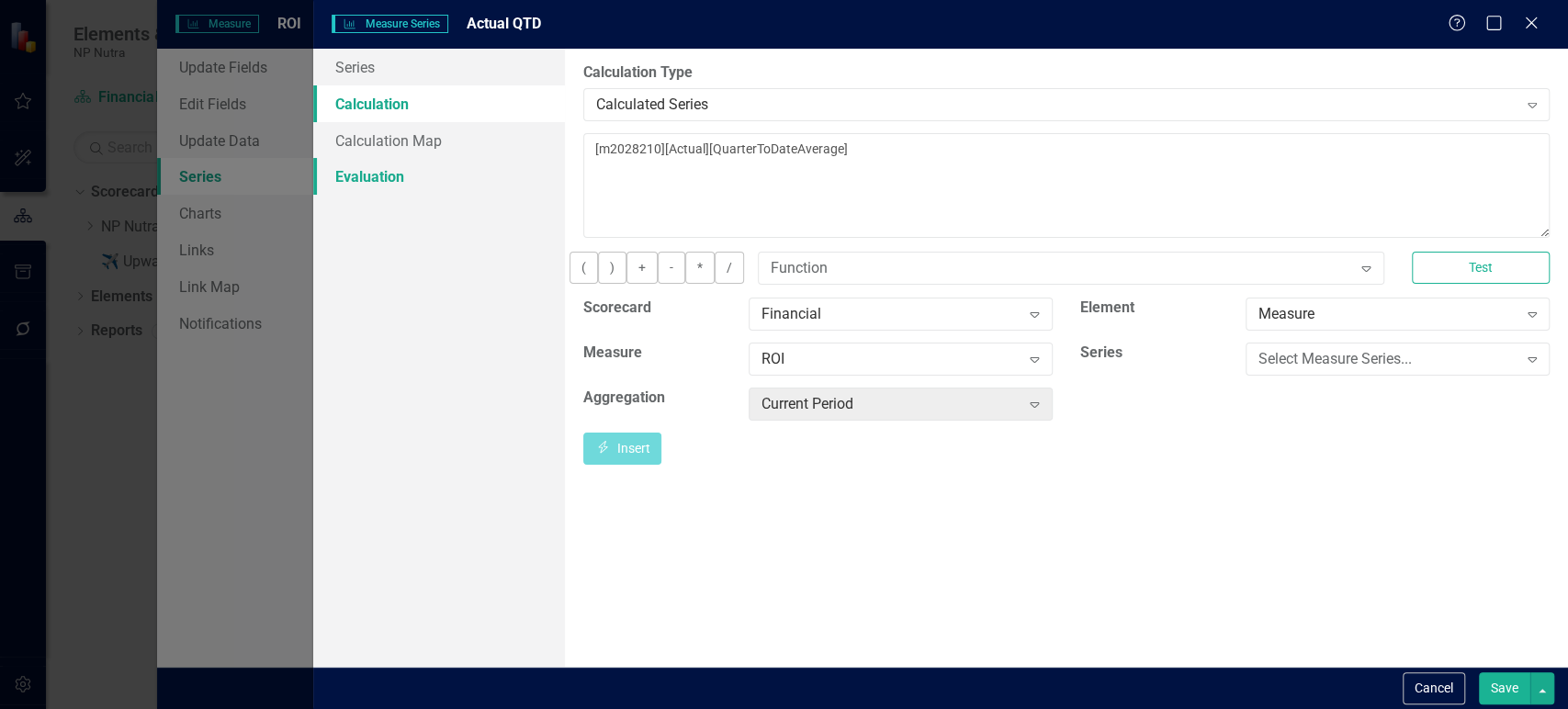
click at [492, 191] on link "Evaluation" at bounding box center [439, 177] width 251 height 37
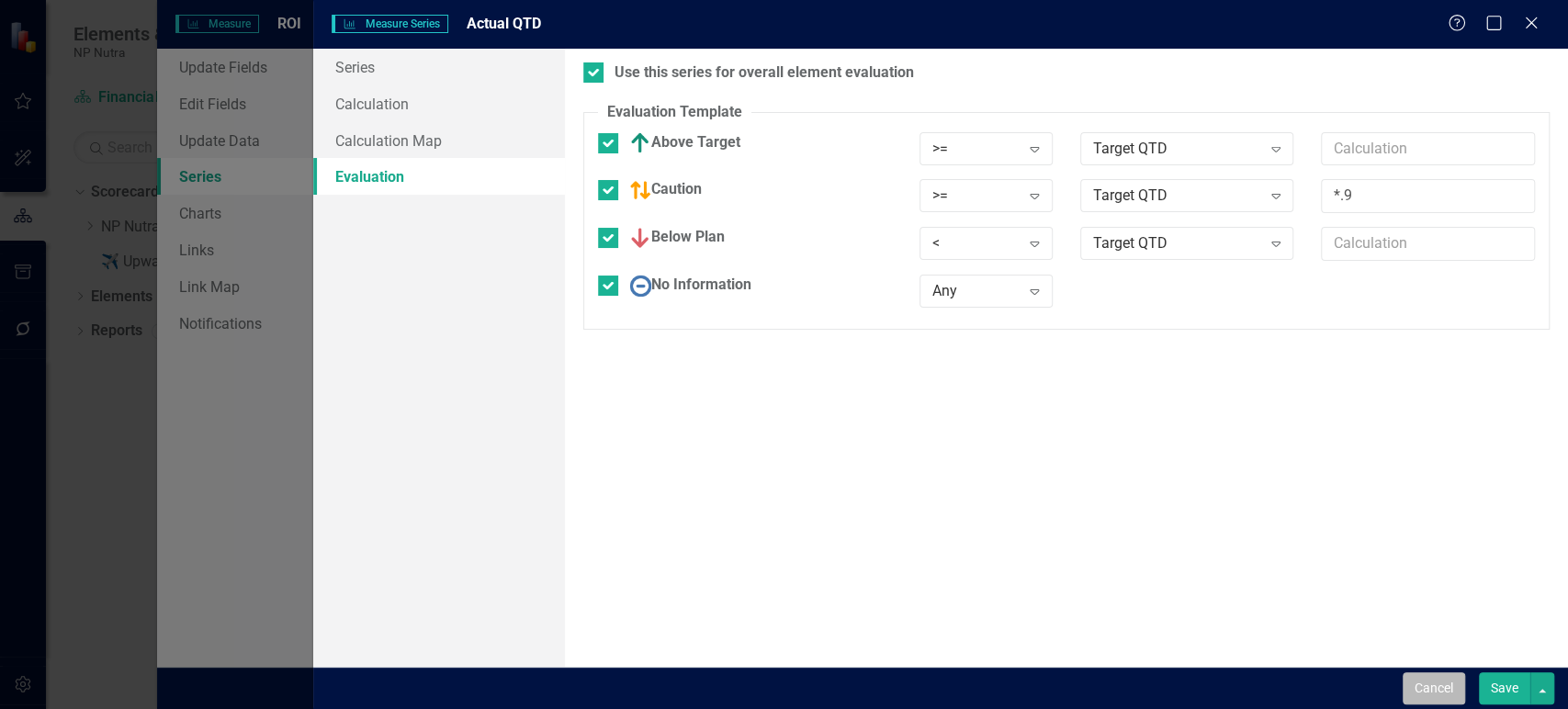
click at [1447, 689] on button "Cancel" at bounding box center [1433, 688] width 63 height 32
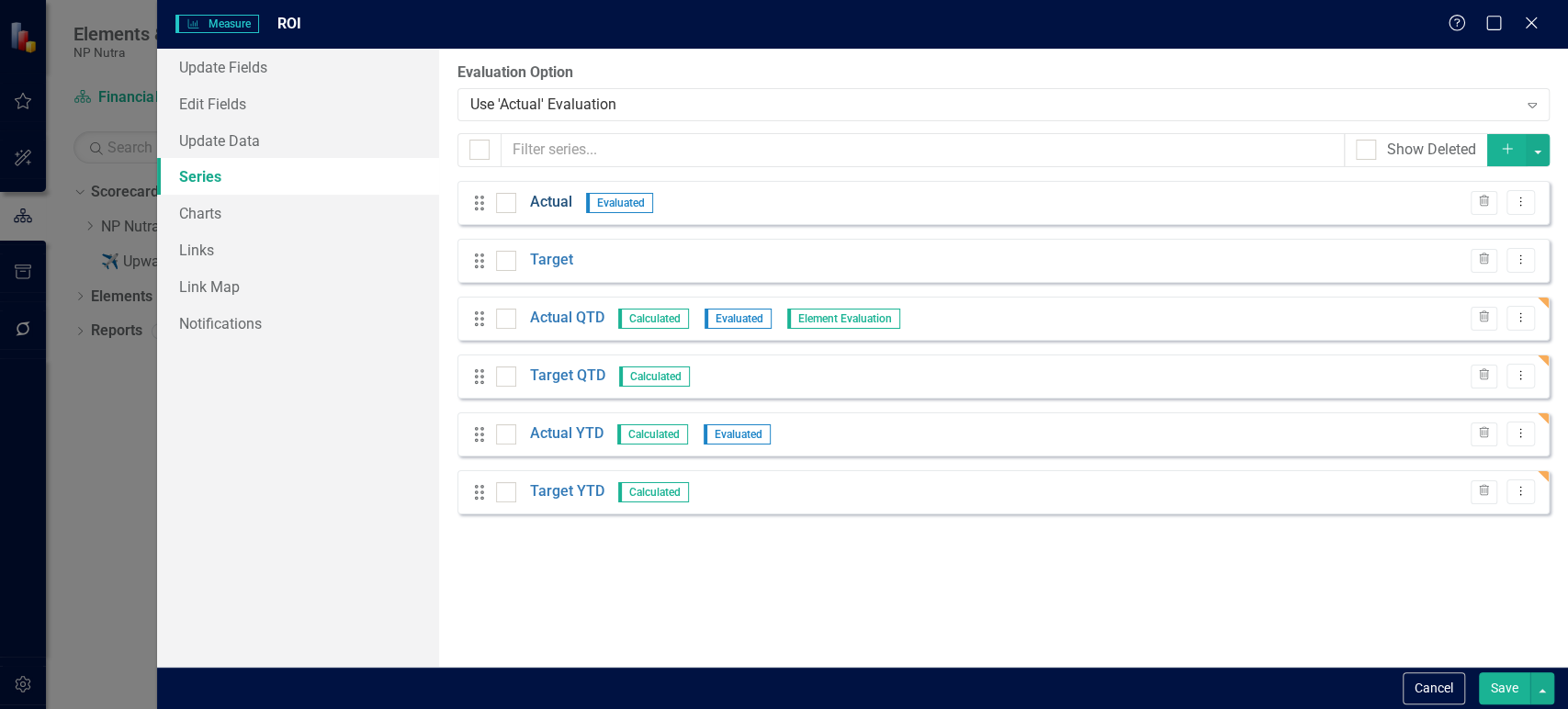
click at [549, 204] on link "Actual" at bounding box center [551, 203] width 42 height 21
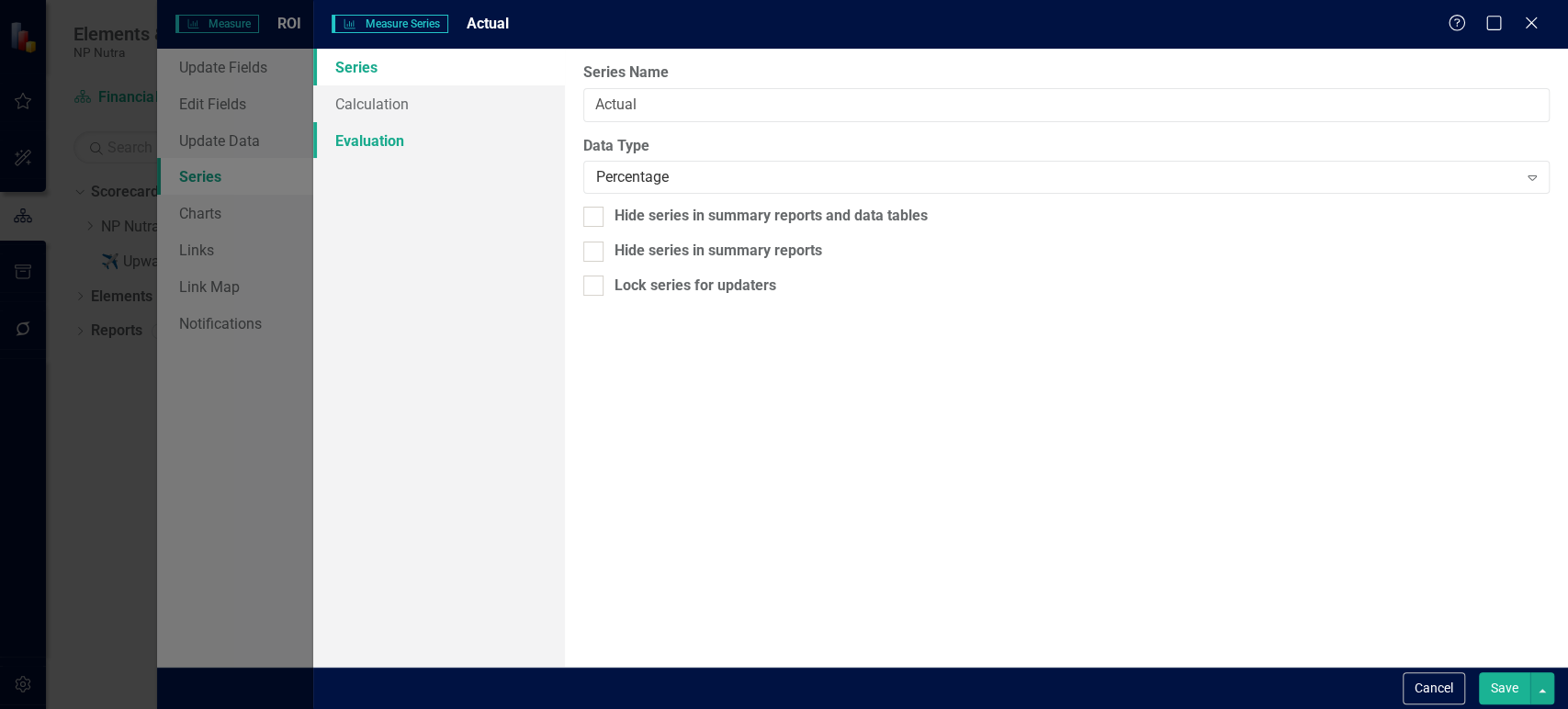
click at [502, 146] on link "Evaluation" at bounding box center [439, 141] width 251 height 37
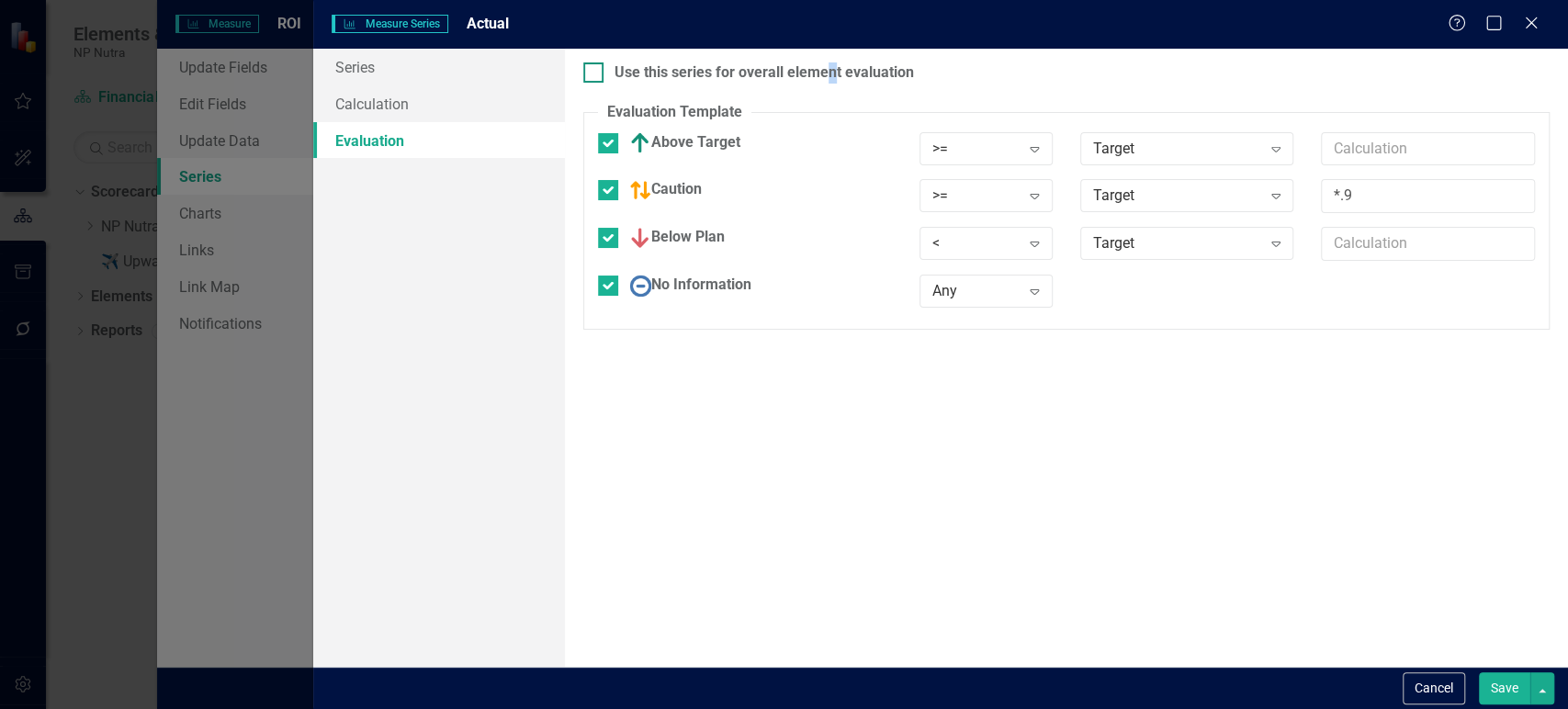
click at [829, 70] on div "Use this series for overall element evaluation" at bounding box center [764, 73] width 299 height 21
click at [775, 75] on div "Use this series for overall element evaluation" at bounding box center [764, 73] width 299 height 21
click at [585, 58] on div "Use this series for overall element evaluation Evaluation Template You can defi…" at bounding box center [1067, 357] width 1003 height 618
click at [587, 65] on input "Use this series for overall element evaluation" at bounding box center [589, 68] width 12 height 12
checkbox input "true"
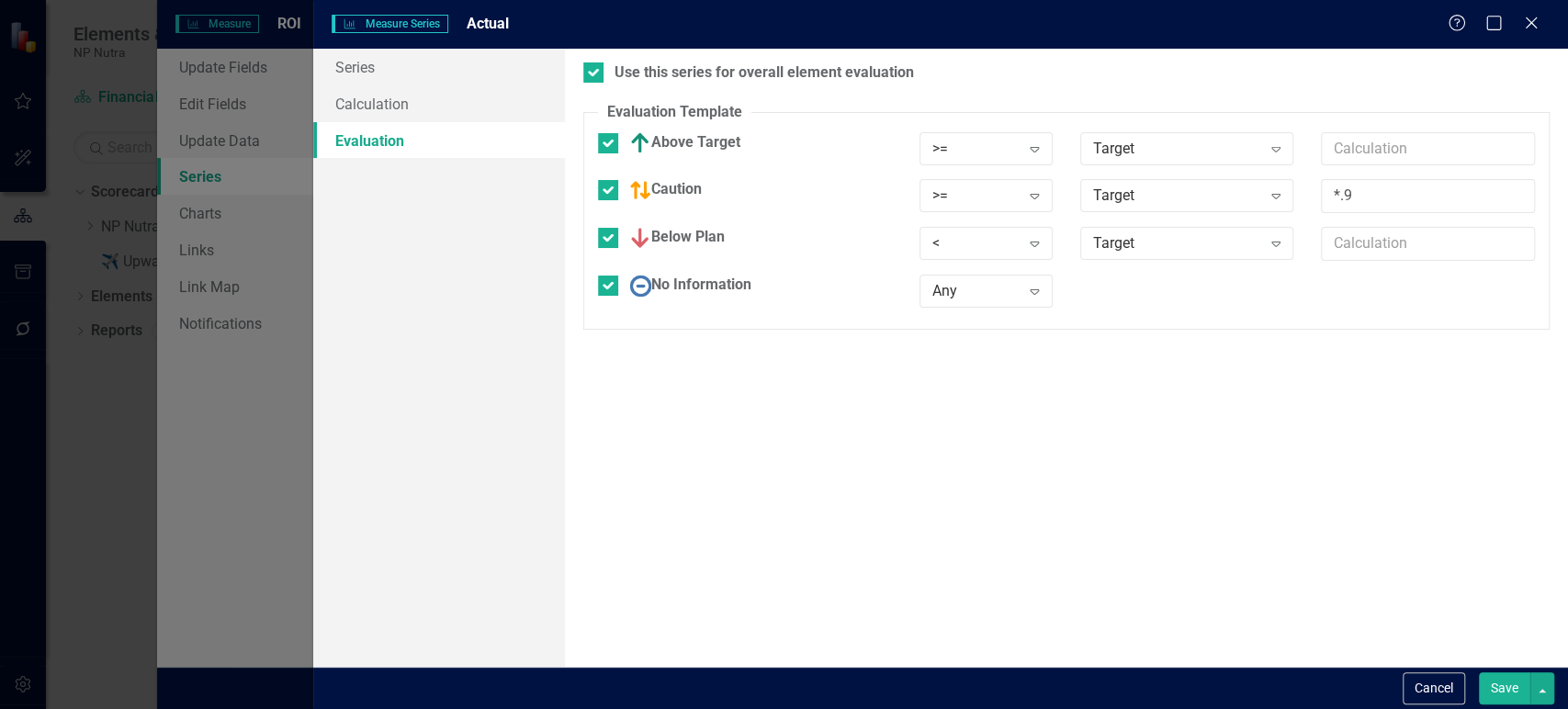
click at [1508, 696] on button "Save" at bounding box center [1503, 688] width 51 height 32
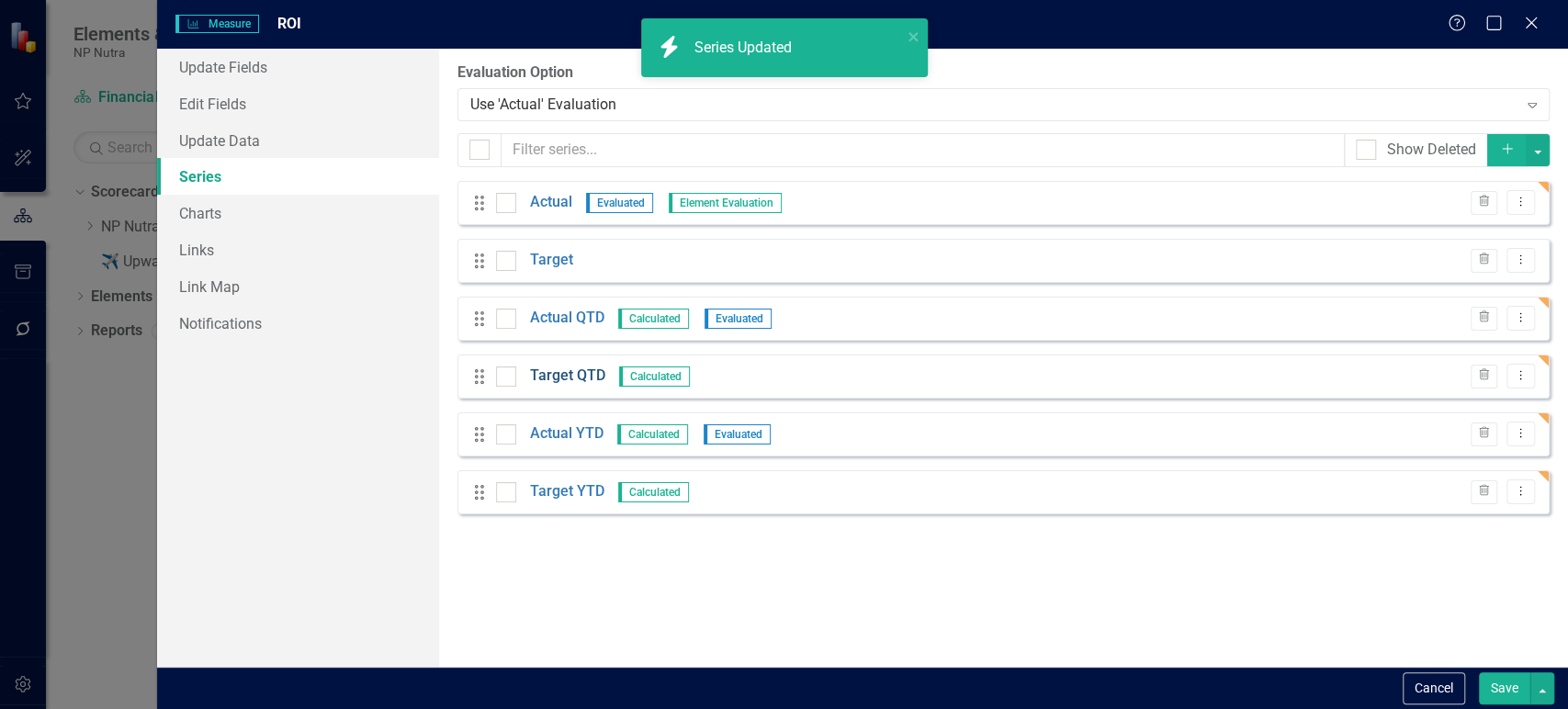
click at [556, 380] on link "Target QTD" at bounding box center [567, 376] width 75 height 21
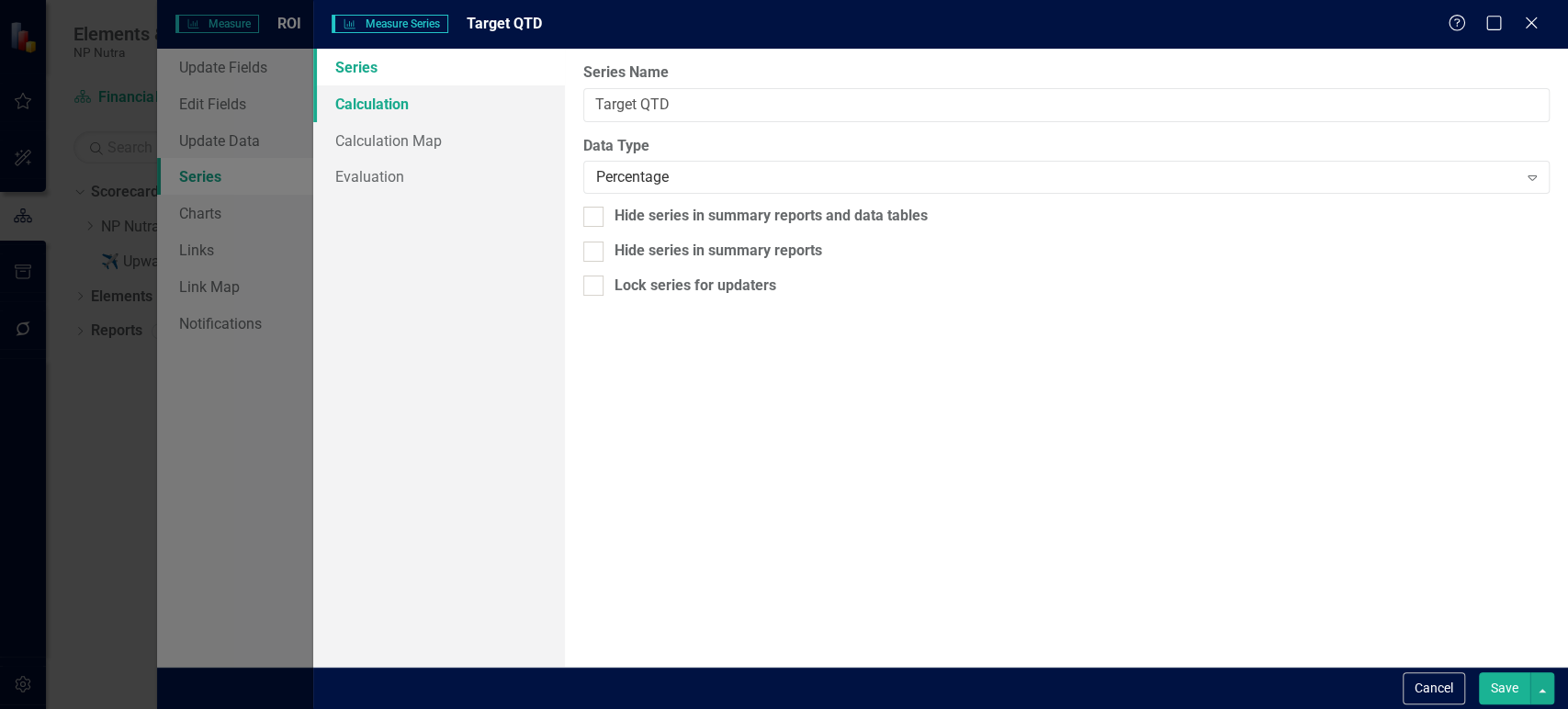
click at [433, 106] on link "Calculation" at bounding box center [439, 104] width 251 height 37
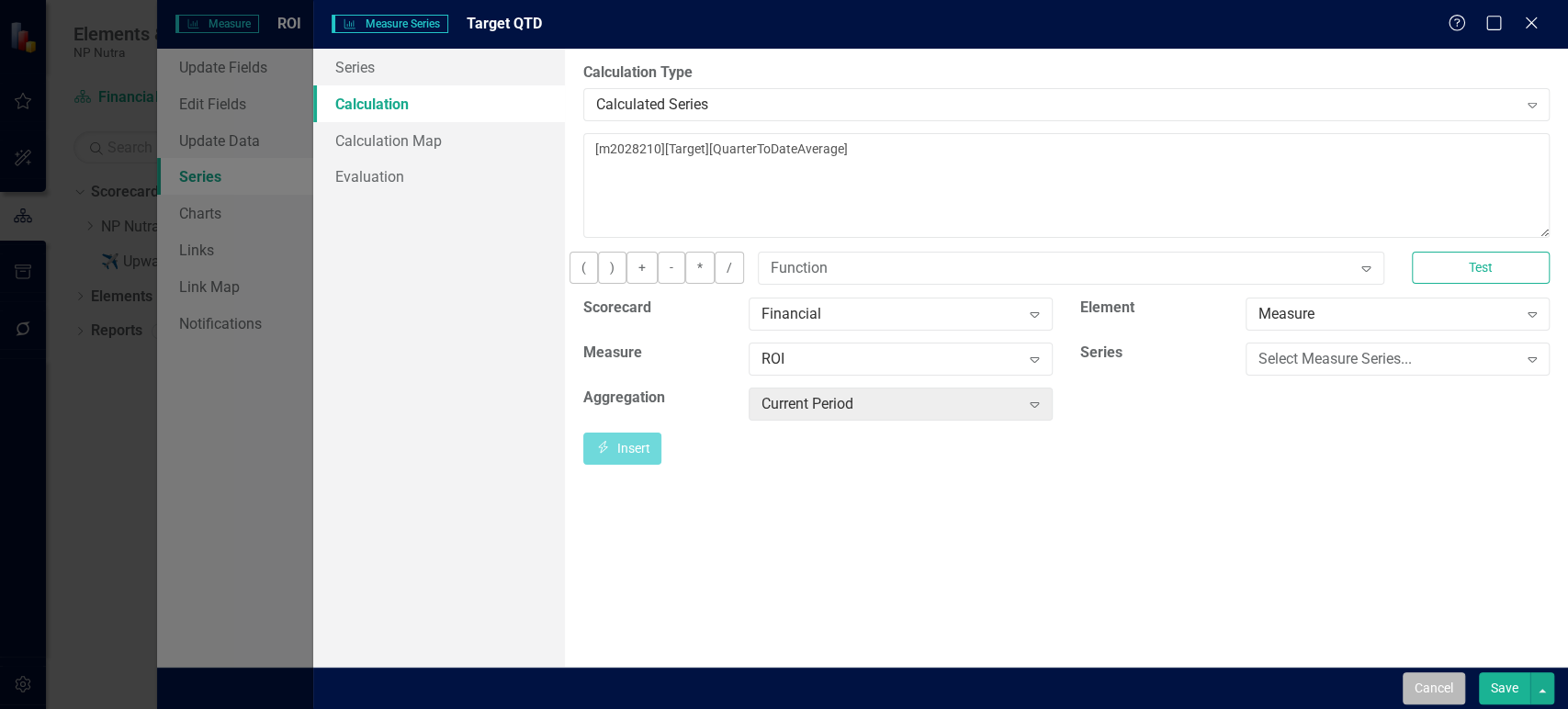
click at [1424, 688] on button "Cancel" at bounding box center [1433, 688] width 63 height 32
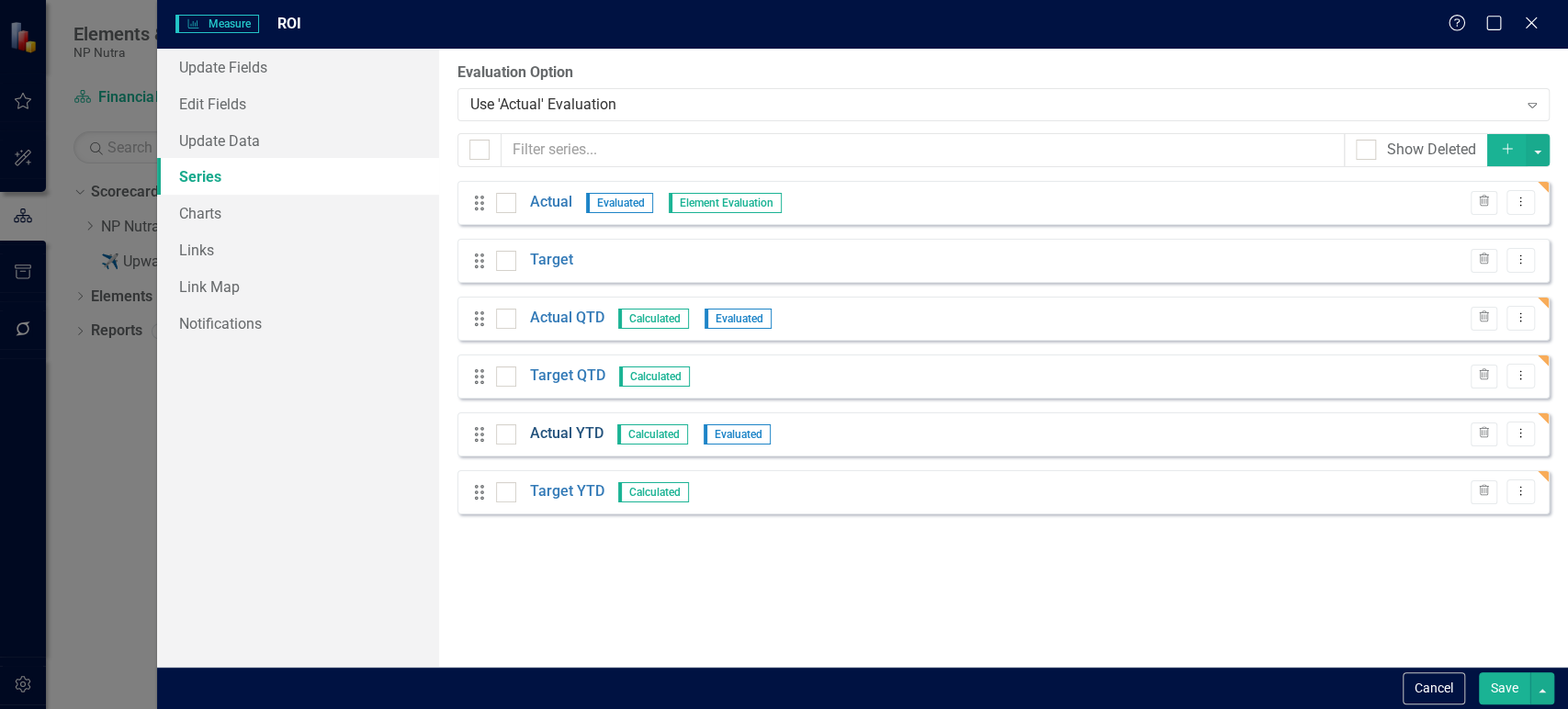
click at [575, 437] on link "Actual YTD" at bounding box center [566, 434] width 73 height 21
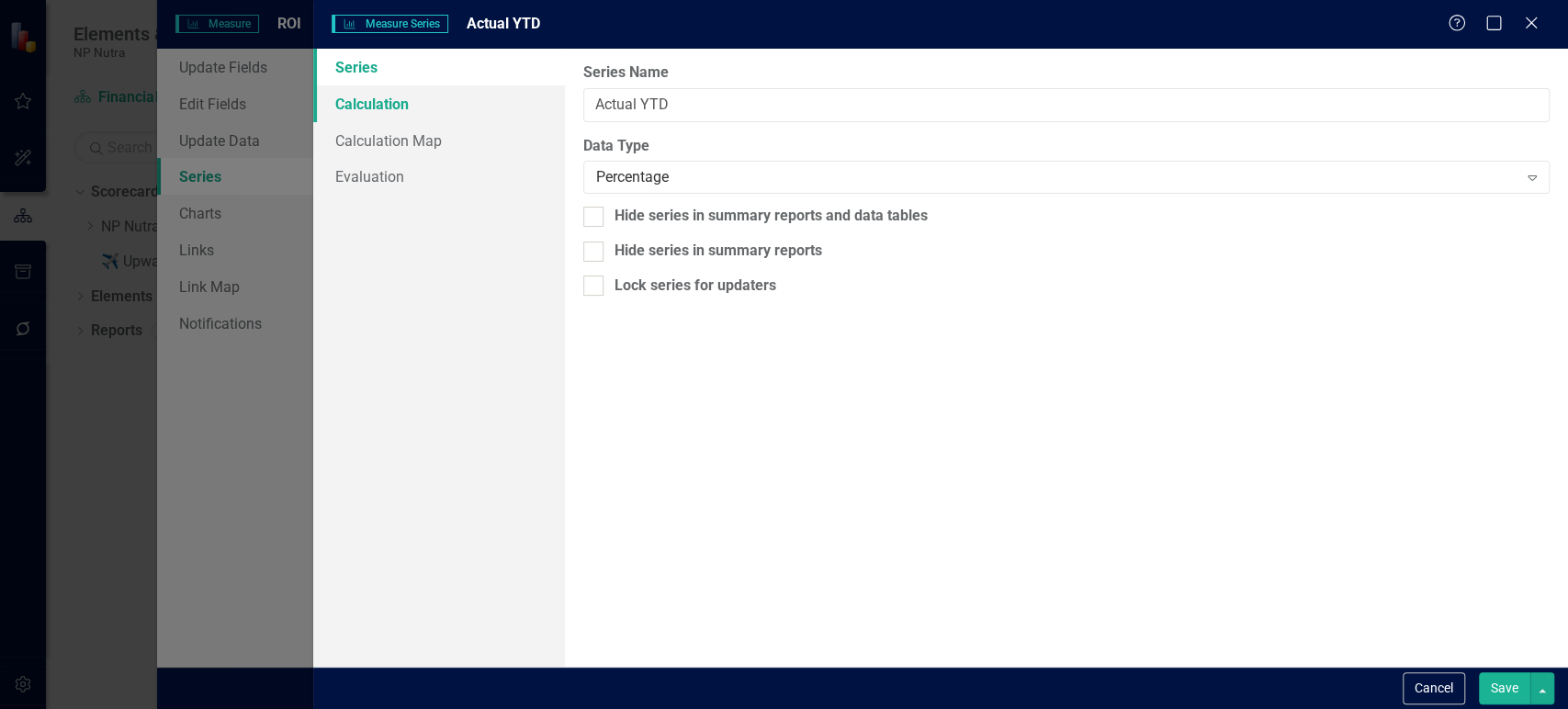
click at [511, 108] on link "Calculation" at bounding box center [439, 104] width 251 height 37
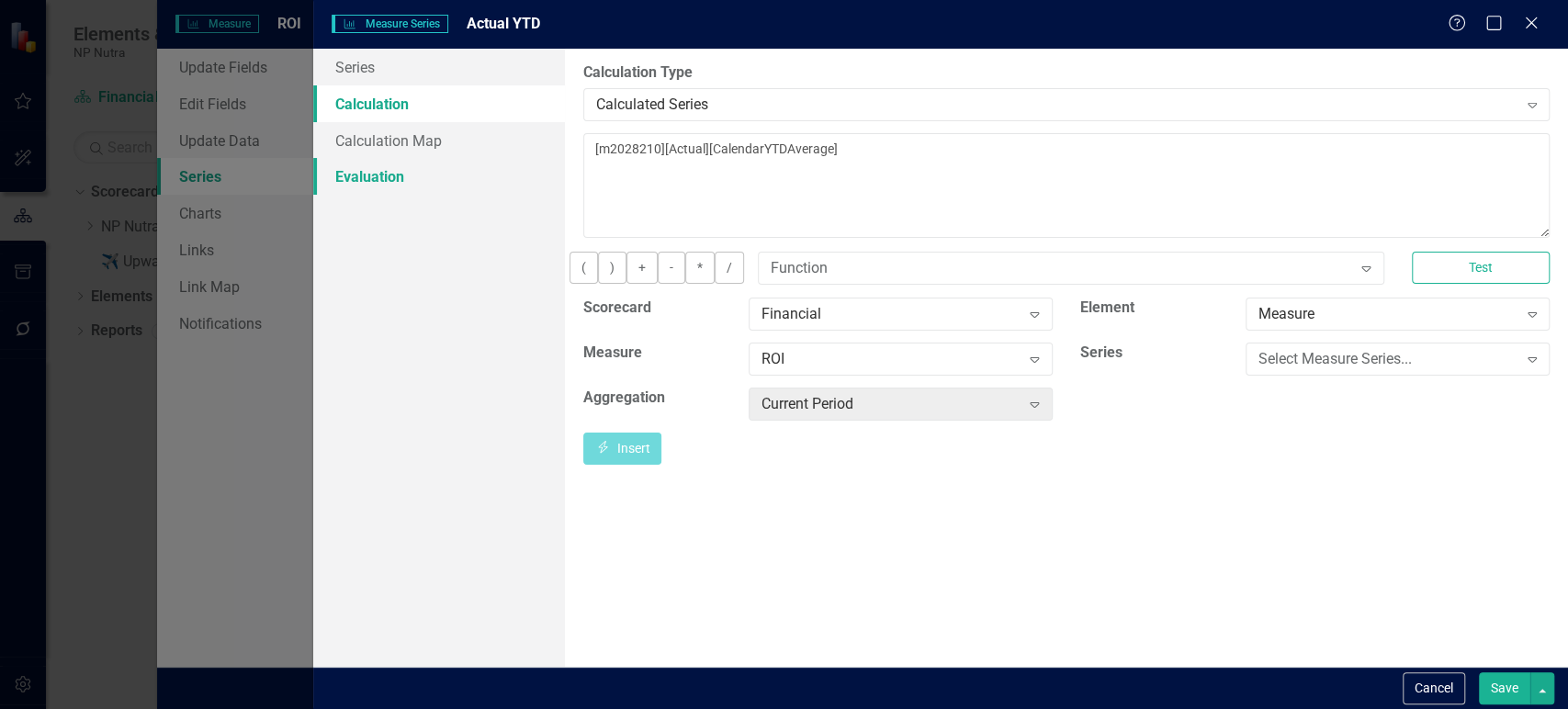
click at [477, 187] on link "Evaluation" at bounding box center [439, 177] width 251 height 37
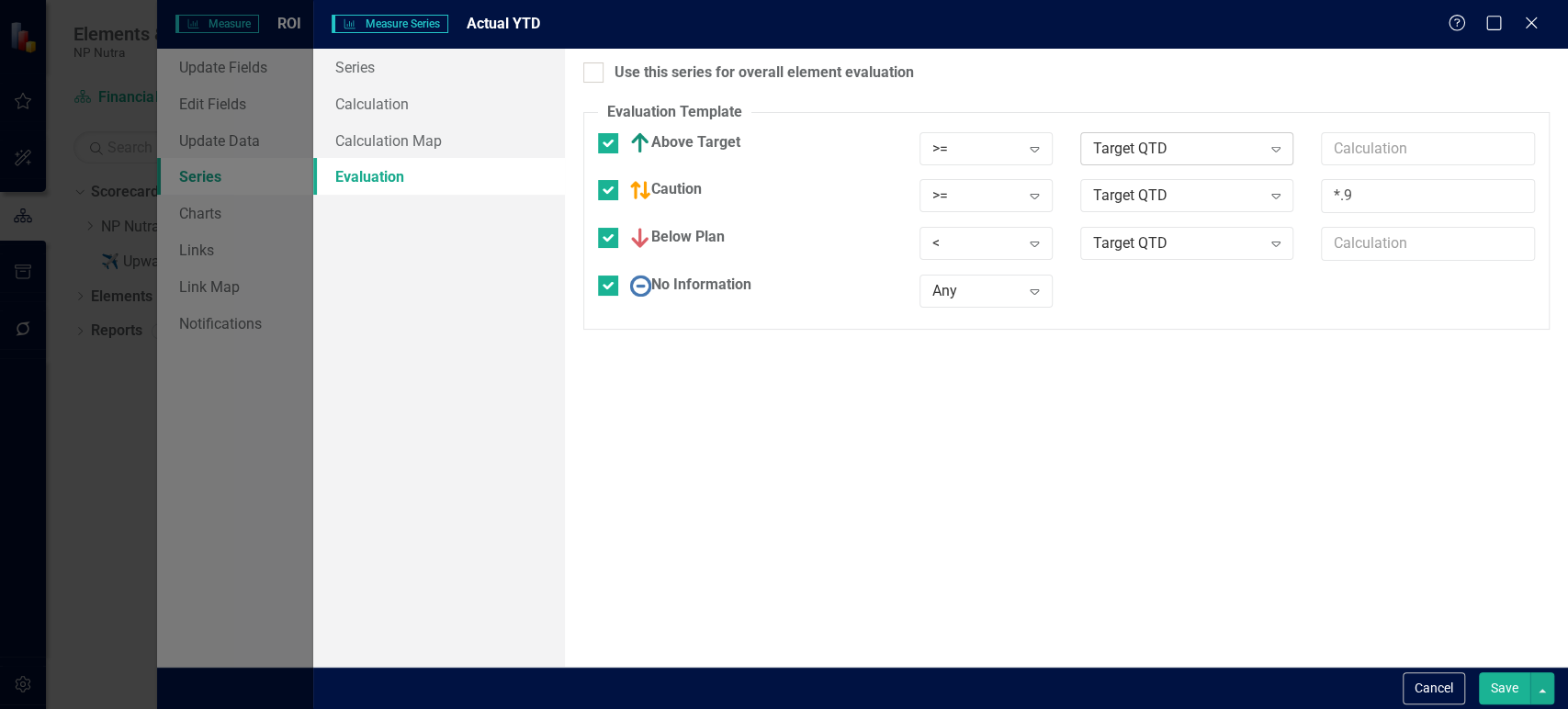
click at [1163, 145] on div "Target QTD" at bounding box center [1176, 149] width 168 height 21
click at [1171, 197] on div "Target QTD" at bounding box center [1176, 196] width 168 height 21
click at [1180, 193] on div "Target QTD" at bounding box center [1176, 196] width 168 height 21
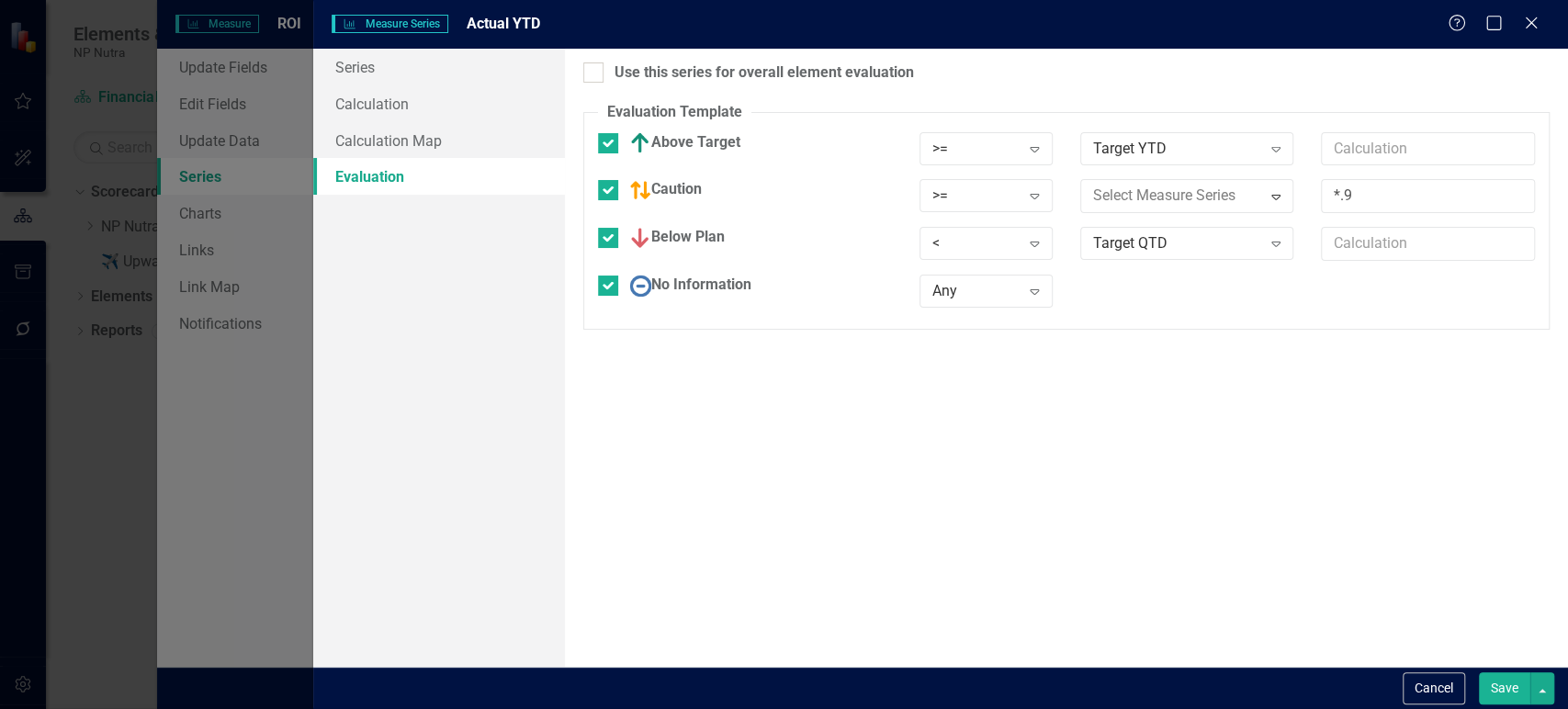
drag, startPoint x: 1191, startPoint y: 253, endPoint x: 1194, endPoint y: 274, distance: 21.2
click at [1191, 255] on div "Target QTD Expand" at bounding box center [1187, 243] width 214 height 33
click at [1487, 676] on button "Save" at bounding box center [1503, 688] width 51 height 32
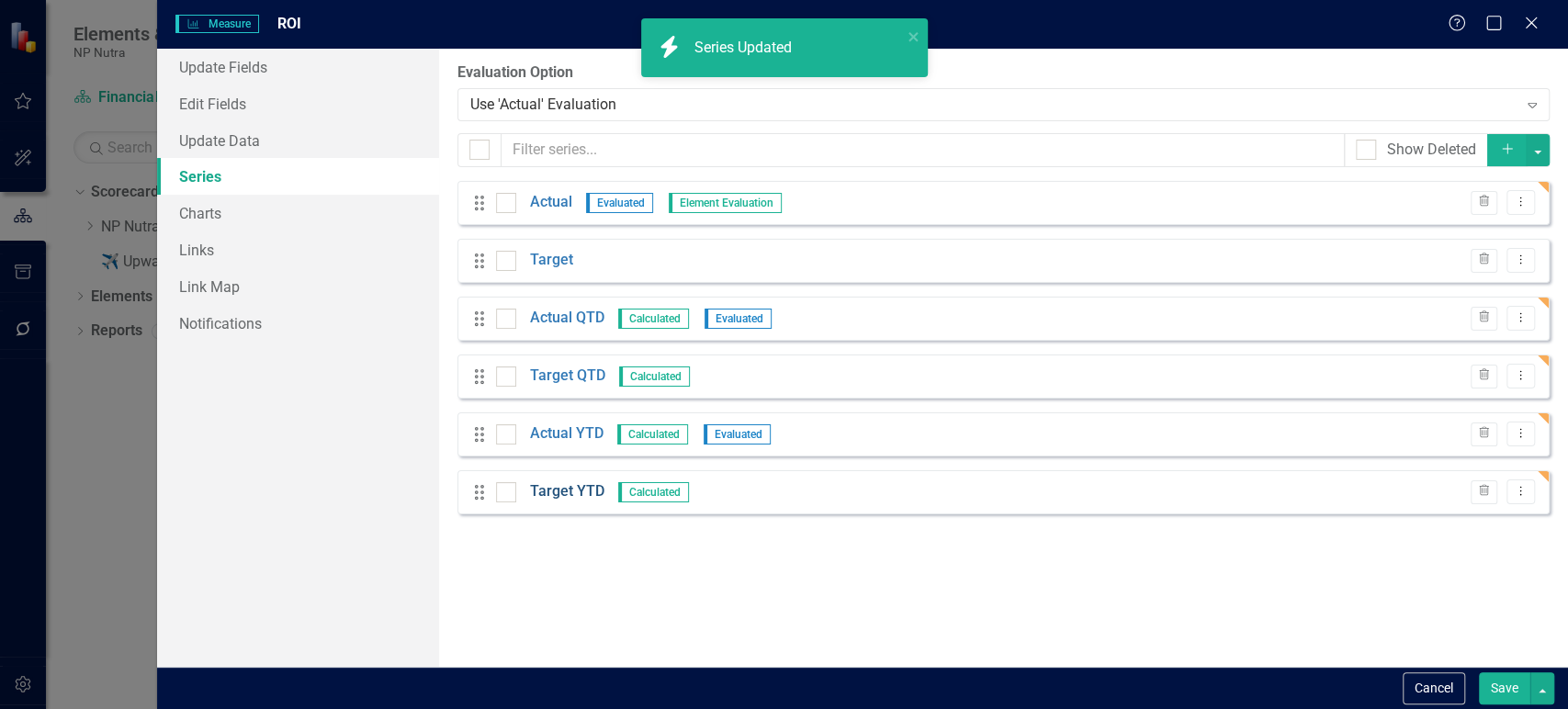
click at [568, 494] on link "Target YTD" at bounding box center [566, 492] width 74 height 21
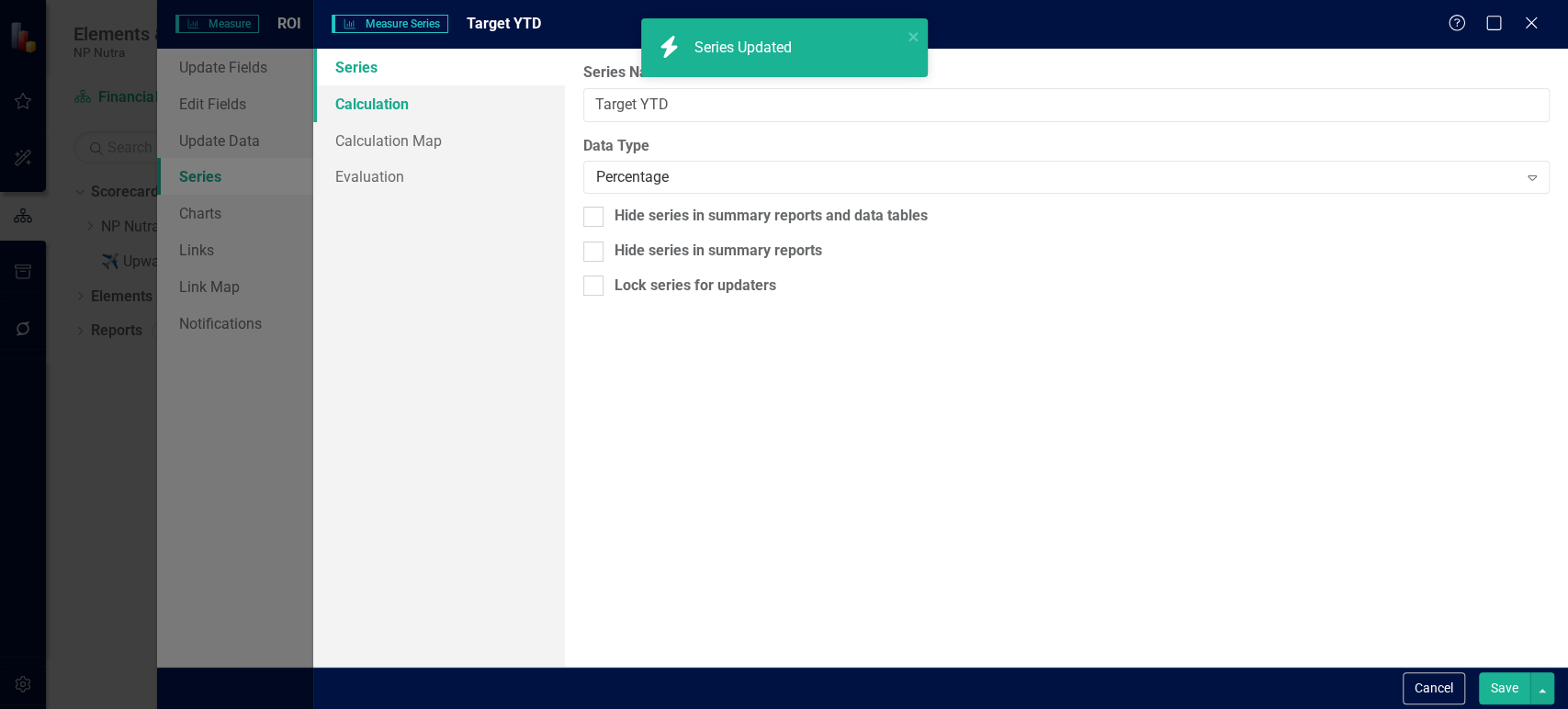
click at [461, 103] on link "Calculation" at bounding box center [439, 104] width 251 height 37
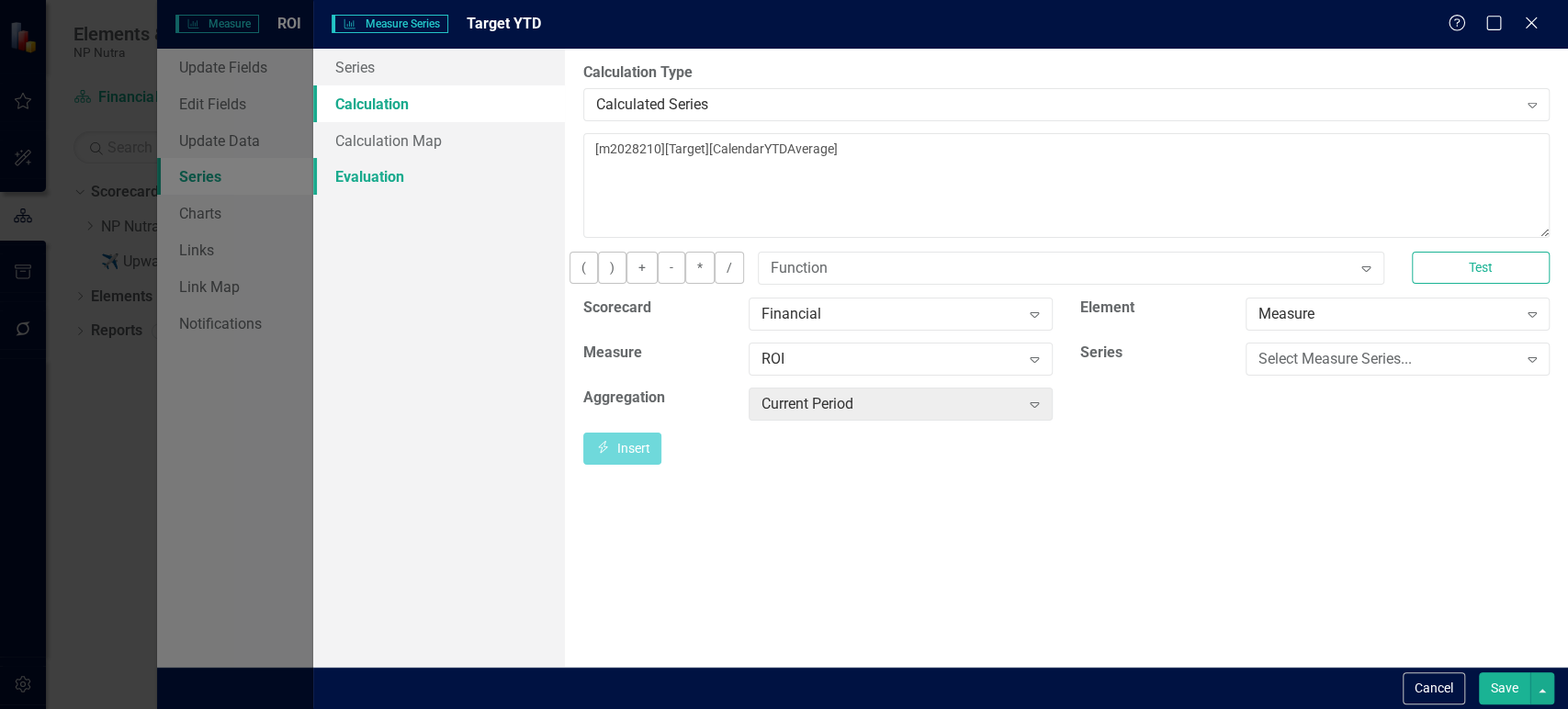
click at [474, 194] on link "Evaluation" at bounding box center [439, 177] width 251 height 37
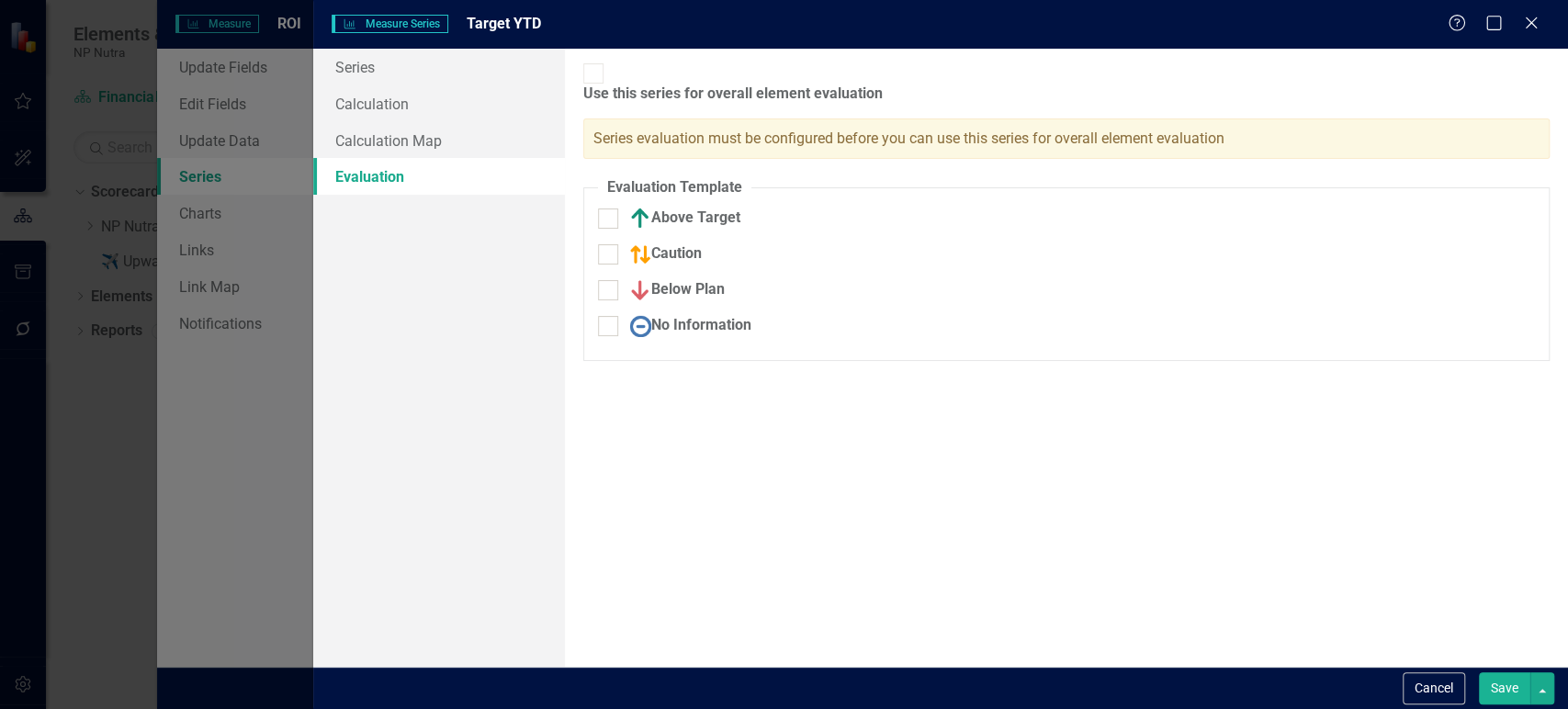
click at [1493, 693] on button "Save" at bounding box center [1503, 688] width 51 height 32
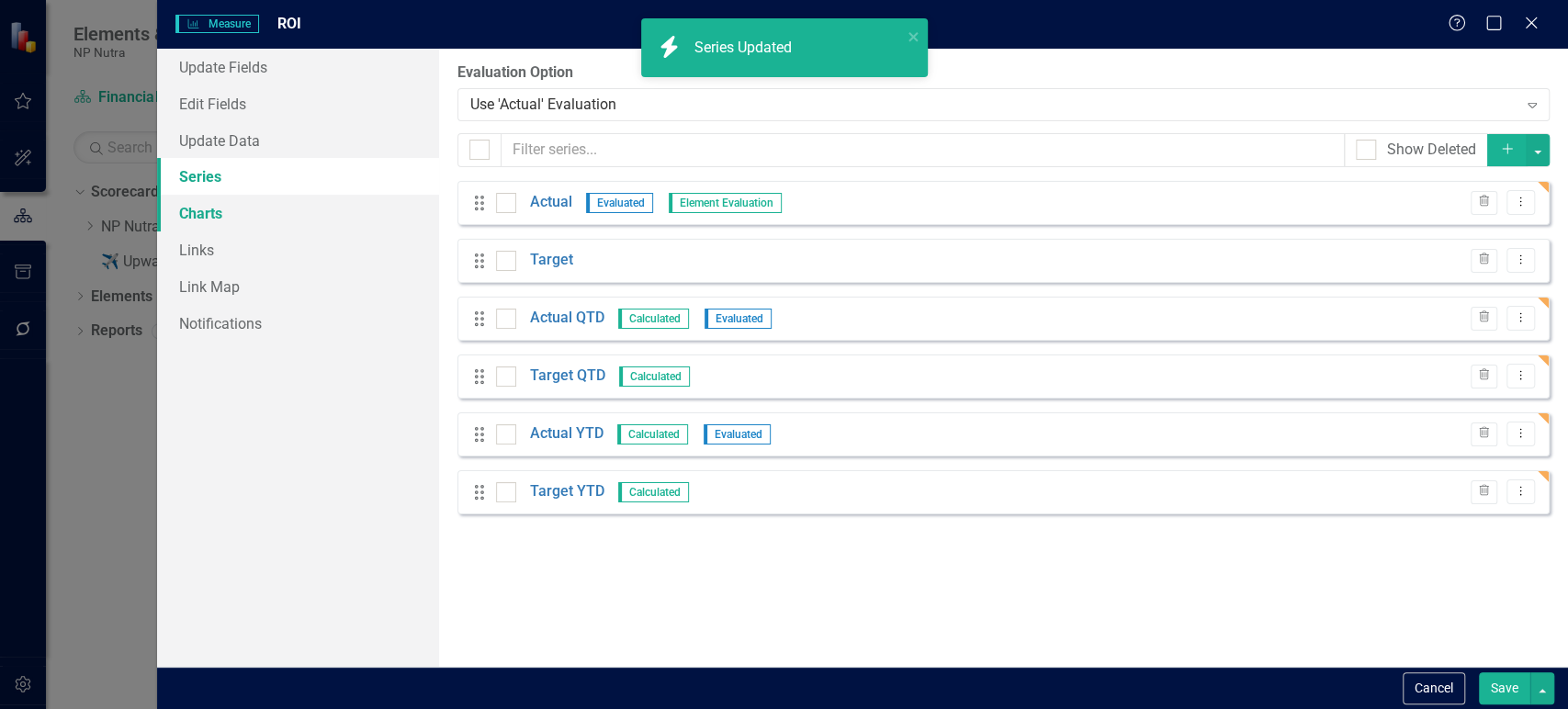
click at [242, 216] on link "Charts" at bounding box center [298, 213] width 282 height 37
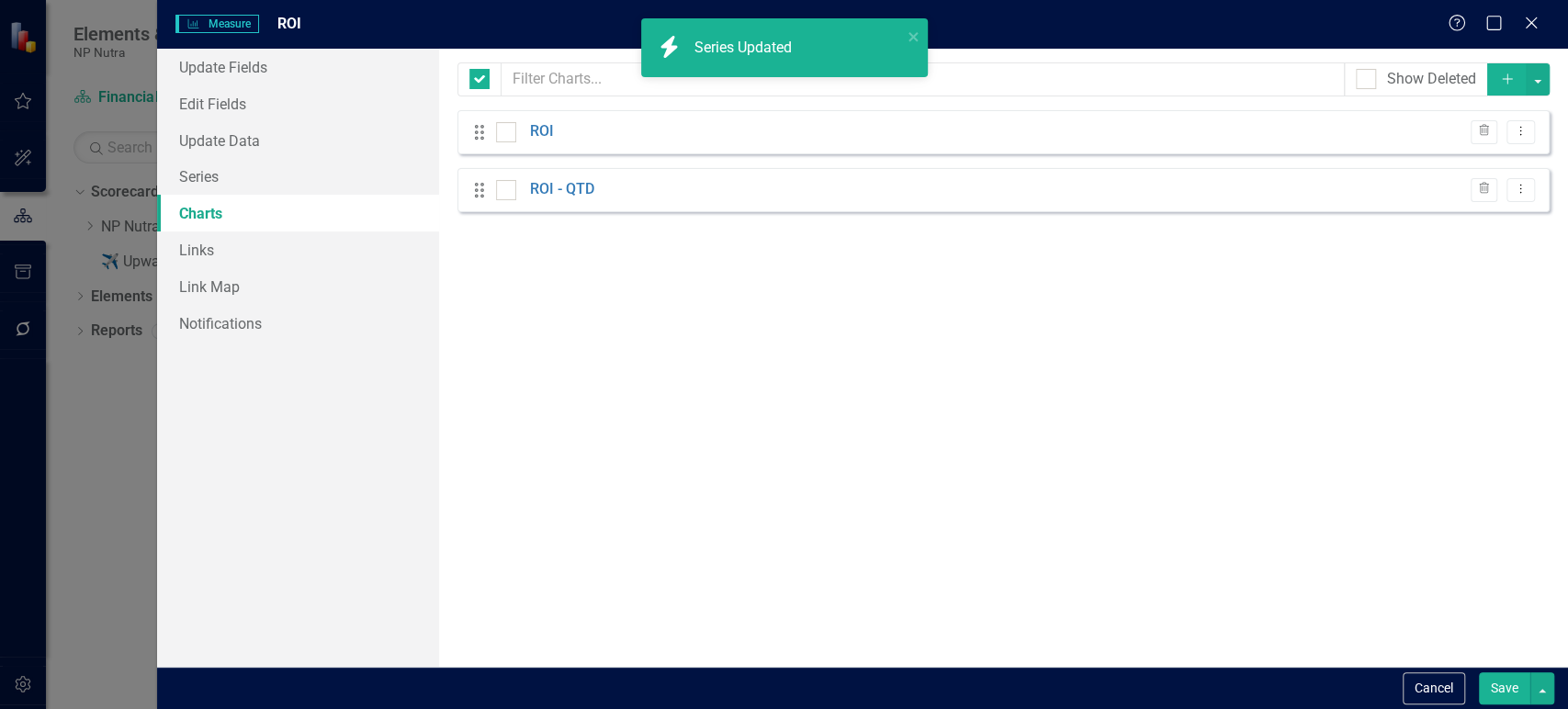
checkbox input "false"
click at [573, 191] on link "ROI - QTD" at bounding box center [561, 190] width 65 height 21
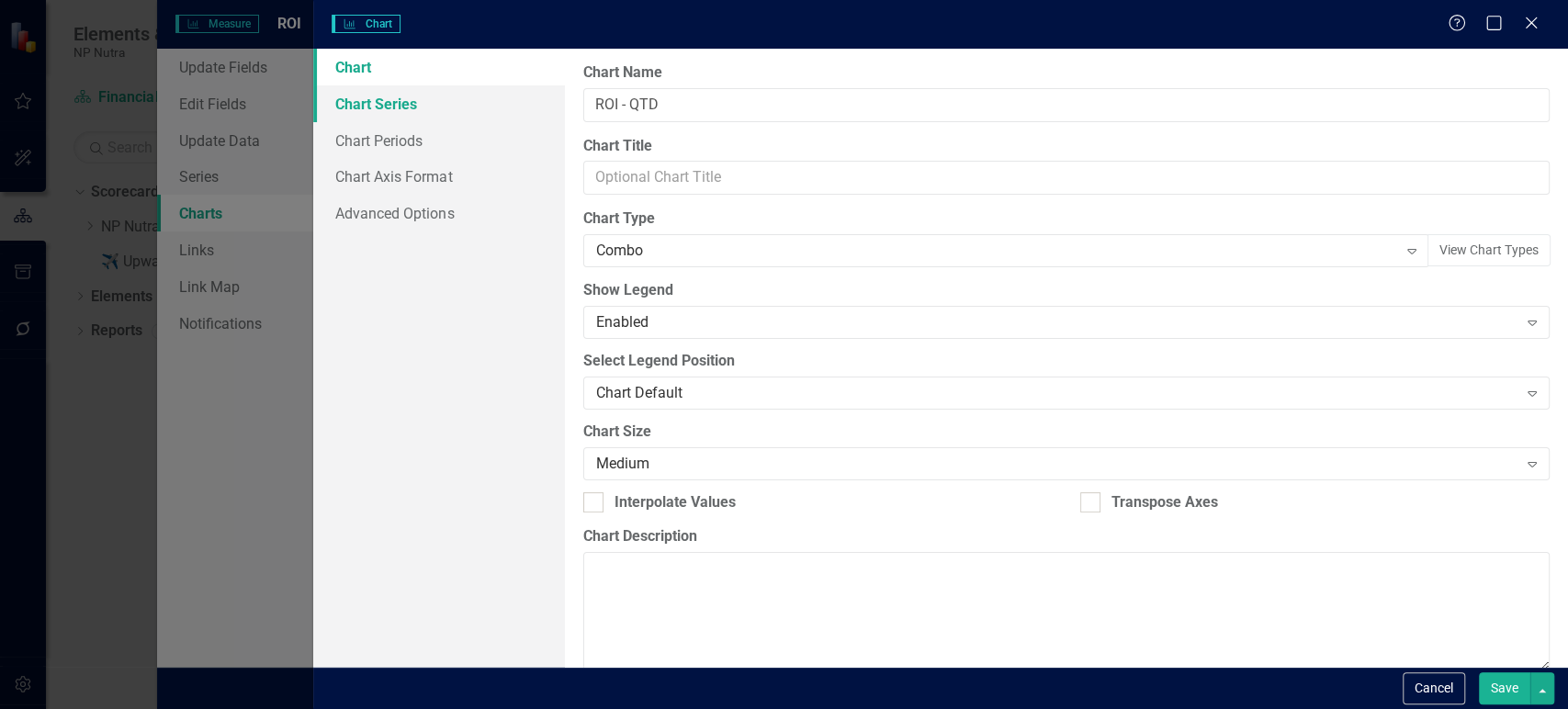
click at [462, 113] on link "Chart Series" at bounding box center [439, 104] width 251 height 37
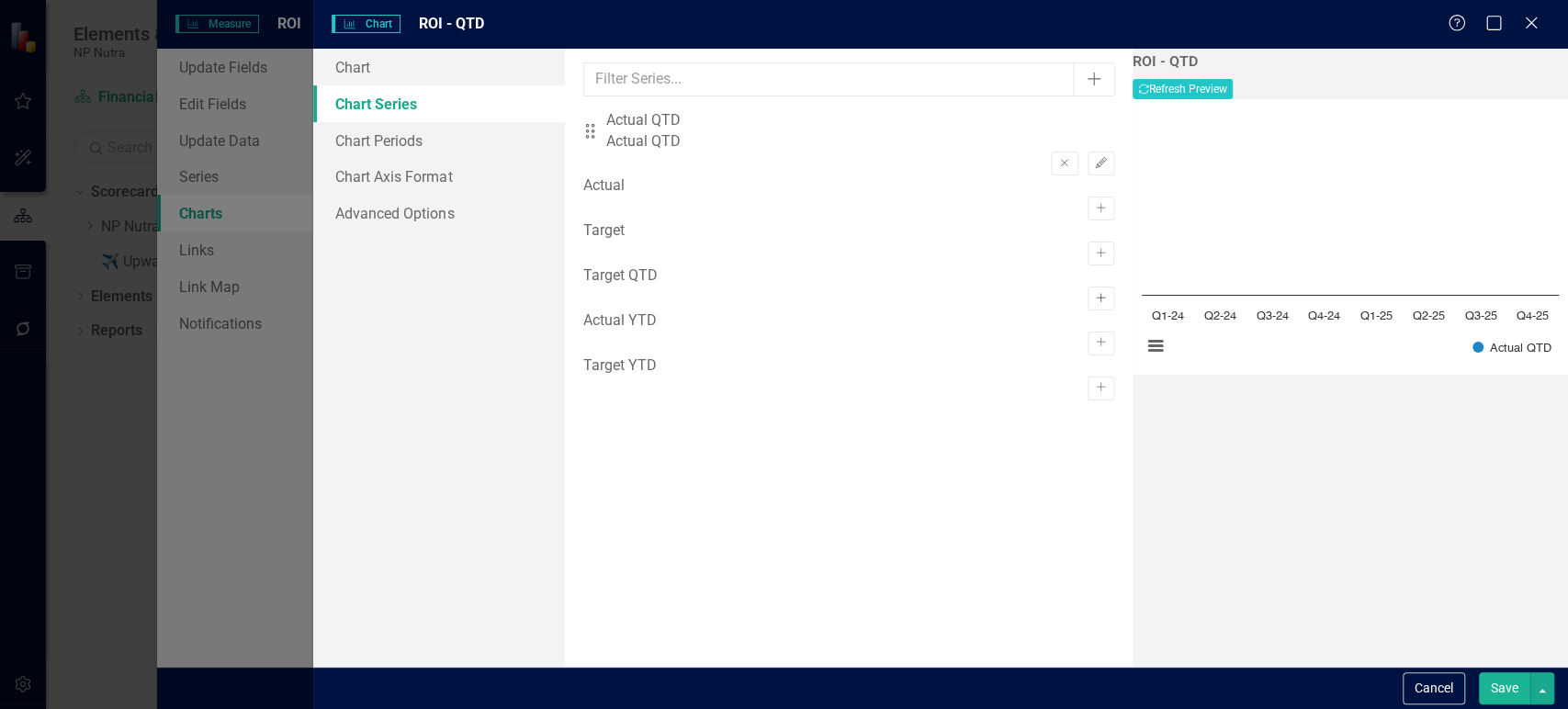
click at [1094, 304] on icon "Activate" at bounding box center [1100, 298] width 14 height 11
click at [1232, 96] on button "Recalculate Refresh Preview" at bounding box center [1182, 89] width 100 height 20
click at [1496, 685] on button "Save" at bounding box center [1503, 688] width 51 height 32
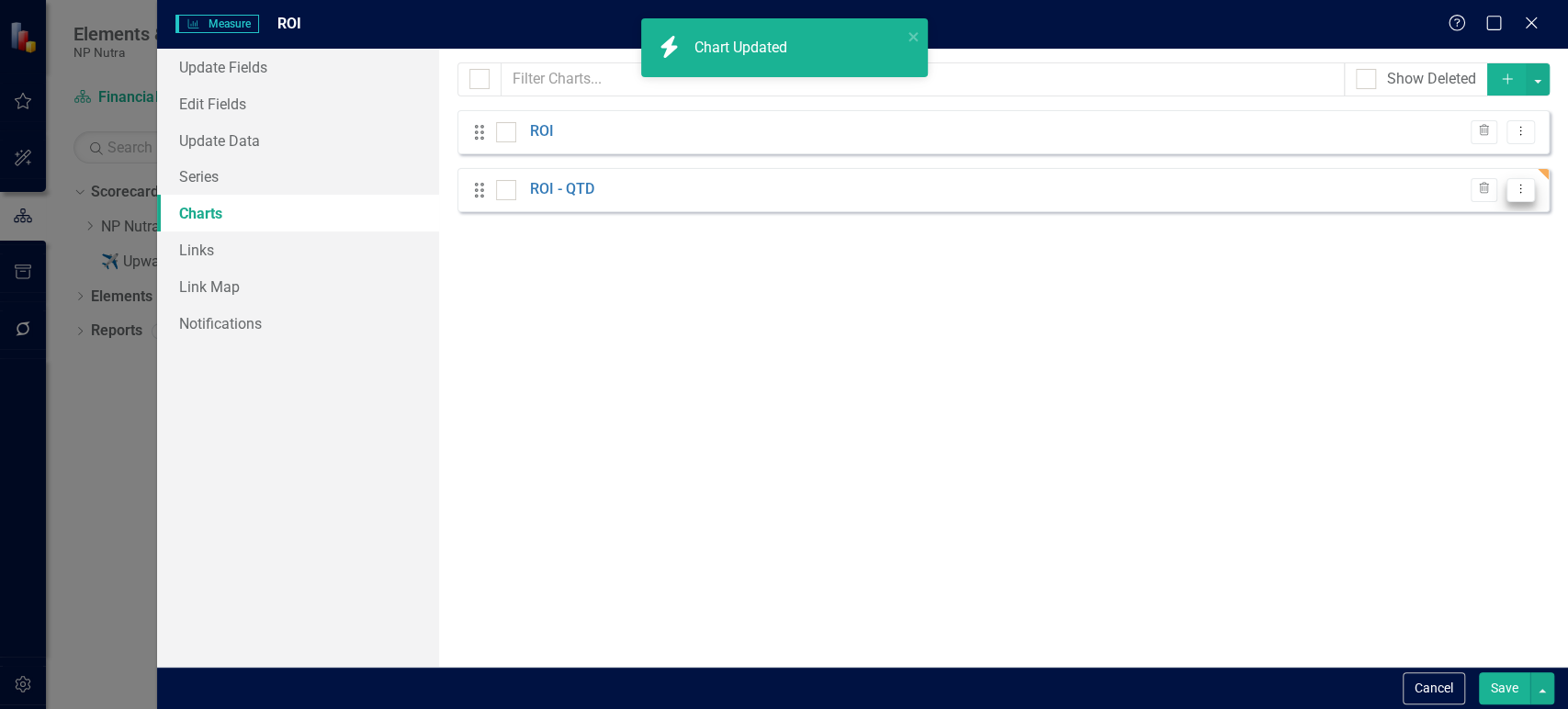
click at [1525, 191] on icon "Dropdown Menu" at bounding box center [1520, 189] width 15 height 12
click at [1479, 259] on link "Copy Duplicate Chart" at bounding box center [1461, 254] width 145 height 34
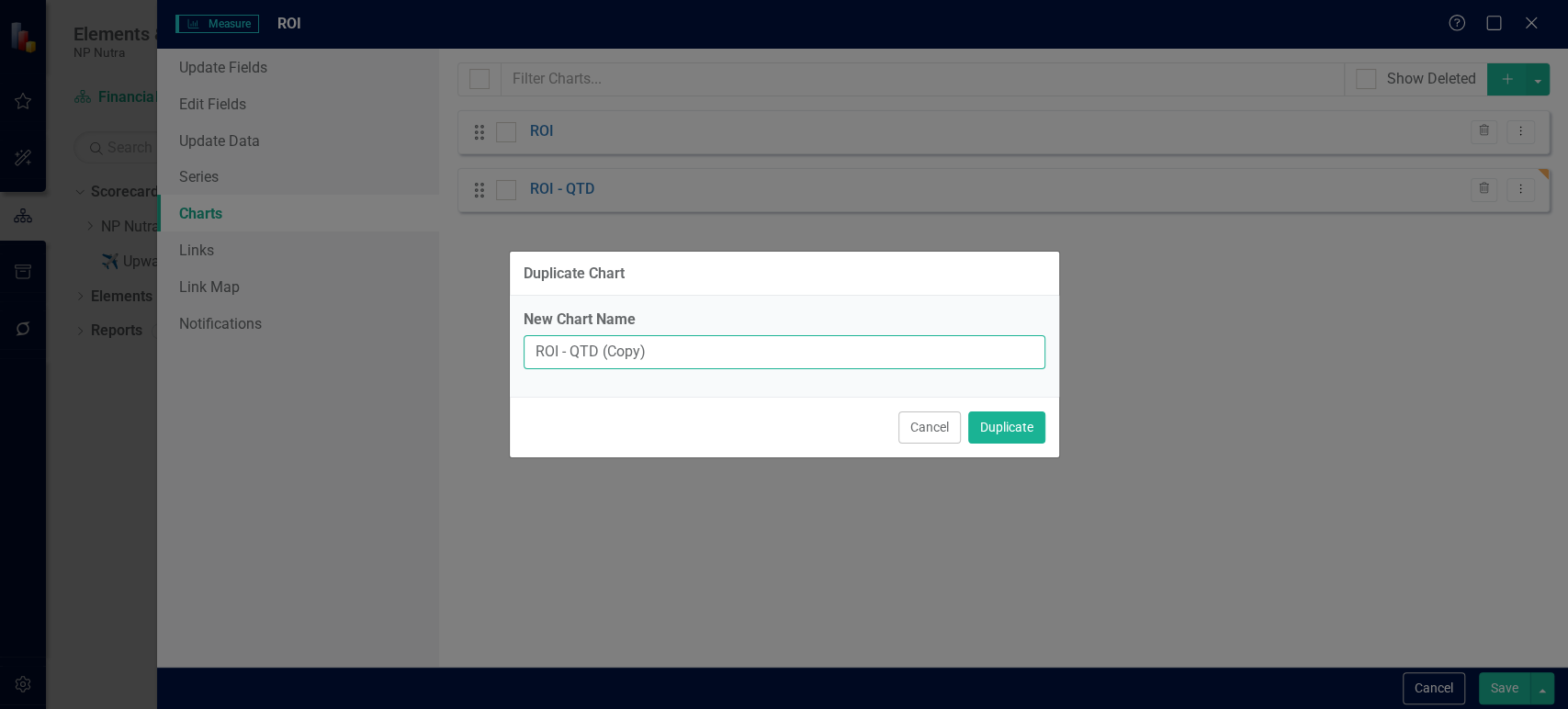
drag, startPoint x: 568, startPoint y: 351, endPoint x: 795, endPoint y: 337, distance: 227.4
click at [795, 337] on input "ROI - QTD (Copy)" at bounding box center [784, 352] width 522 height 34
type input "ROI - YTD"
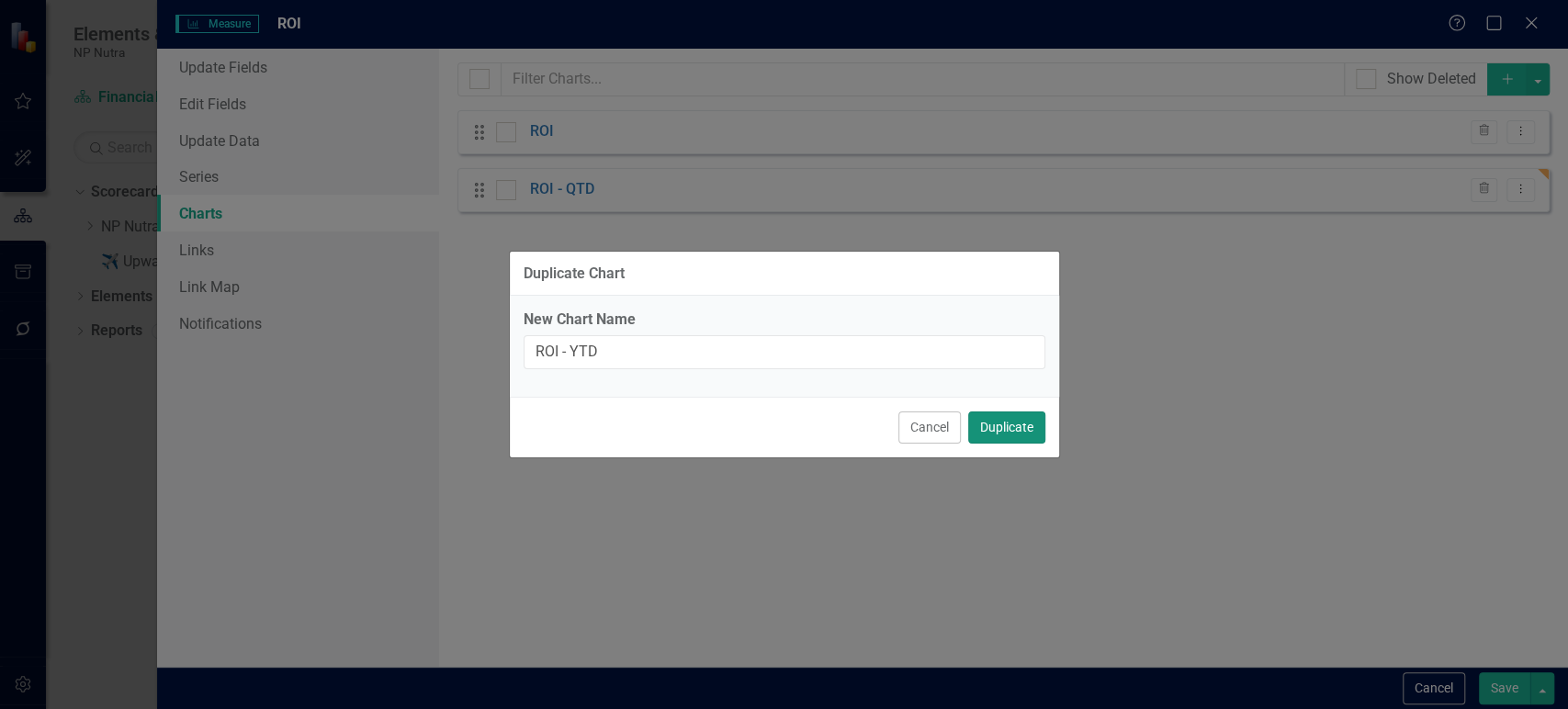
click at [1007, 432] on button "Duplicate" at bounding box center [1007, 427] width 77 height 32
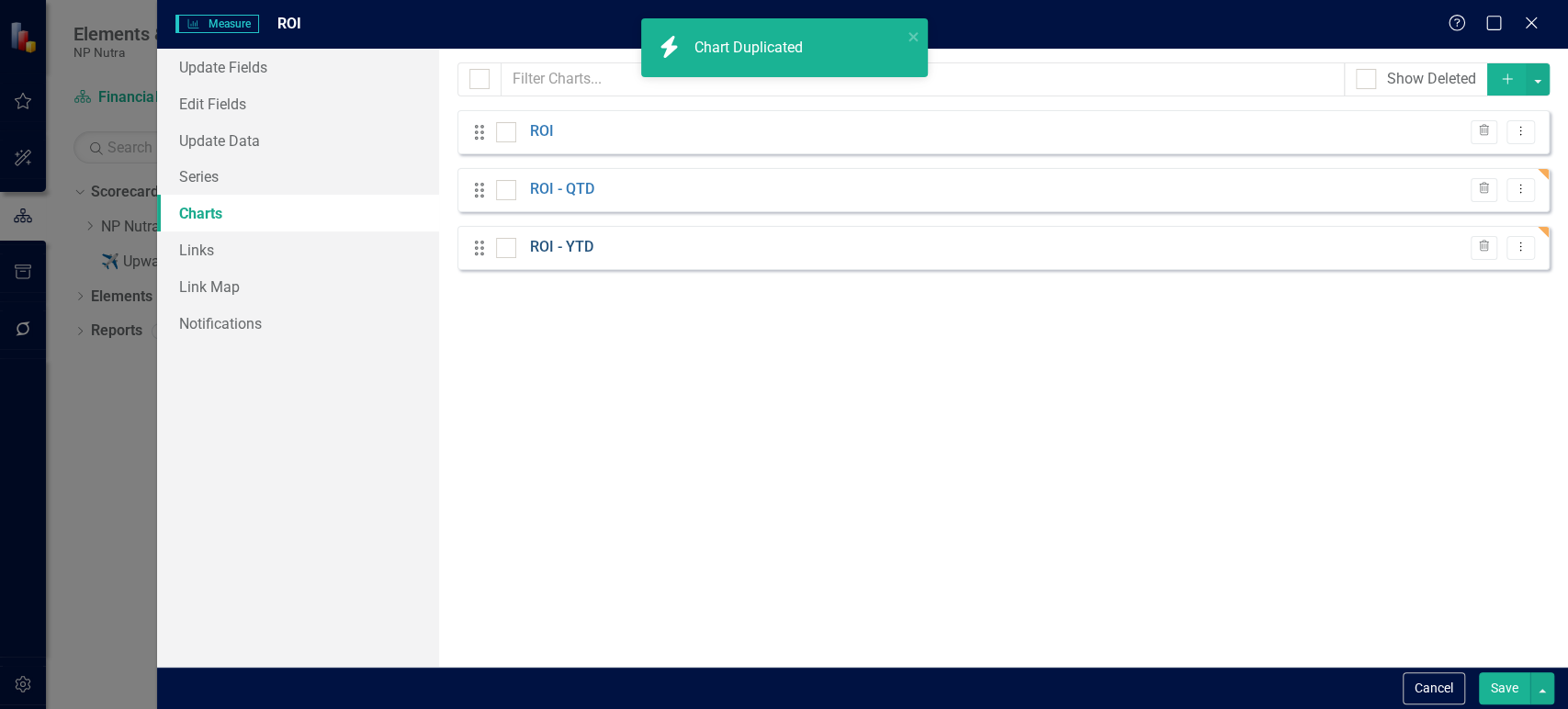
click at [577, 252] on link "ROI - YTD" at bounding box center [561, 248] width 64 height 21
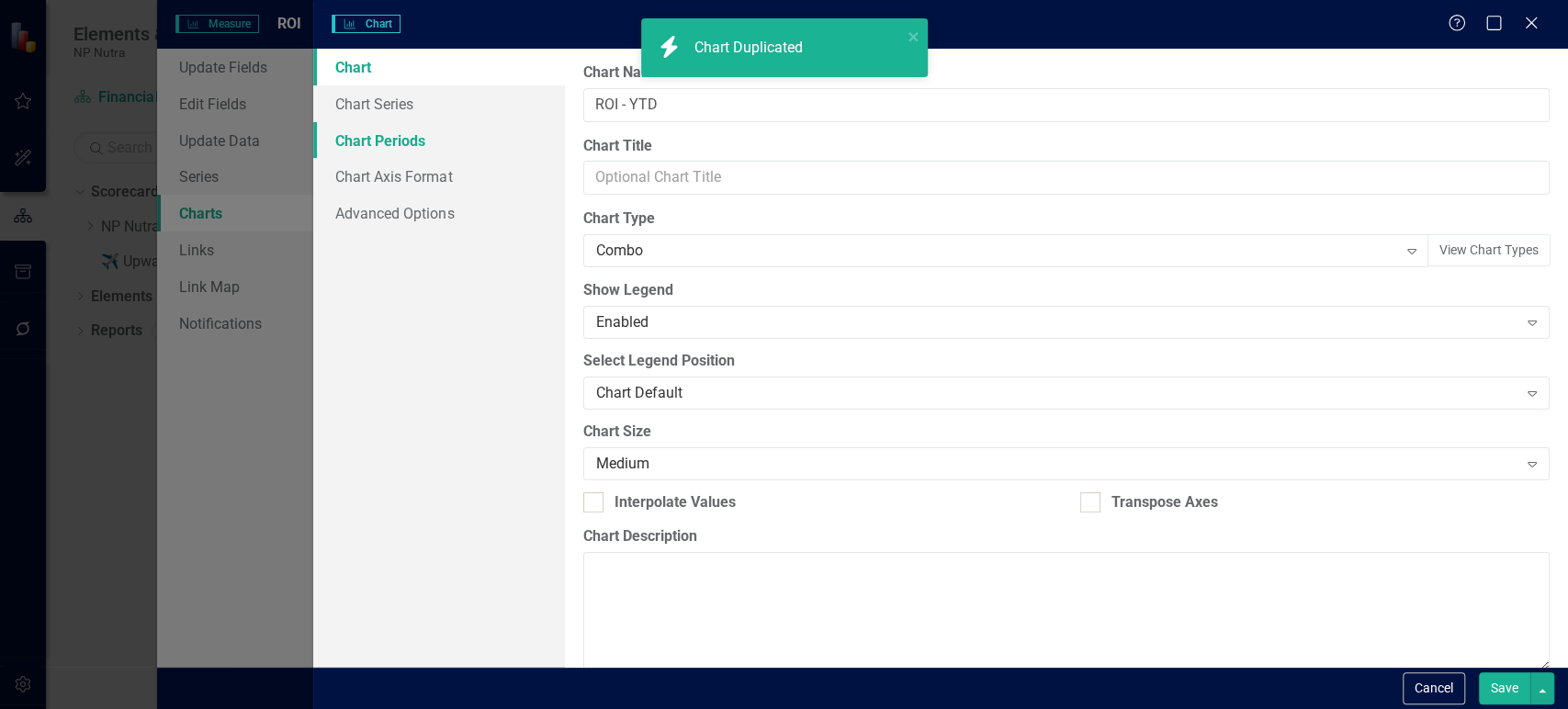
click at [485, 123] on link "Chart Periods" at bounding box center [439, 141] width 251 height 37
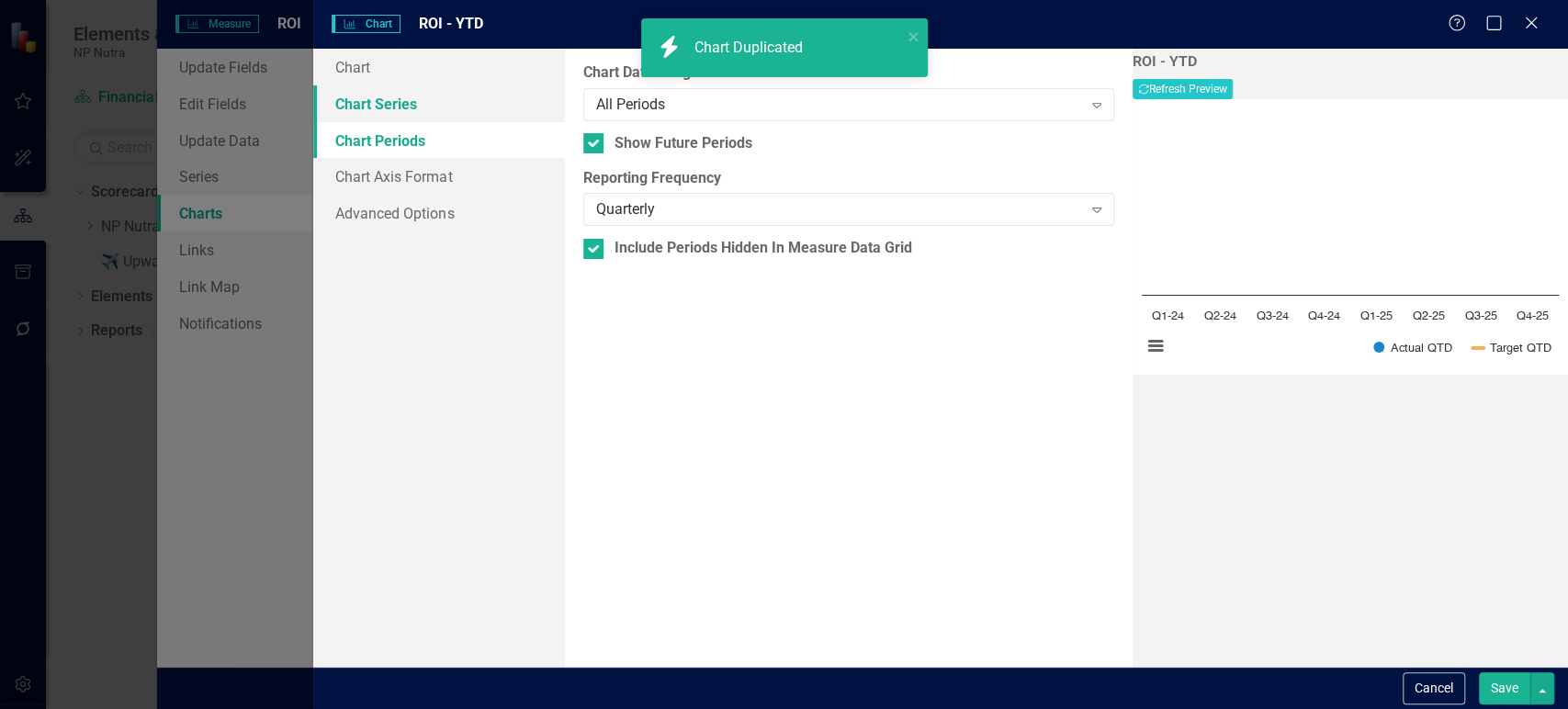
click at [471, 107] on link "Chart Series" at bounding box center [439, 104] width 251 height 37
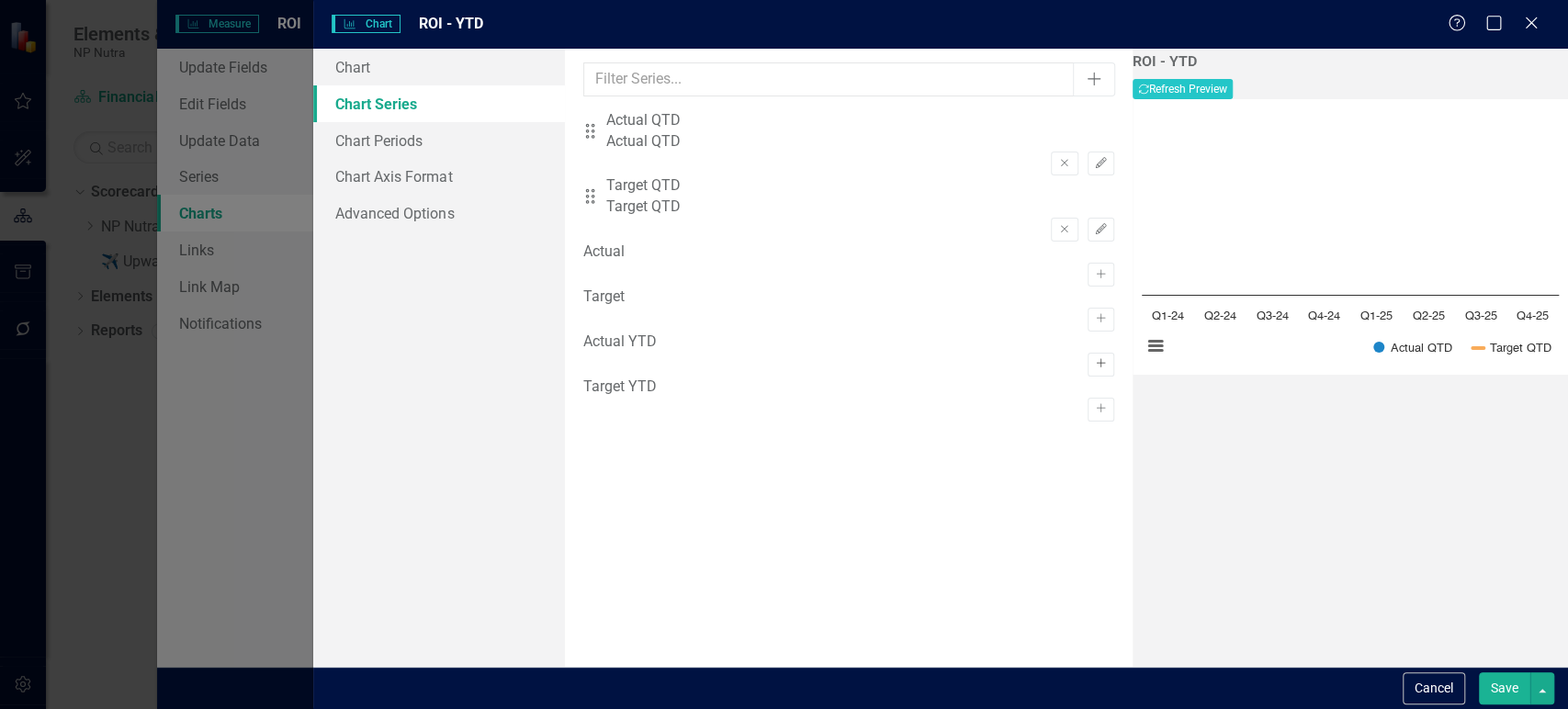
click at [1094, 369] on icon "Activate" at bounding box center [1100, 363] width 14 height 11
click at [1095, 433] on icon "button" at bounding box center [1100, 429] width 10 height 10
click at [1057, 158] on icon "Remove" at bounding box center [1064, 163] width 14 height 11
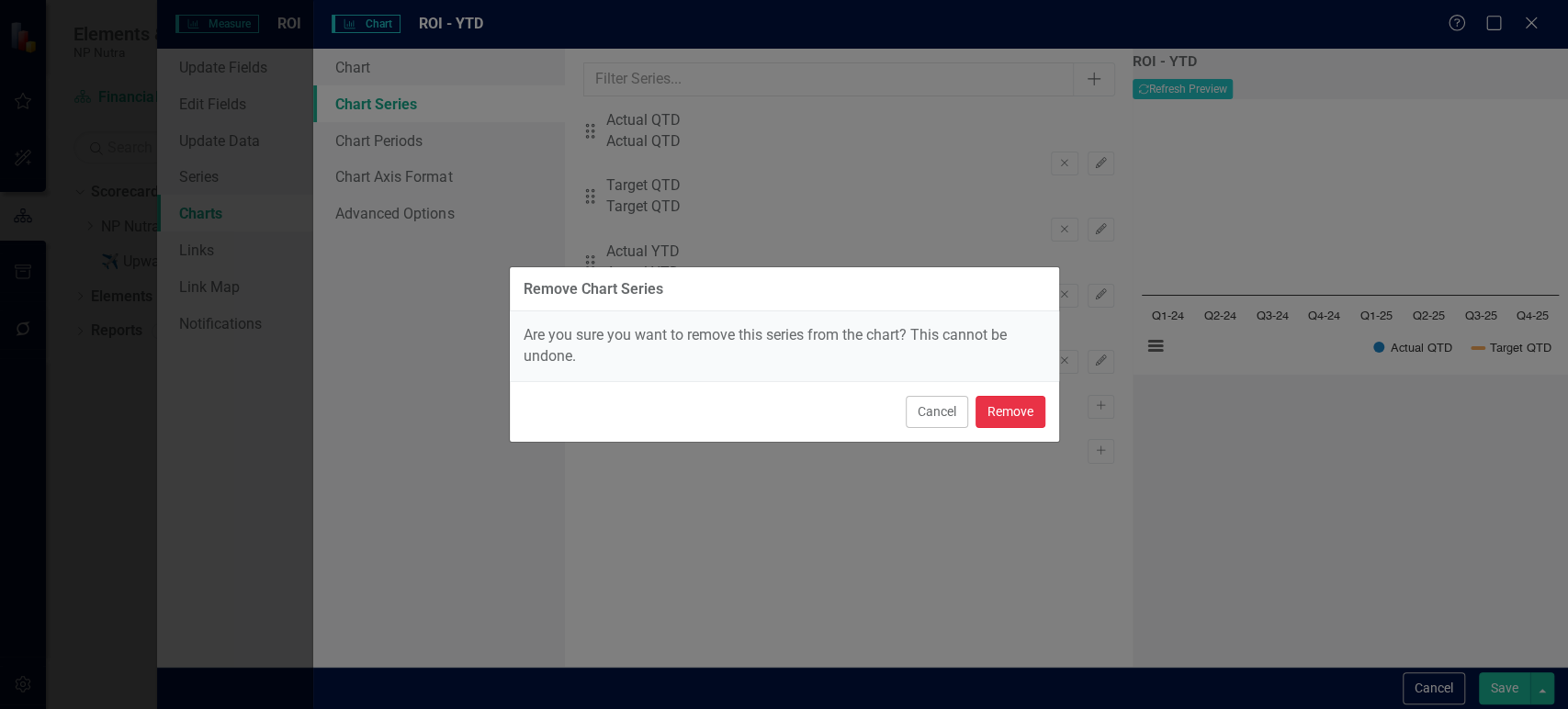
click at [1015, 414] on button "Remove" at bounding box center [1010, 411] width 69 height 32
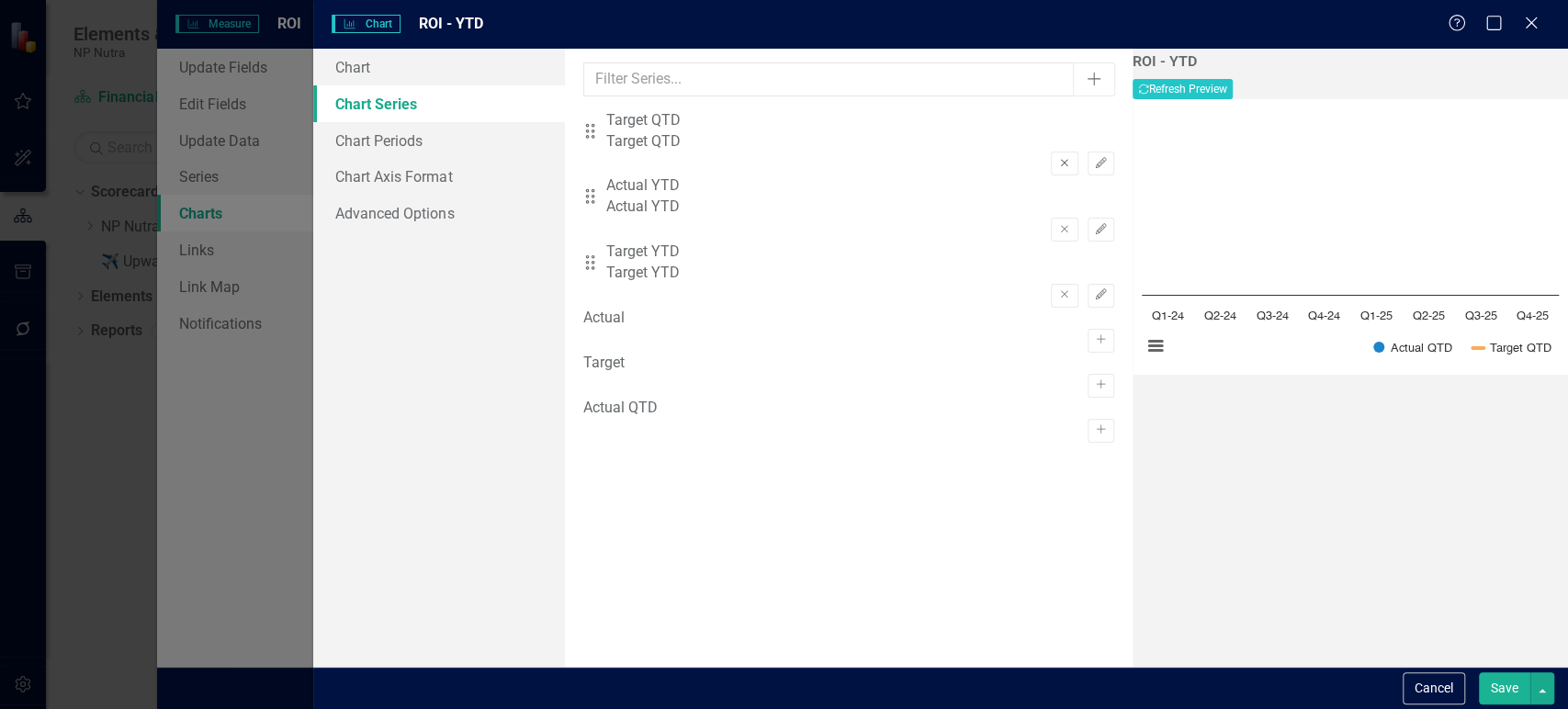
click at [1057, 158] on icon "Remove" at bounding box center [1064, 163] width 14 height 11
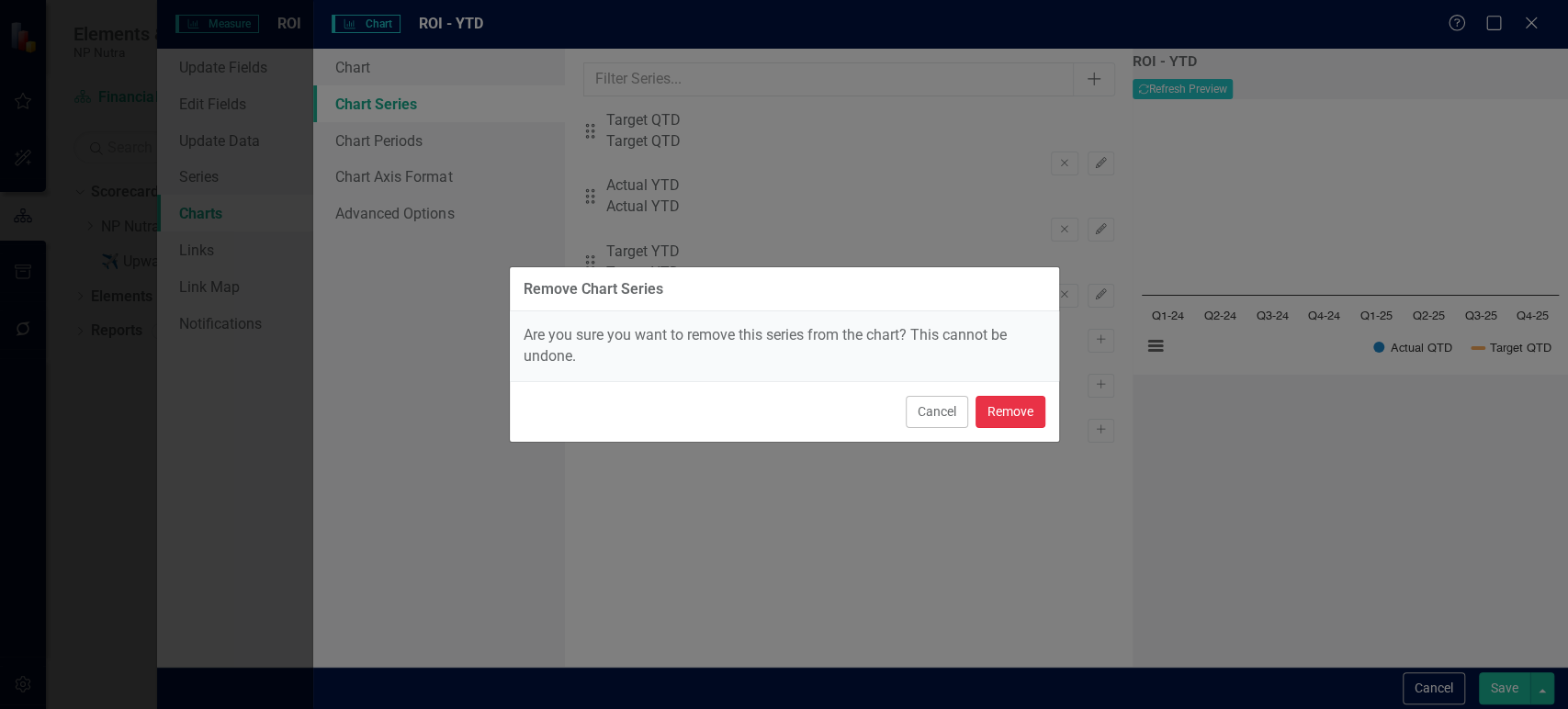
click at [1029, 424] on button "Remove" at bounding box center [1010, 411] width 69 height 32
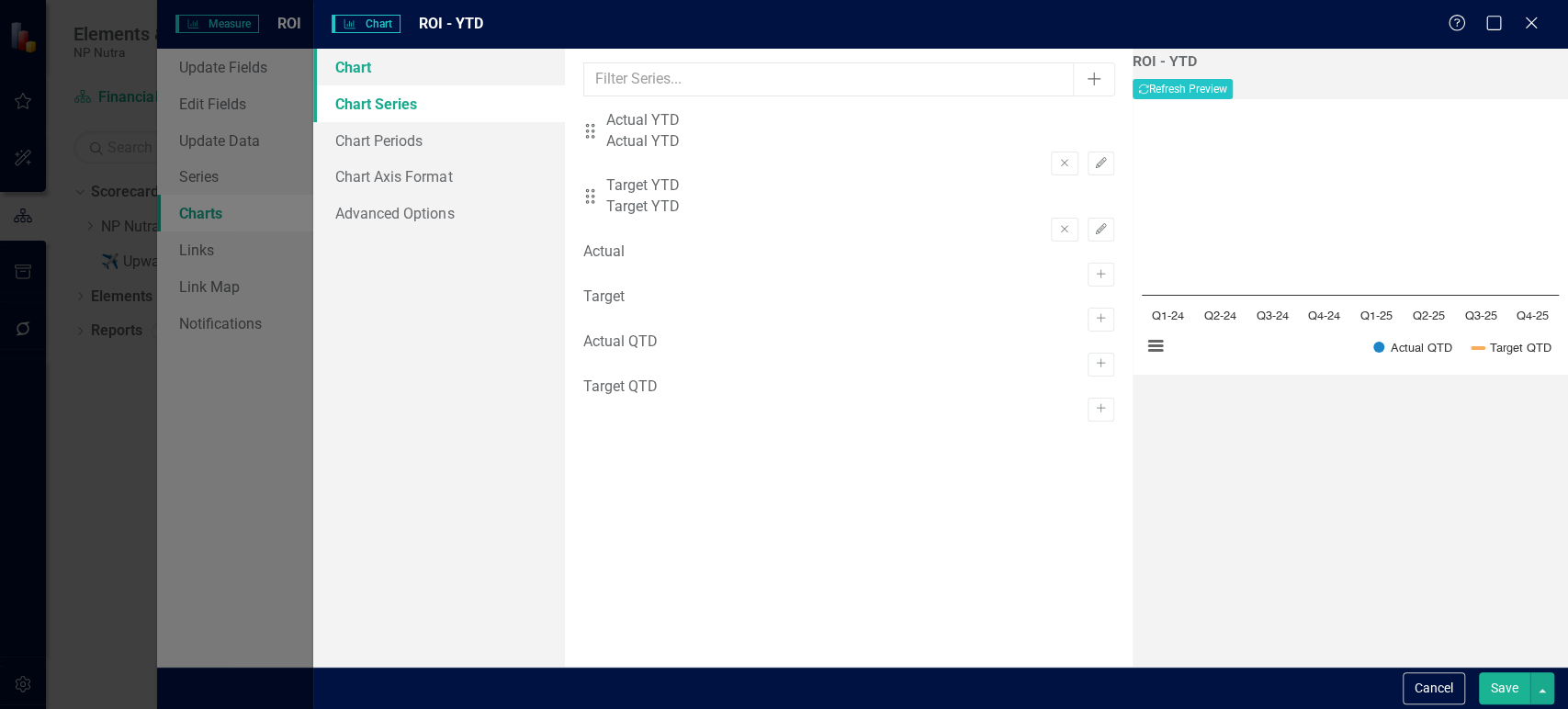
click at [409, 84] on link "Chart" at bounding box center [439, 67] width 251 height 37
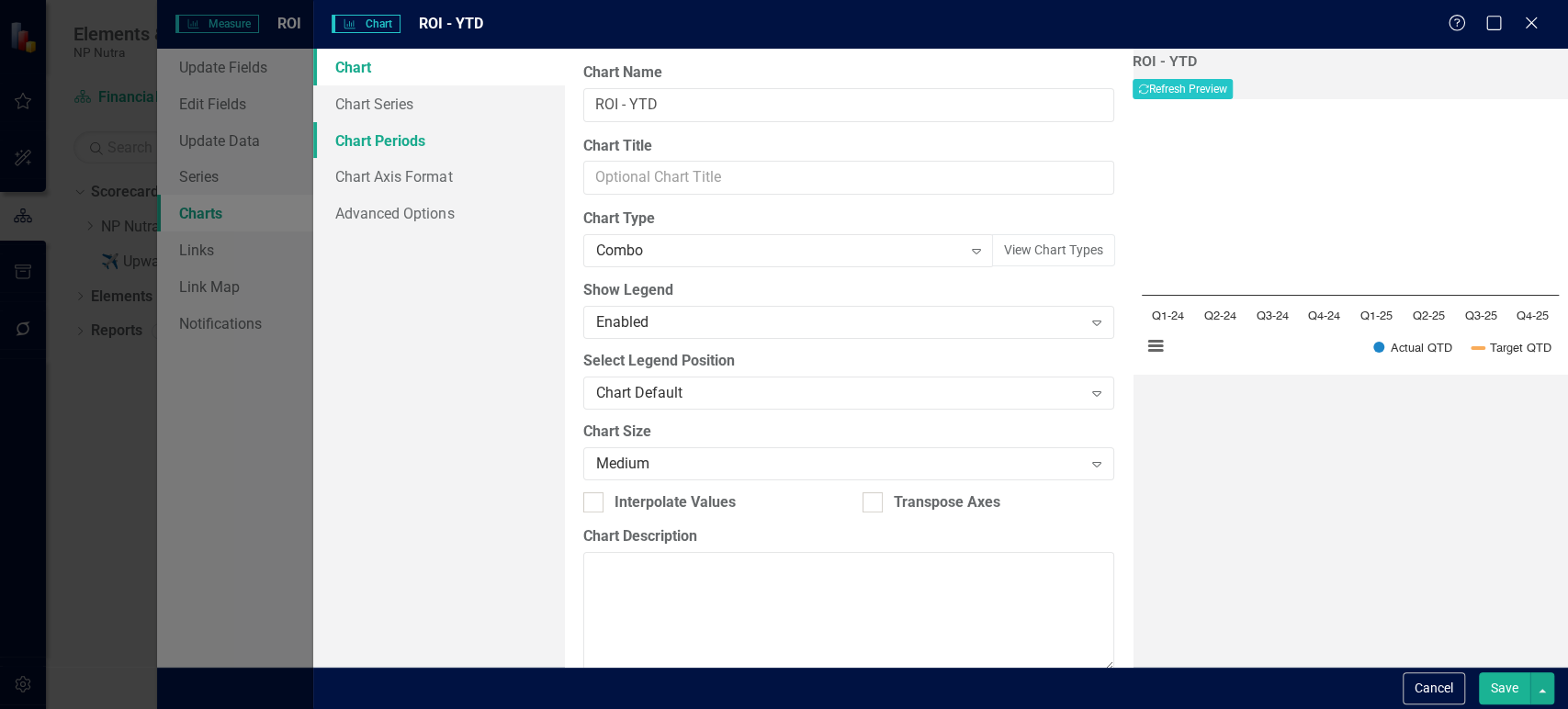
click at [441, 133] on link "Chart Periods" at bounding box center [439, 141] width 251 height 37
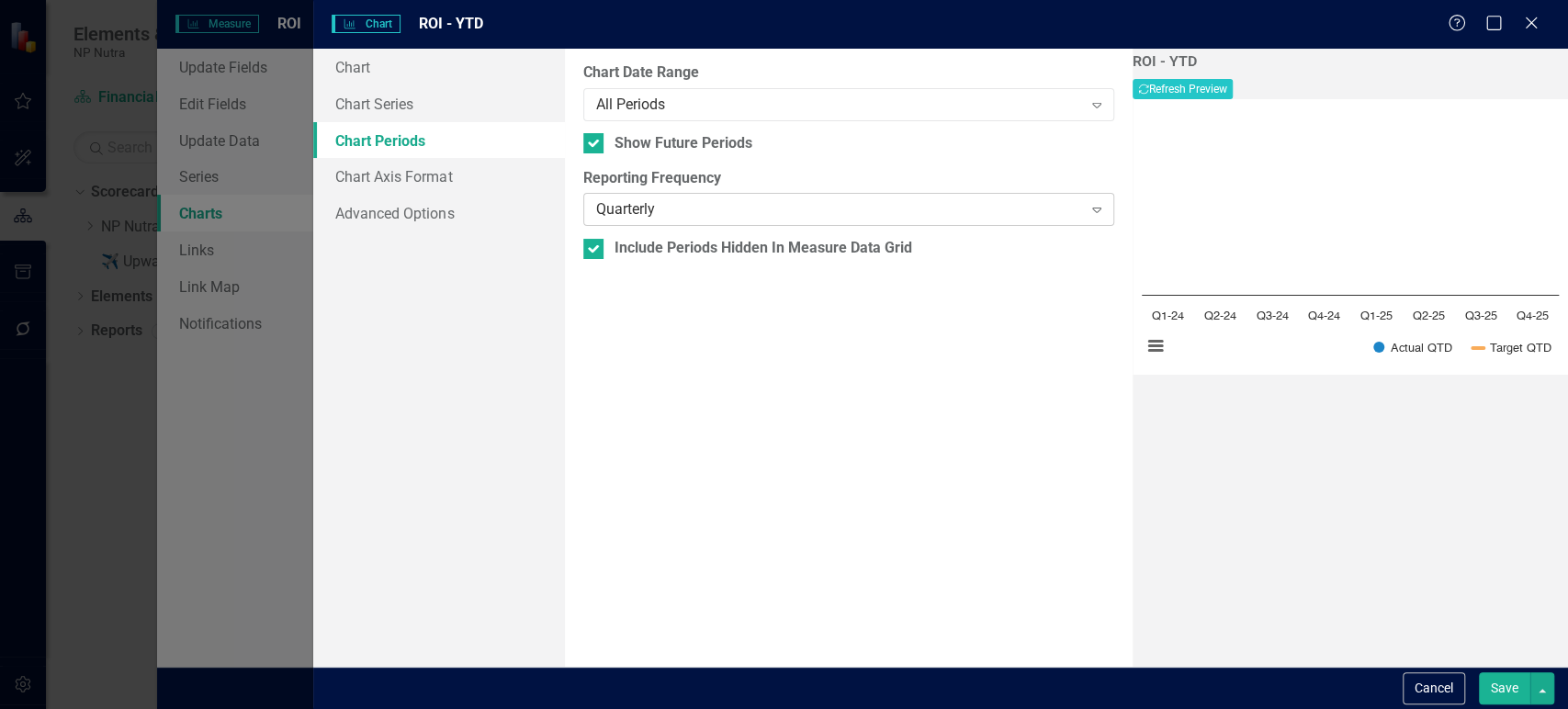
click at [688, 207] on div "Quarterly" at bounding box center [839, 210] width 486 height 21
click at [1232, 85] on button "Recalculate Refresh Preview" at bounding box center [1182, 89] width 100 height 20
click at [1503, 693] on button "Save" at bounding box center [1503, 688] width 51 height 32
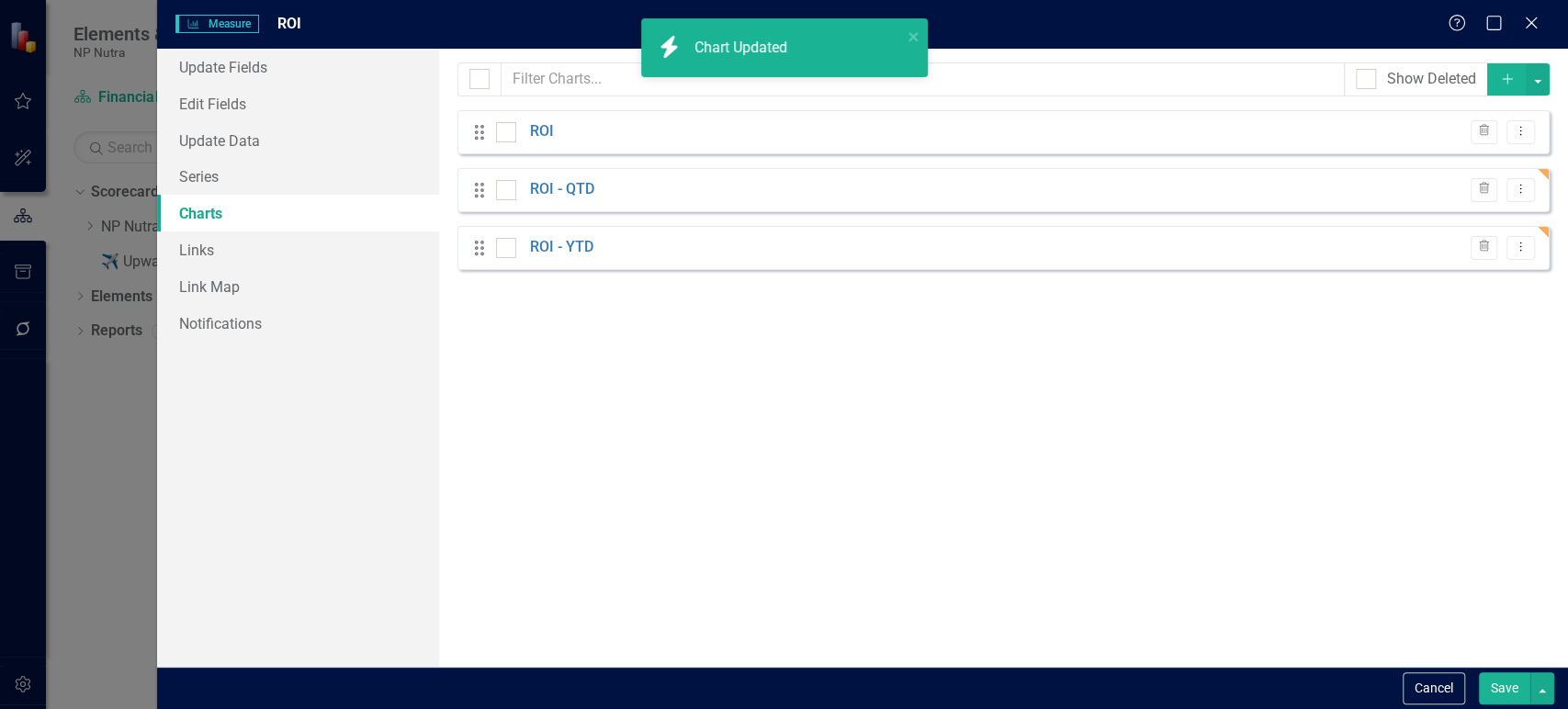
click at [1503, 689] on button "Save" at bounding box center [1503, 688] width 51 height 32
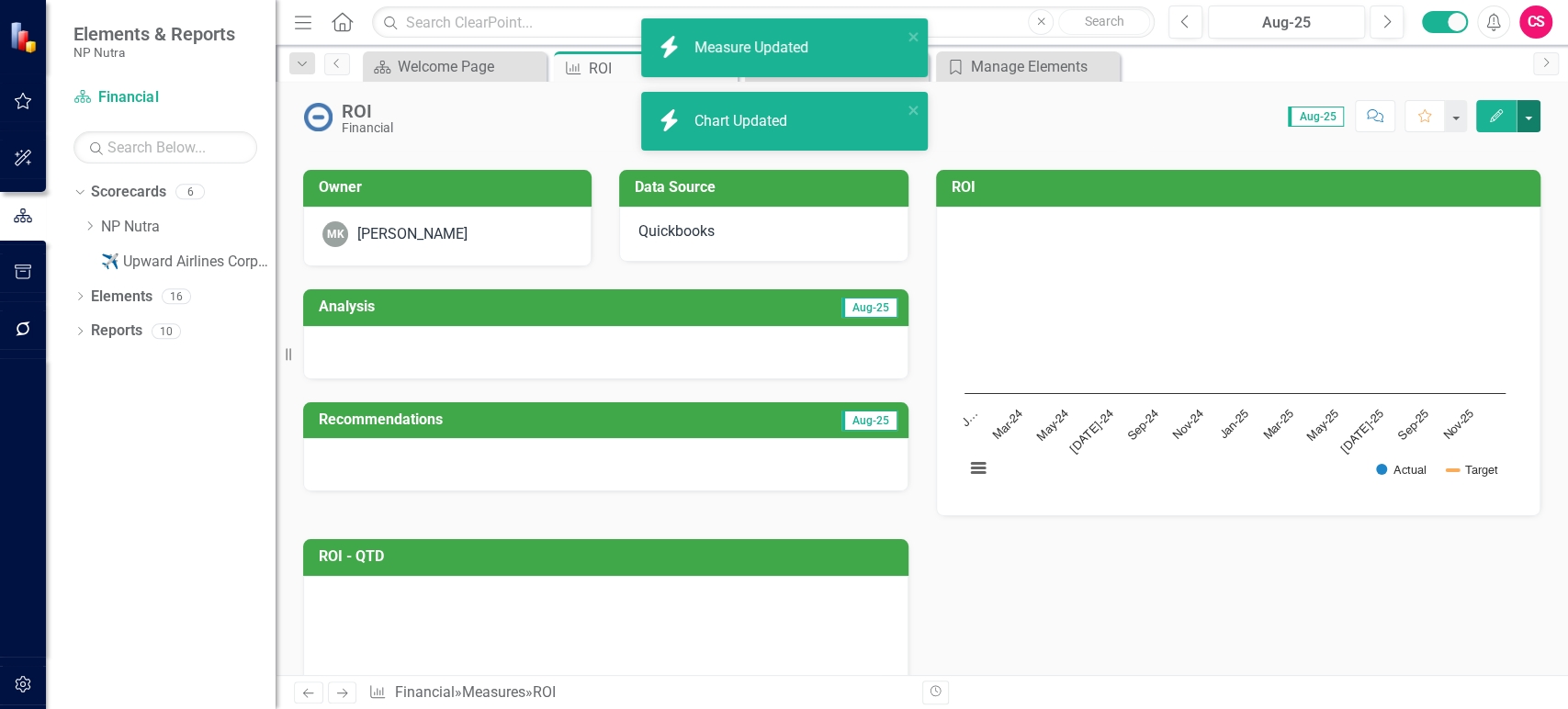
click at [1539, 110] on button "button" at bounding box center [1527, 116] width 24 height 32
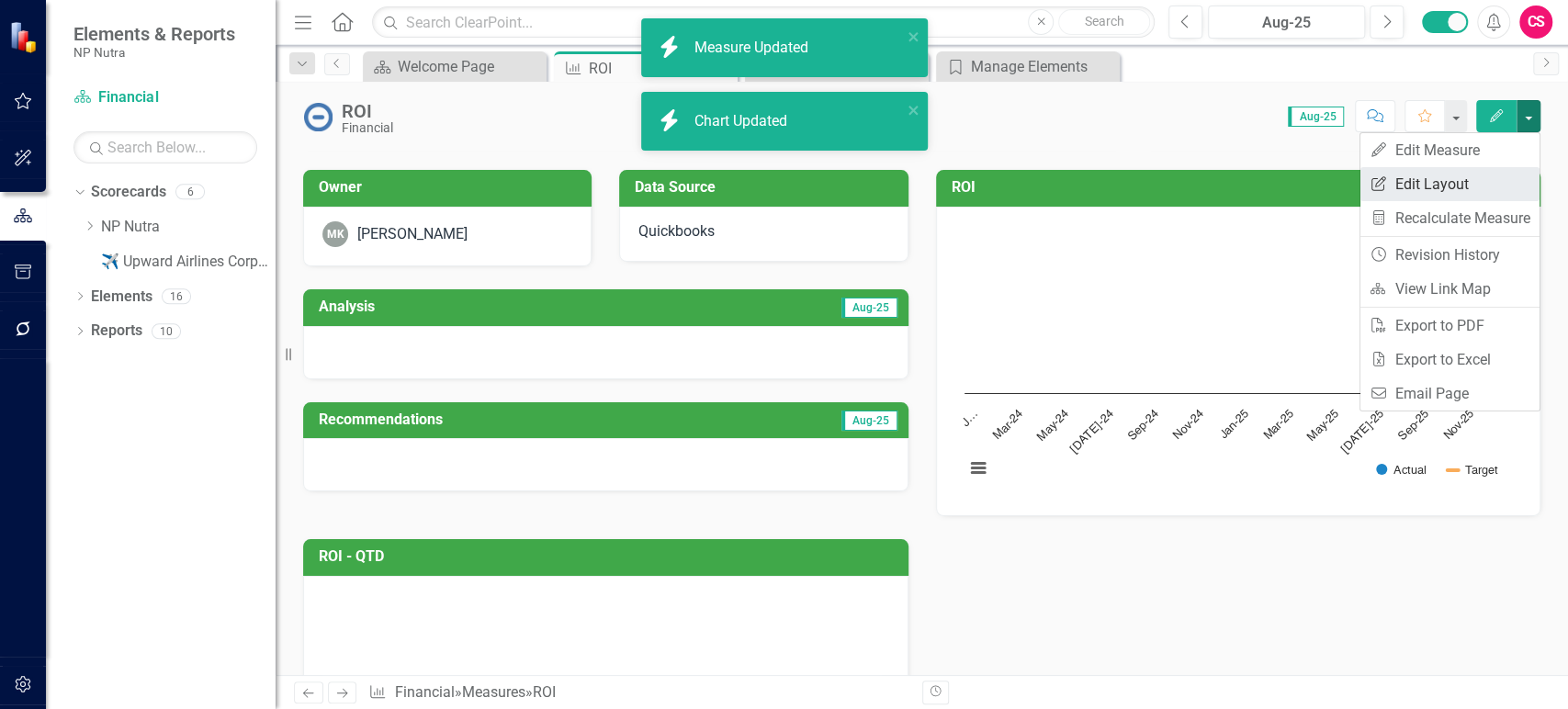
click at [1483, 175] on link "Edit Report Edit Layout" at bounding box center [1449, 183] width 179 height 34
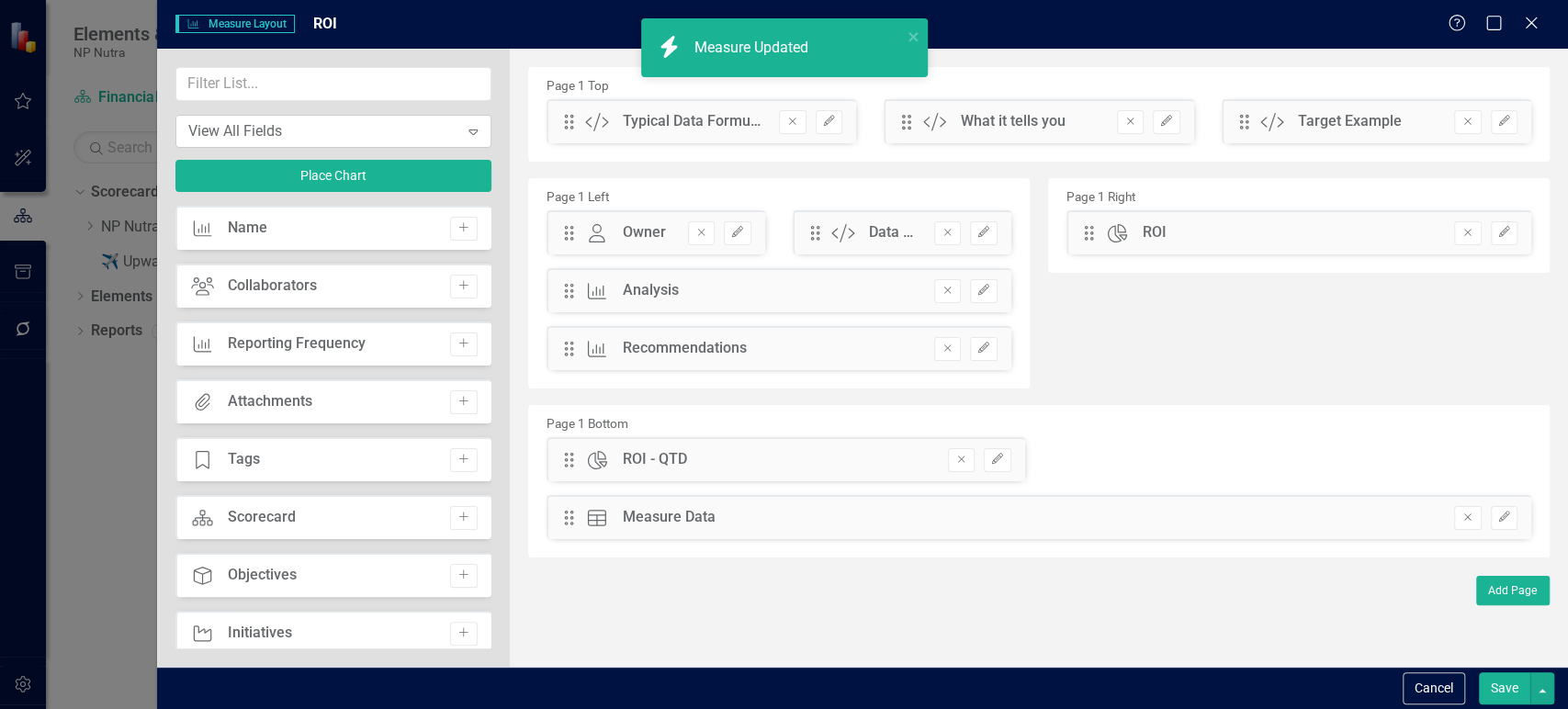
click at [313, 139] on div "View All Fields" at bounding box center [323, 131] width 271 height 21
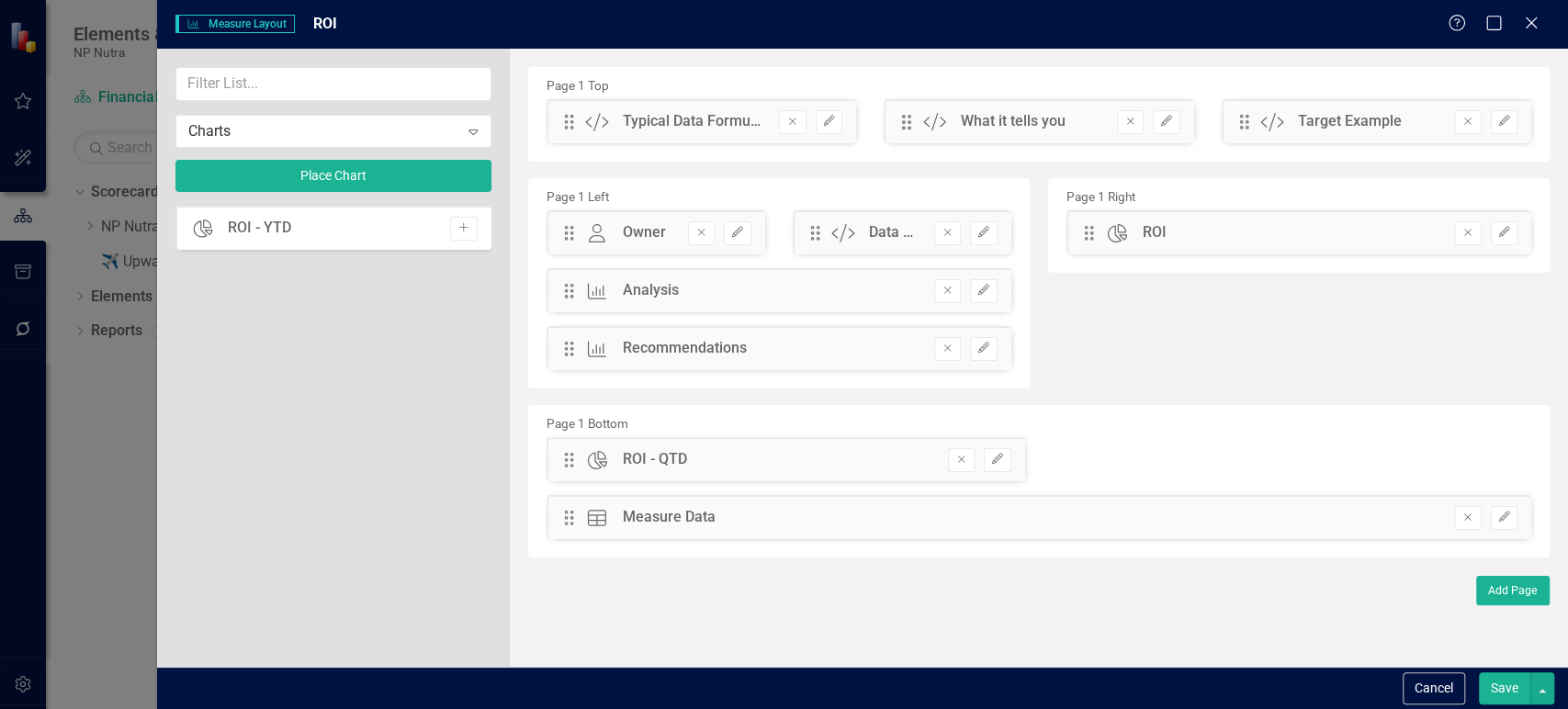
click at [462, 225] on icon "Add" at bounding box center [463, 227] width 14 height 11
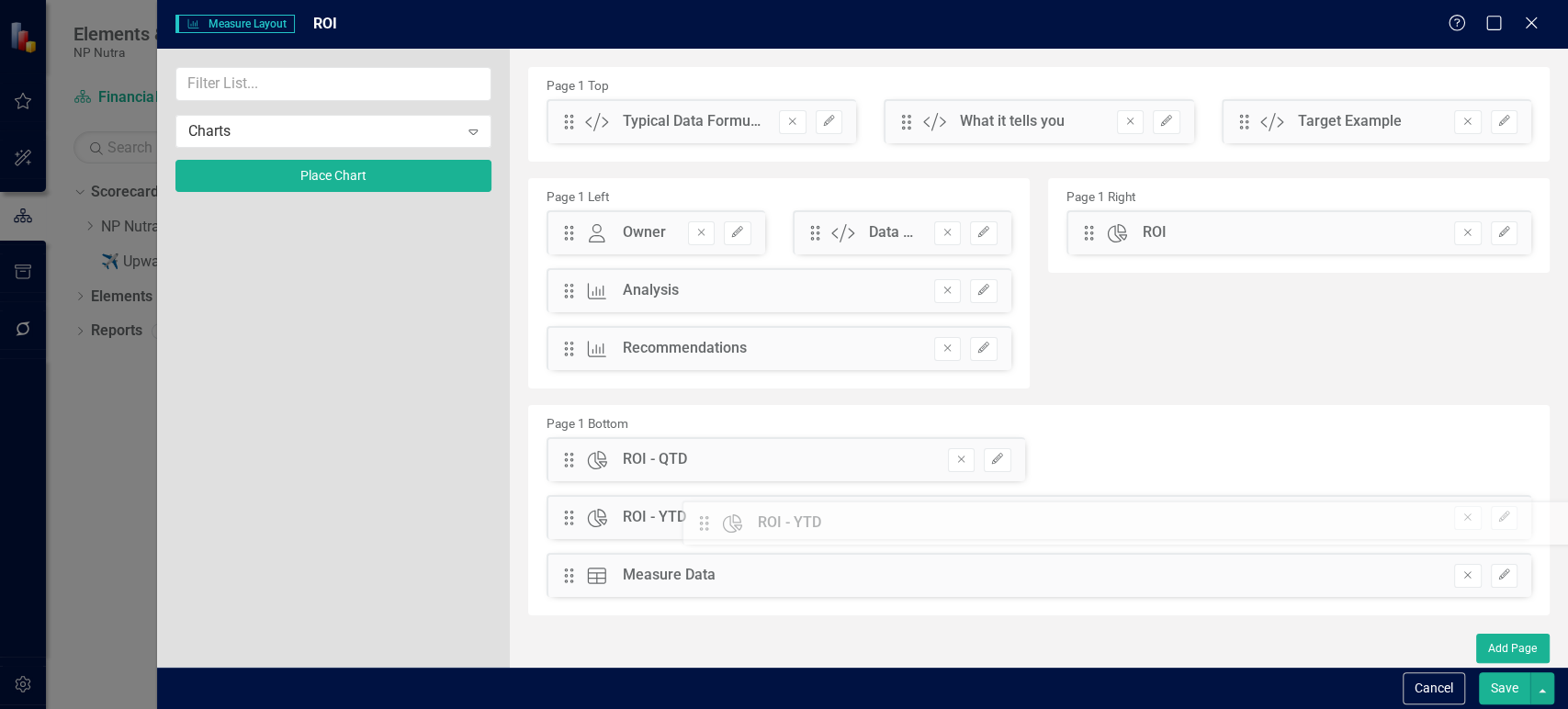
drag, startPoint x: 564, startPoint y: 121, endPoint x: 712, endPoint y: 521, distance: 426.5
click at [1500, 523] on button "Edit" at bounding box center [1504, 518] width 27 height 24
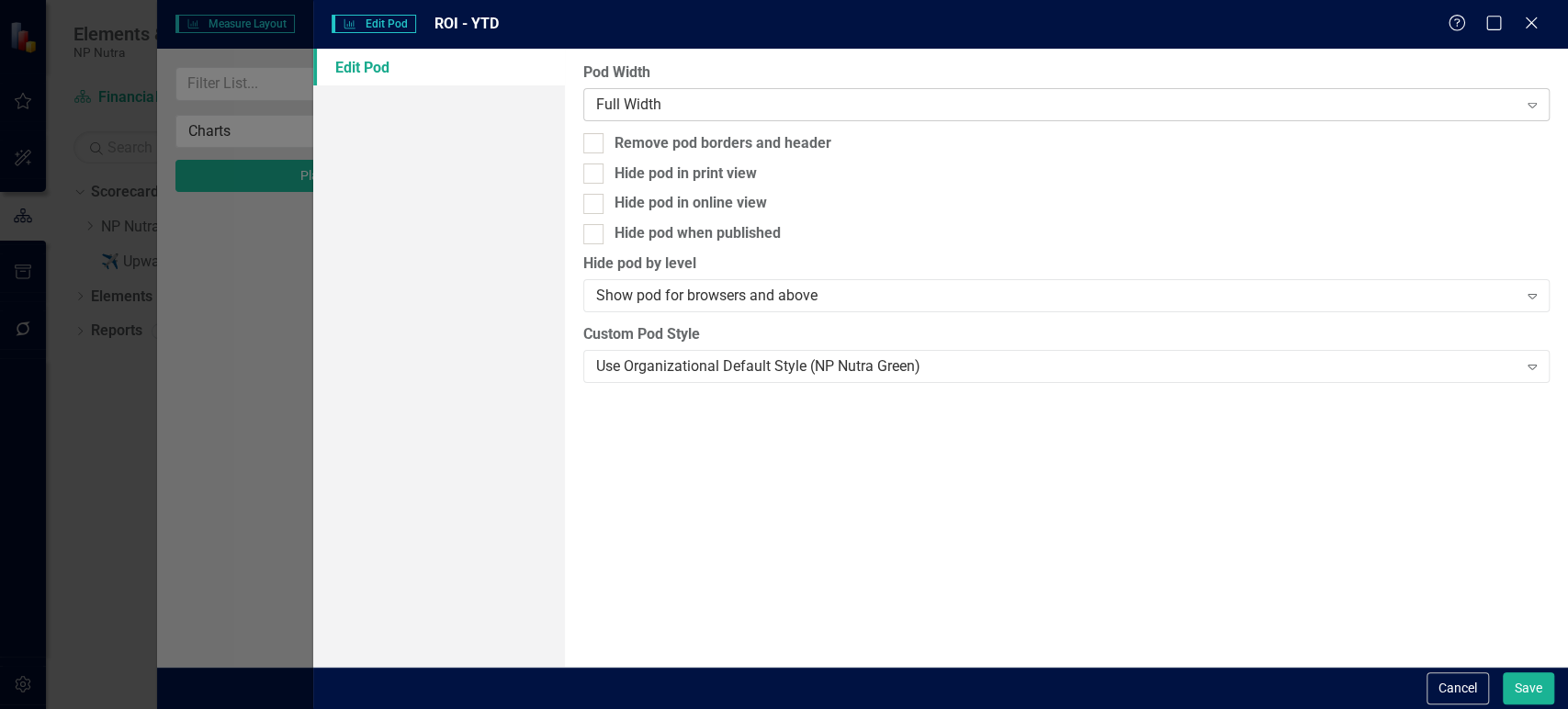
click at [749, 103] on div "Full Width" at bounding box center [1056, 104] width 921 height 21
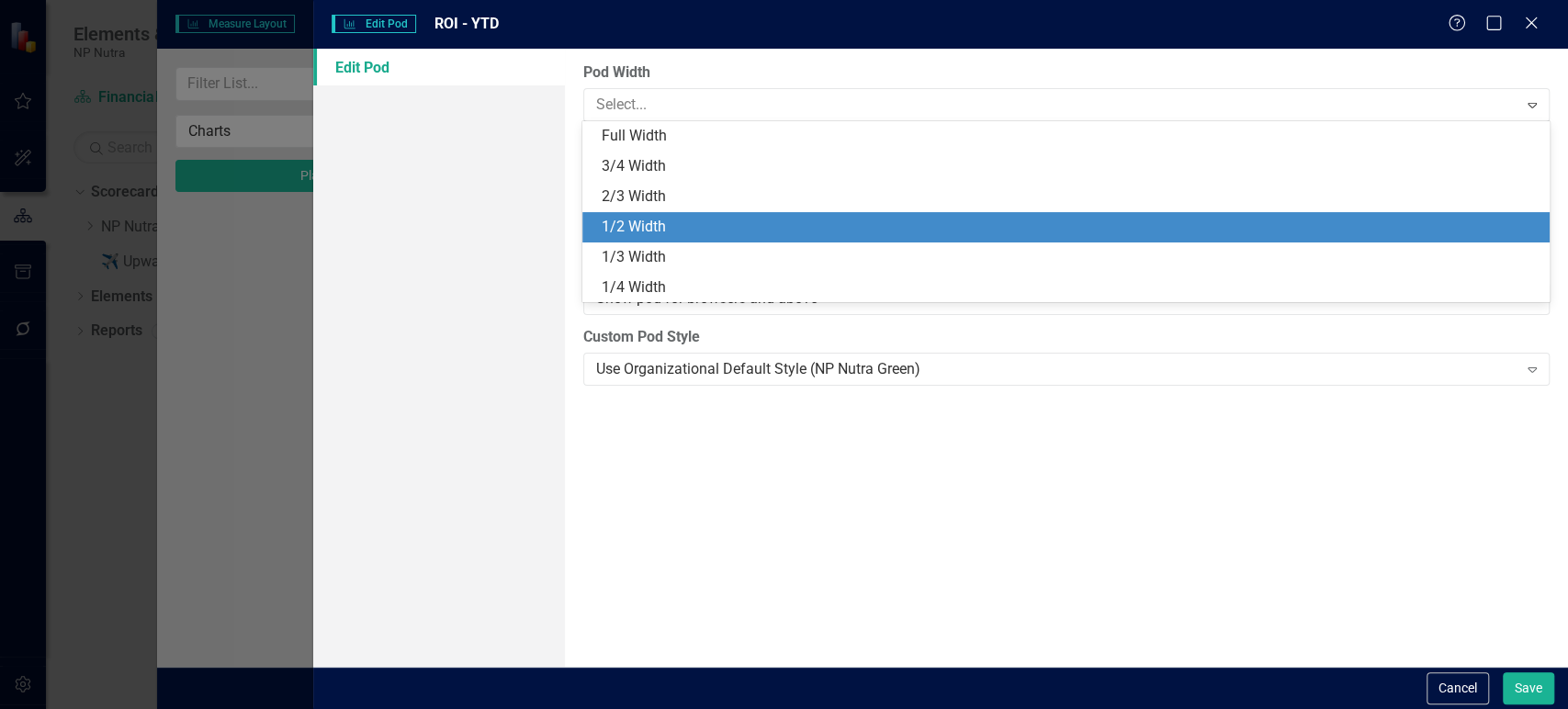
click at [683, 227] on div "1/2 Width" at bounding box center [1068, 228] width 936 height 21
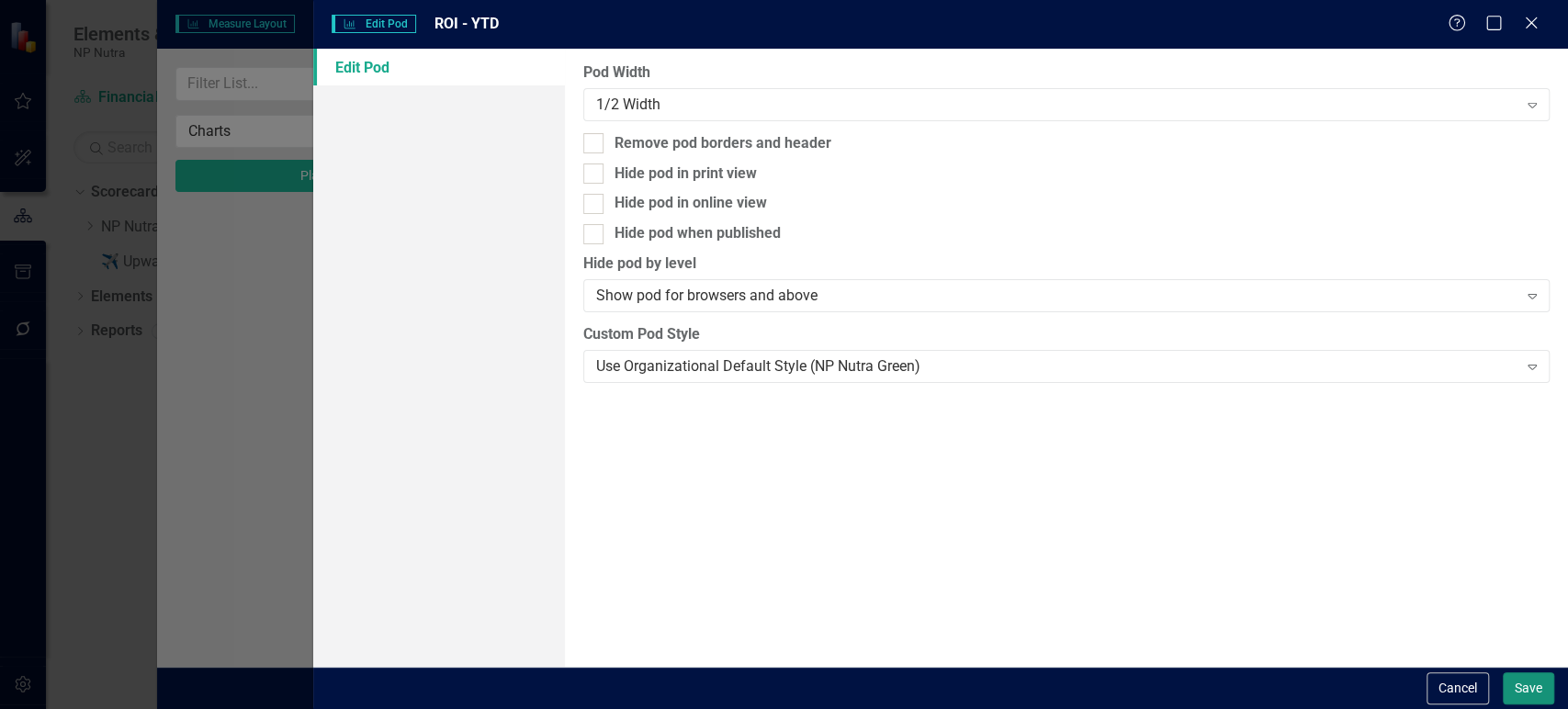
click at [1536, 693] on button "Save" at bounding box center [1527, 688] width 51 height 32
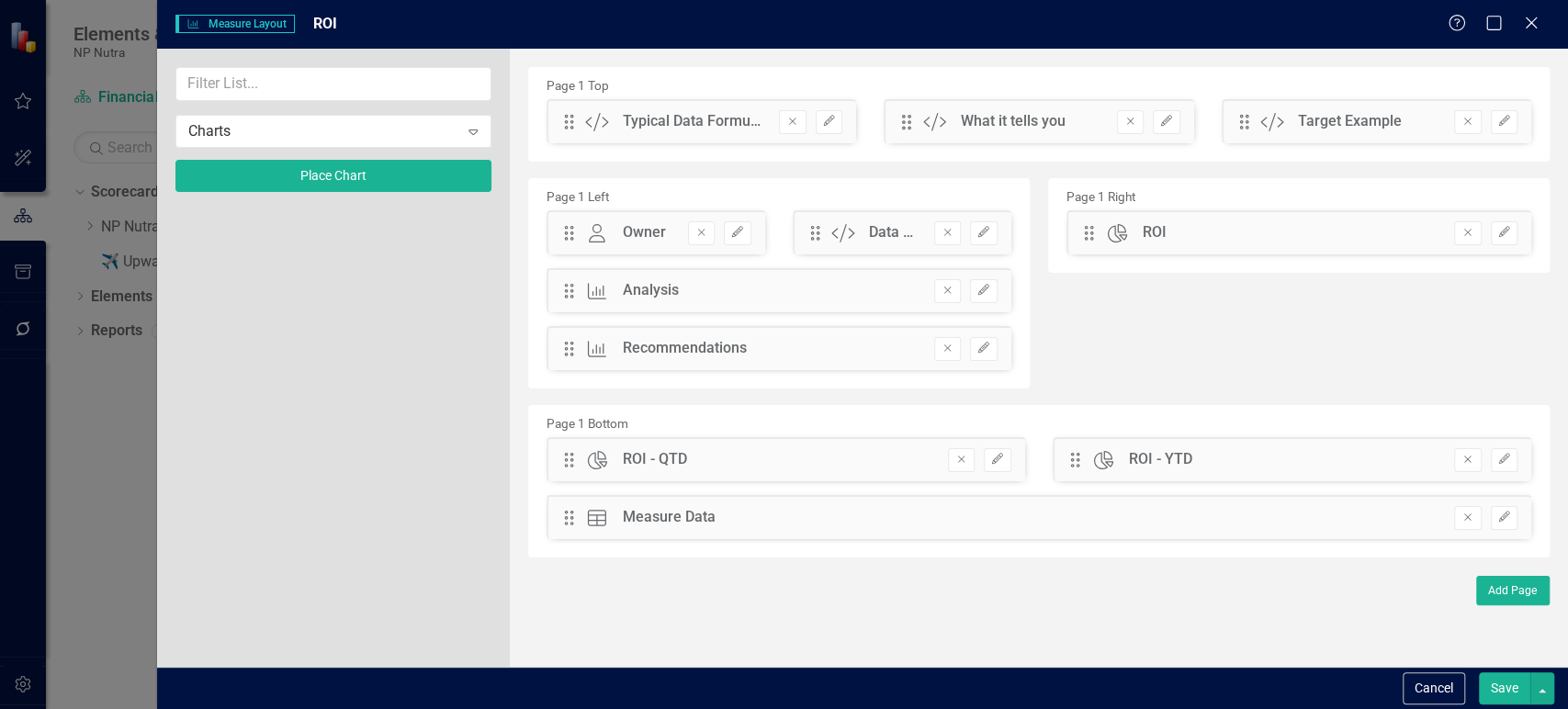
click at [1511, 694] on button "Save" at bounding box center [1503, 688] width 51 height 32
